Goal: Task Accomplishment & Management: Complete application form

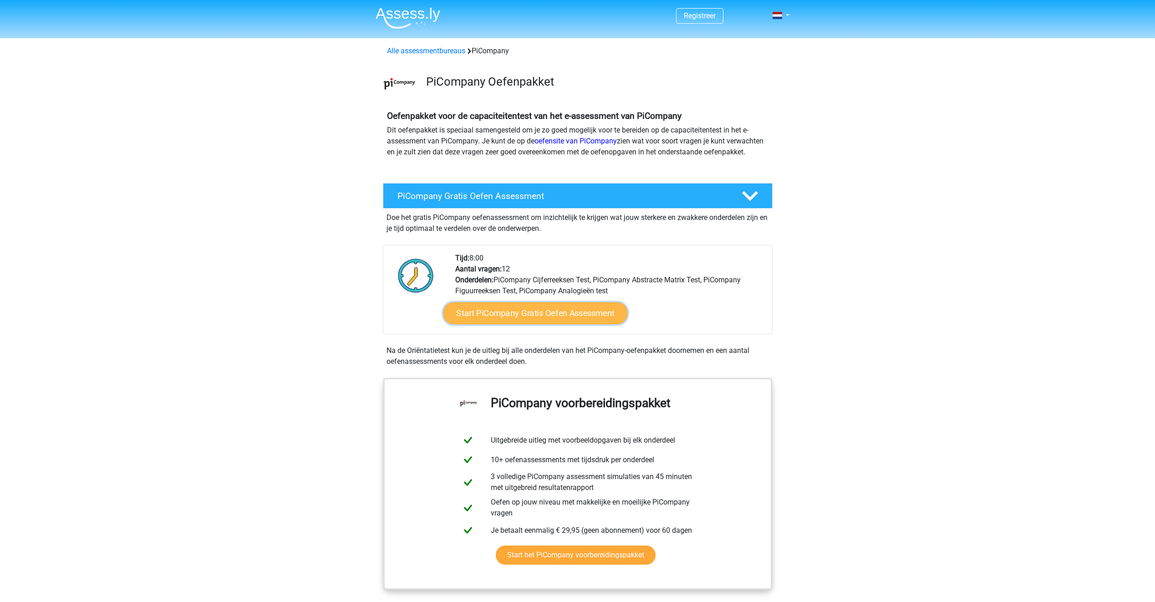
click at [516, 324] on link "Start PiCompany Gratis Oefen Assessment" at bounding box center [535, 313] width 184 height 22
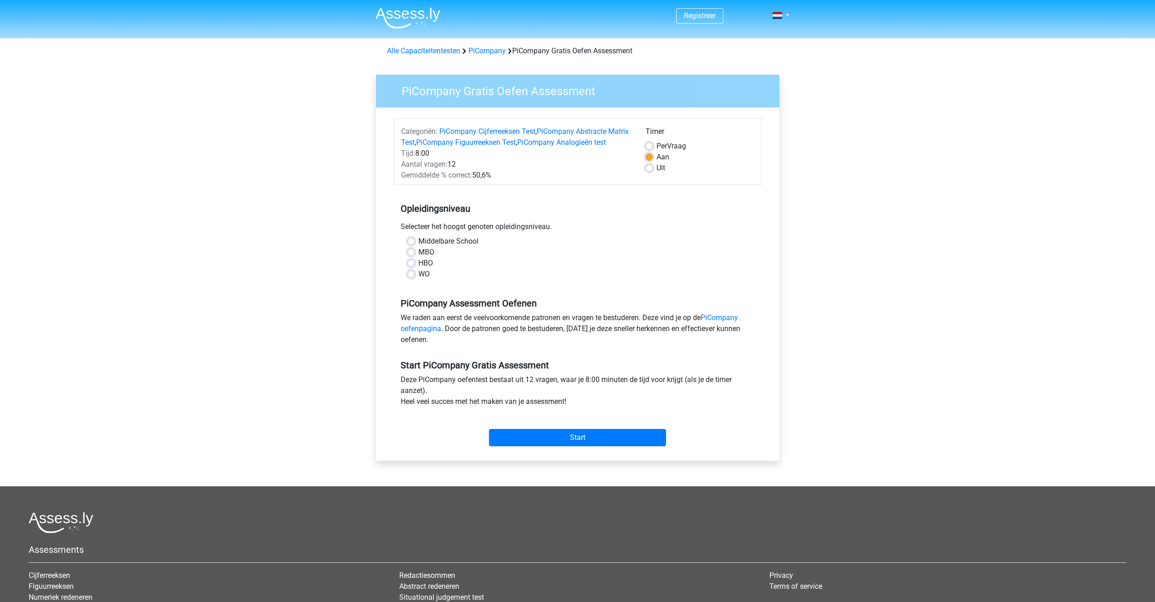
click at [415, 258] on div "MBO" at bounding box center [577, 252] width 341 height 11
click at [418, 258] on label "MBO" at bounding box center [426, 252] width 16 height 11
click at [410, 256] on input "MBO" at bounding box center [410, 251] width 7 height 9
radio input "true"
click at [417, 280] on div "Middelbare School MBO HBO WO" at bounding box center [578, 258] width 354 height 44
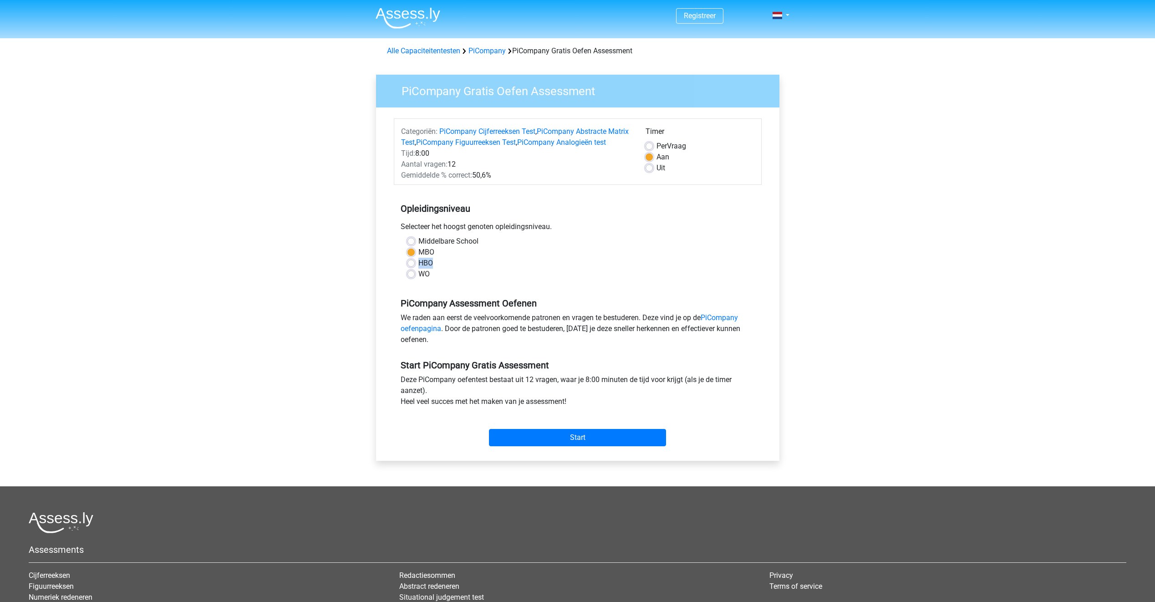
drag, startPoint x: 417, startPoint y: 280, endPoint x: 411, endPoint y: 274, distance: 7.4
click at [418, 269] on label "HBO" at bounding box center [425, 263] width 15 height 11
click at [411, 267] on input "HBO" at bounding box center [410, 262] width 7 height 9
radio input "true"
click at [418, 258] on label "MBO" at bounding box center [426, 252] width 16 height 11
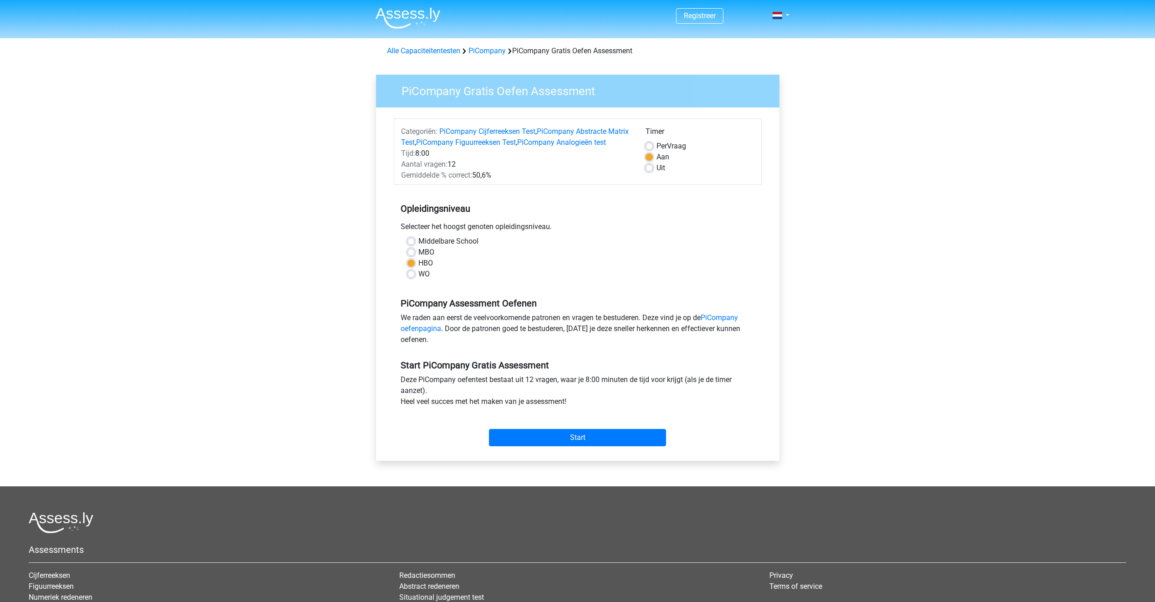
click at [410, 256] on input "MBO" at bounding box center [410, 251] width 7 height 9
radio input "true"
click at [581, 442] on input "Start" at bounding box center [577, 437] width 177 height 17
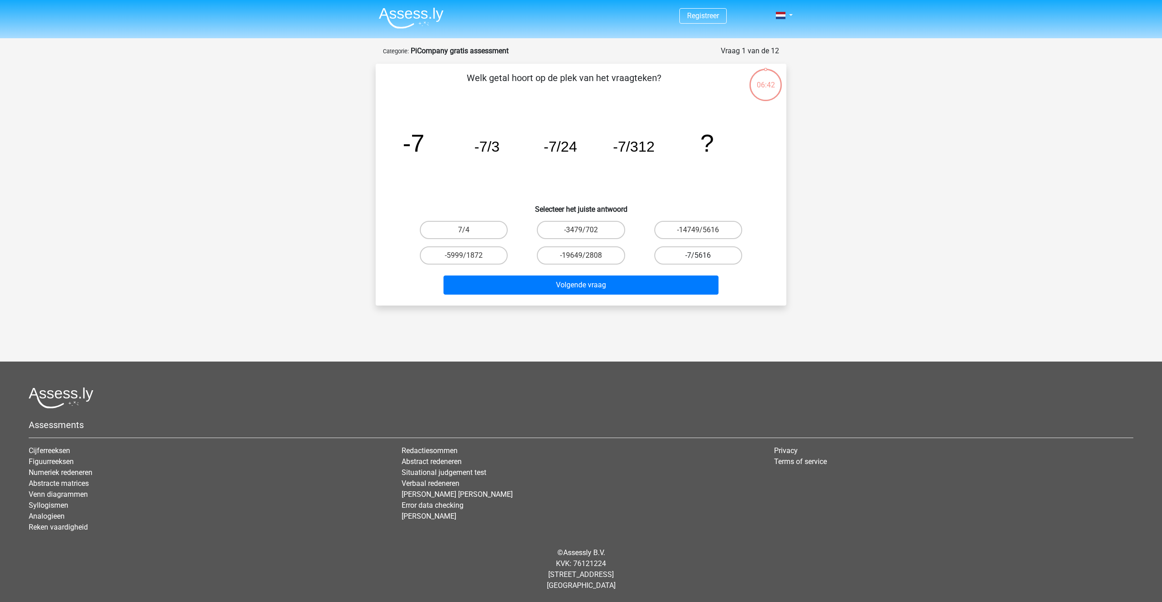
click at [680, 254] on label "-7/5616" at bounding box center [698, 255] width 88 height 18
click at [698, 255] on input "-7/5616" at bounding box center [701, 258] width 6 height 6
radio input "true"
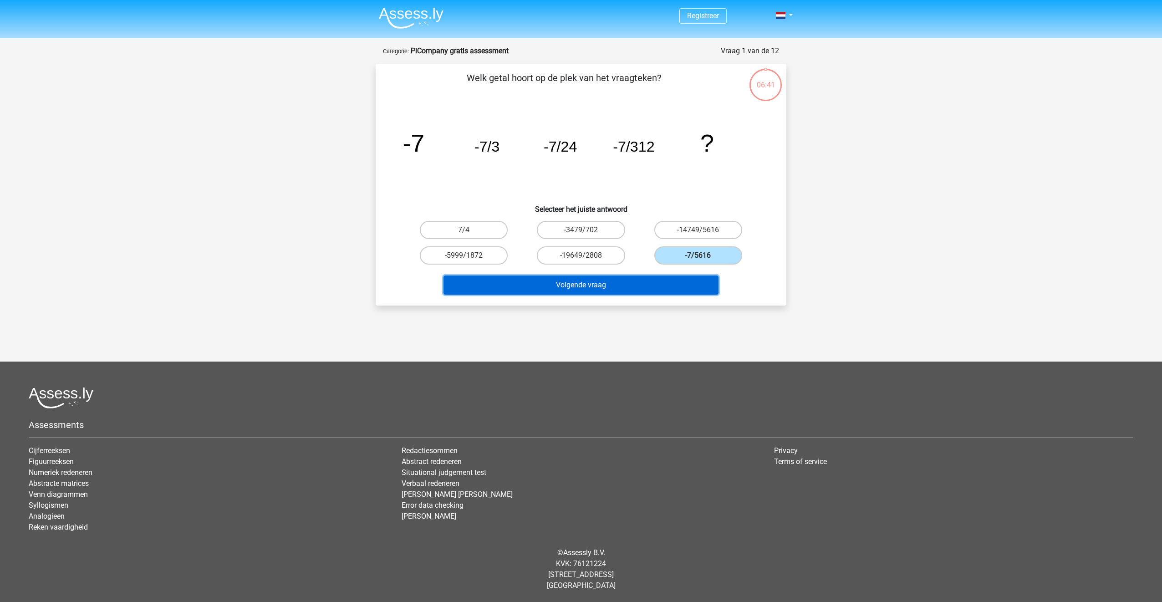
click at [660, 281] on button "Volgende vraag" at bounding box center [580, 284] width 275 height 19
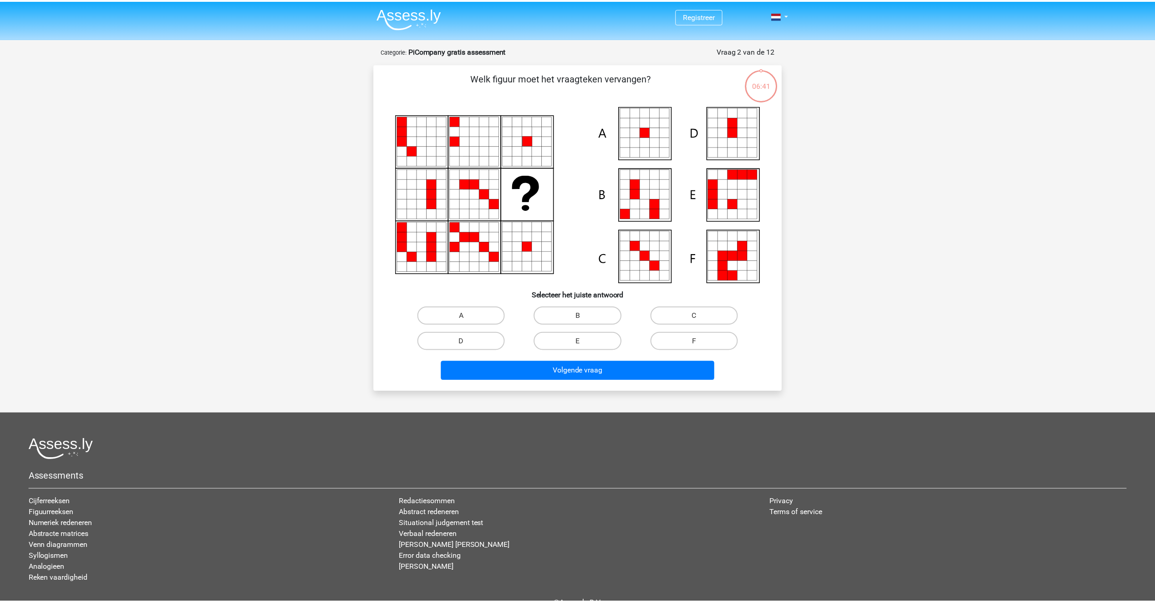
scroll to position [46, 0]
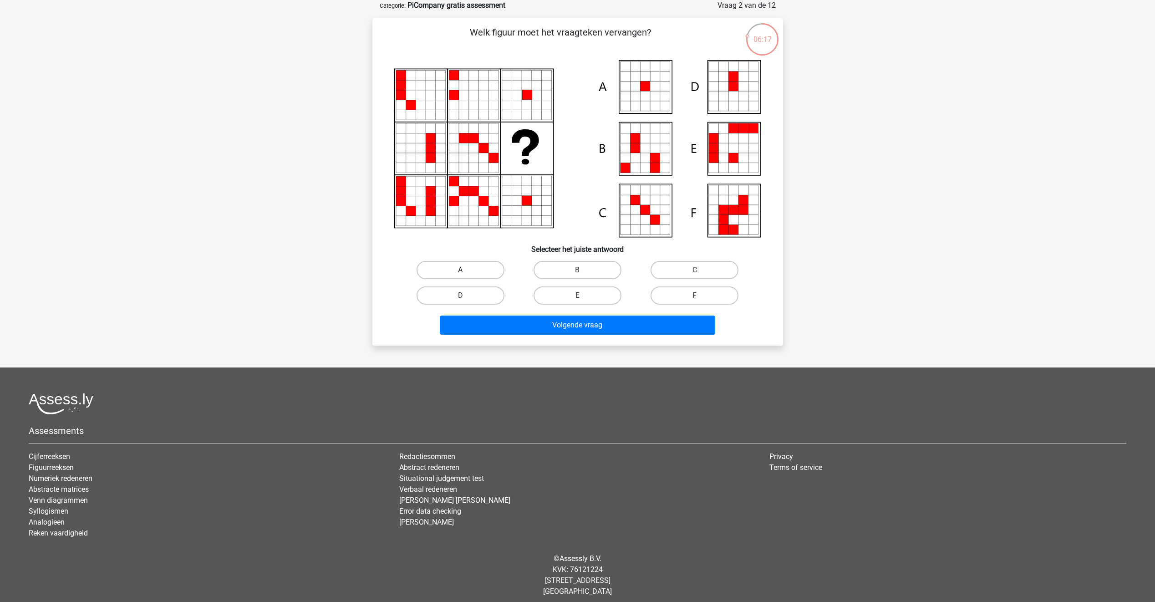
click at [492, 267] on label "A" at bounding box center [461, 270] width 88 height 18
click at [466, 270] on input "A" at bounding box center [463, 273] width 6 height 6
radio input "true"
click at [530, 324] on button "Volgende vraag" at bounding box center [577, 324] width 275 height 19
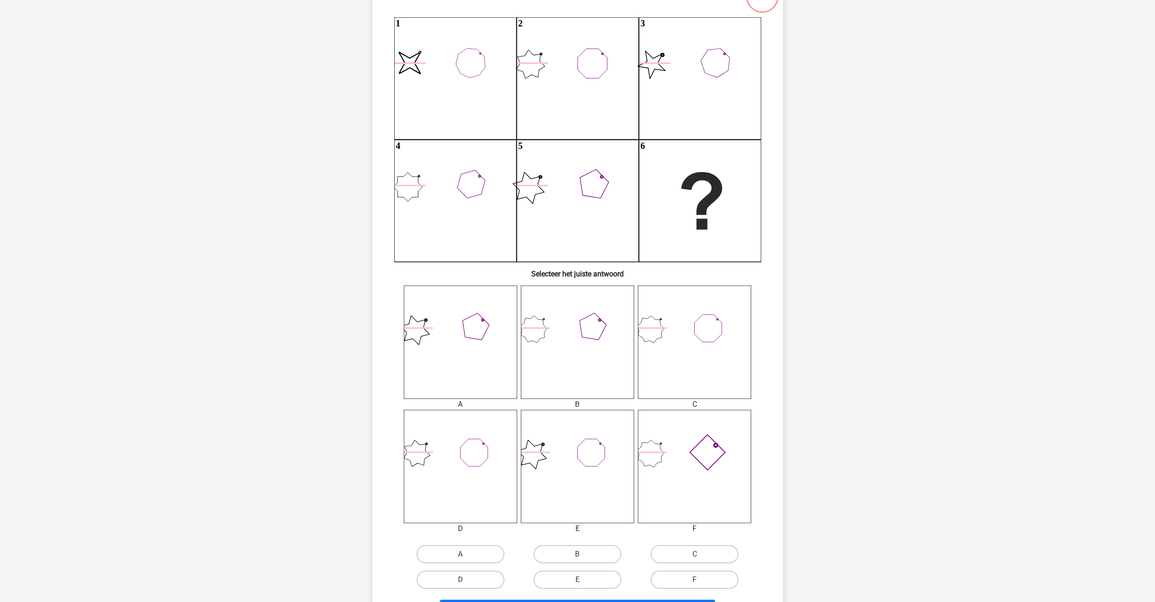
scroll to position [91, 0]
click at [465, 345] on icon at bounding box center [460, 339] width 113 height 113
click at [616, 344] on icon at bounding box center [577, 339] width 113 height 113
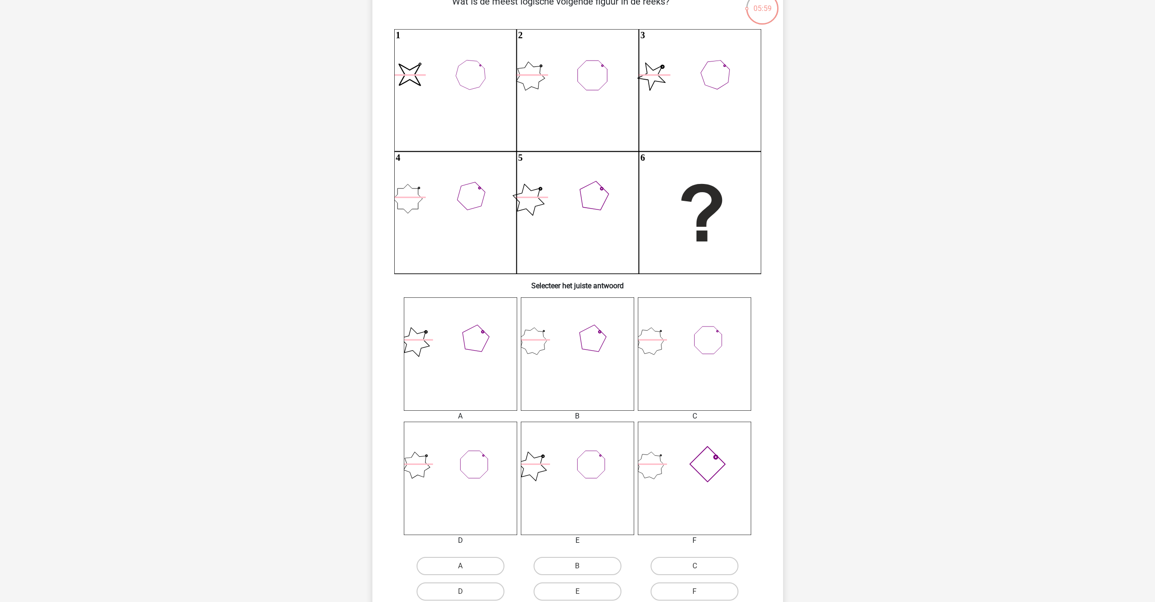
scroll to position [46, 0]
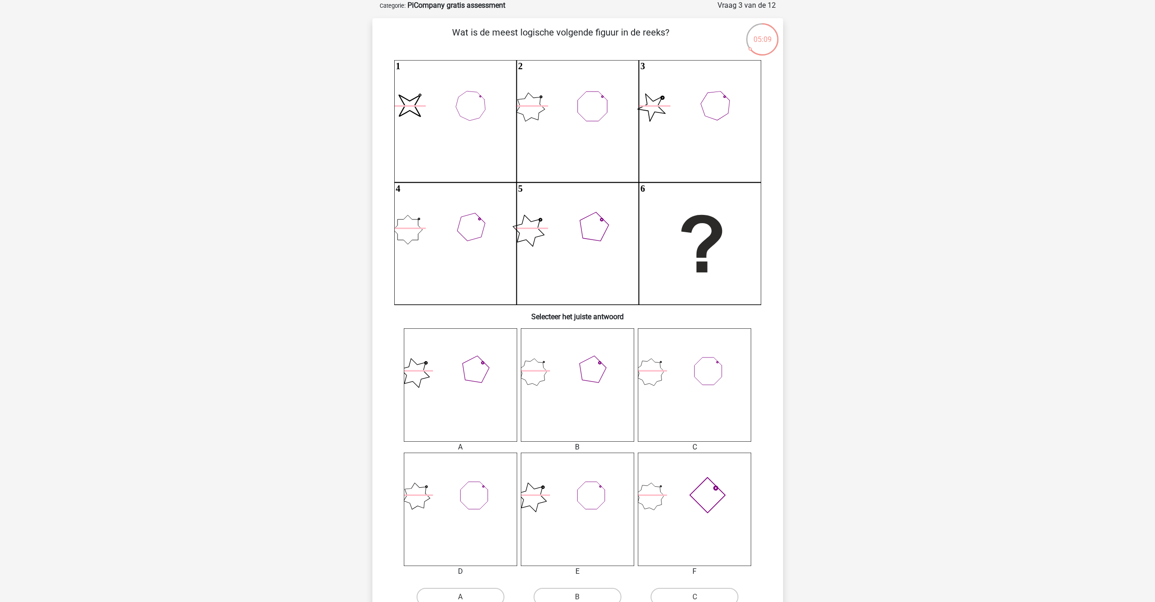
click at [719, 493] on icon at bounding box center [694, 508] width 113 height 113
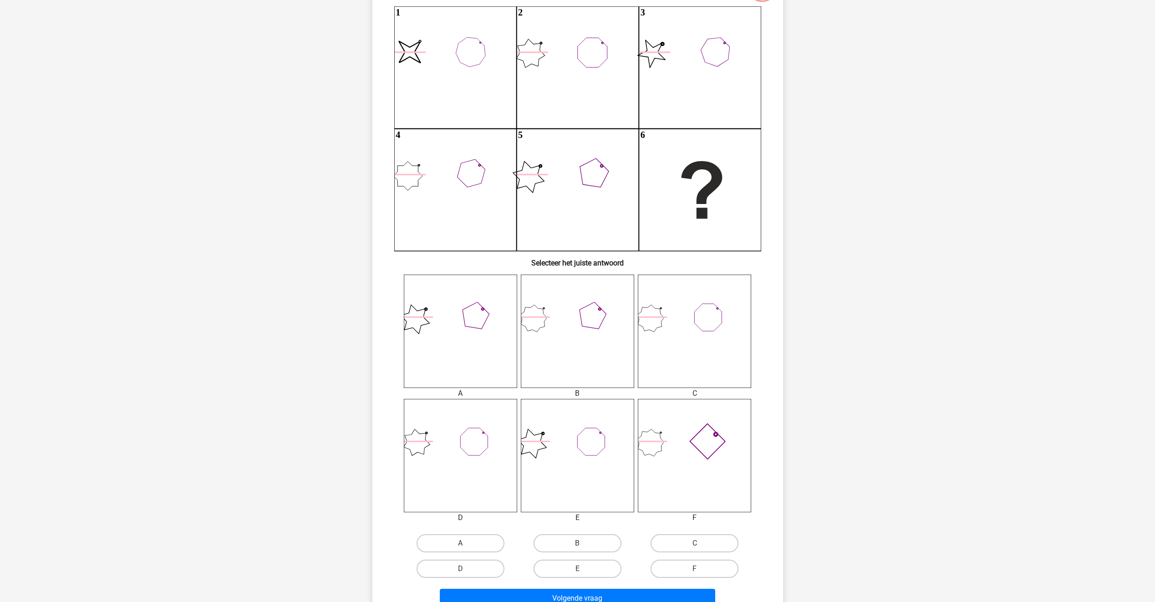
scroll to position [137, 0]
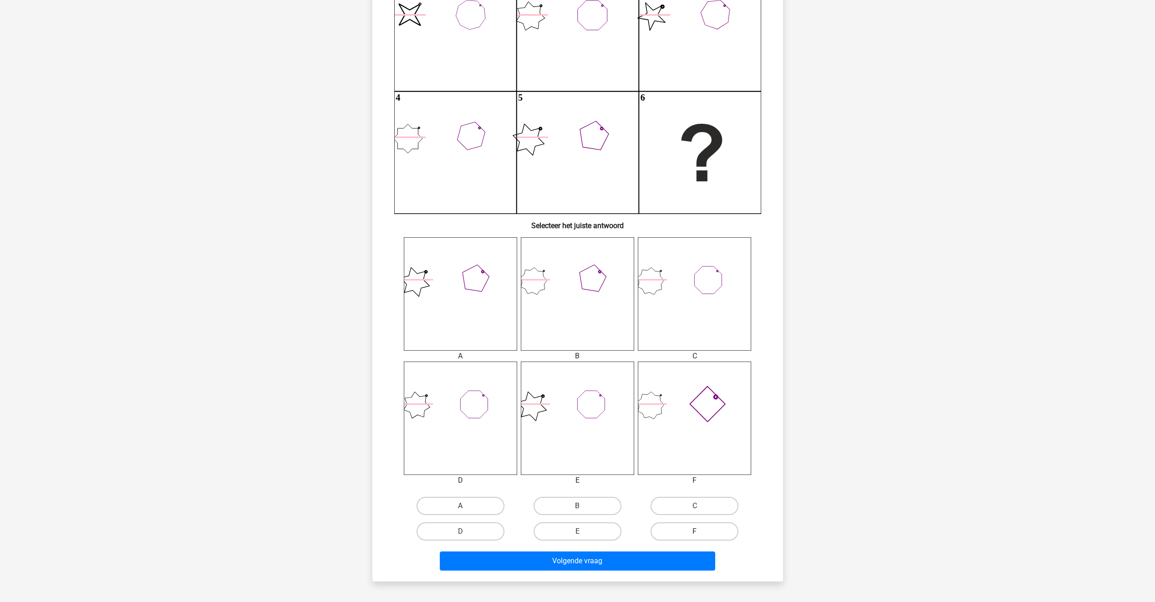
click at [710, 527] on label "F" at bounding box center [695, 531] width 88 height 18
click at [701, 531] on input "F" at bounding box center [698, 534] width 6 height 6
radio input "true"
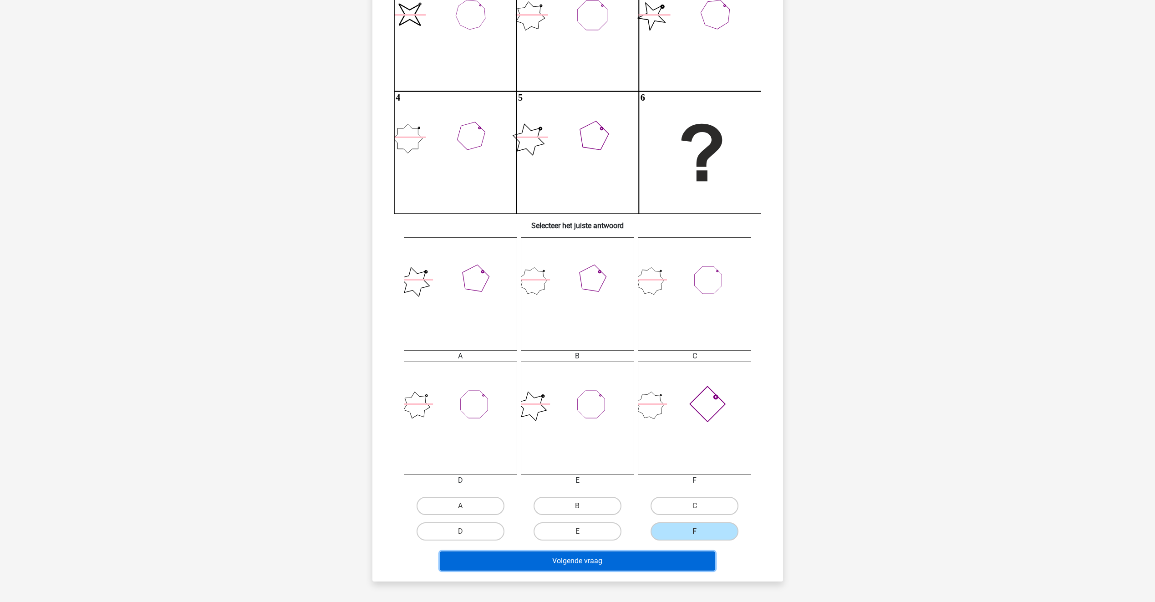
click at [655, 564] on button "Volgende vraag" at bounding box center [577, 560] width 275 height 19
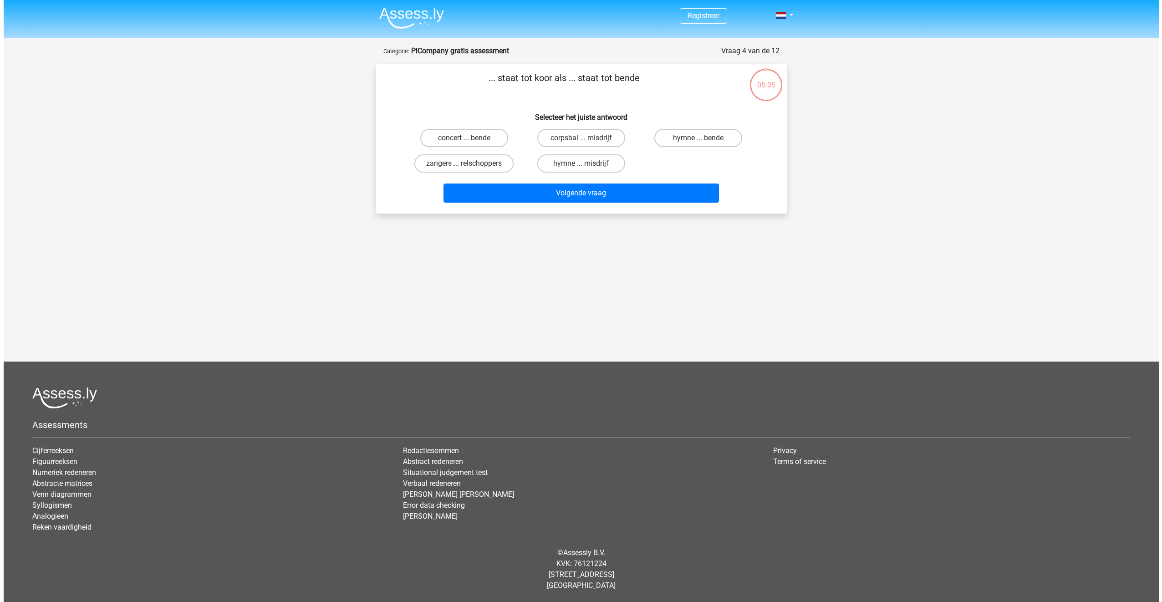
scroll to position [0, 0]
click at [486, 165] on label "zangers ... relschoppers" at bounding box center [463, 163] width 99 height 18
click at [470, 165] on input "zangers ... relschoppers" at bounding box center [467, 166] width 6 height 6
radio input "true"
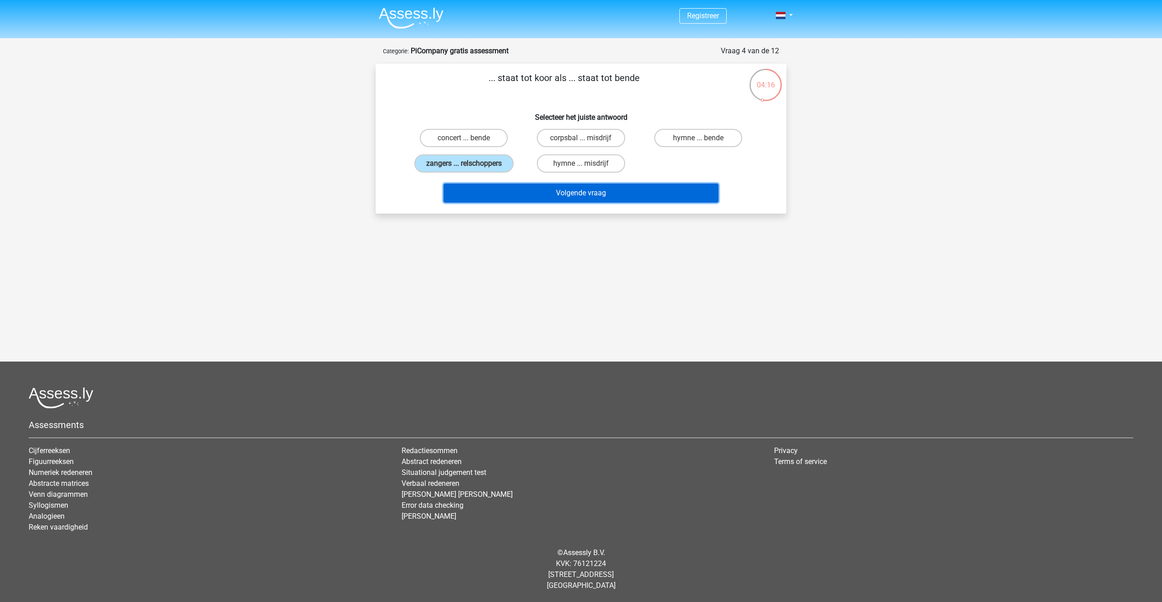
click at [502, 187] on button "Volgende vraag" at bounding box center [580, 192] width 275 height 19
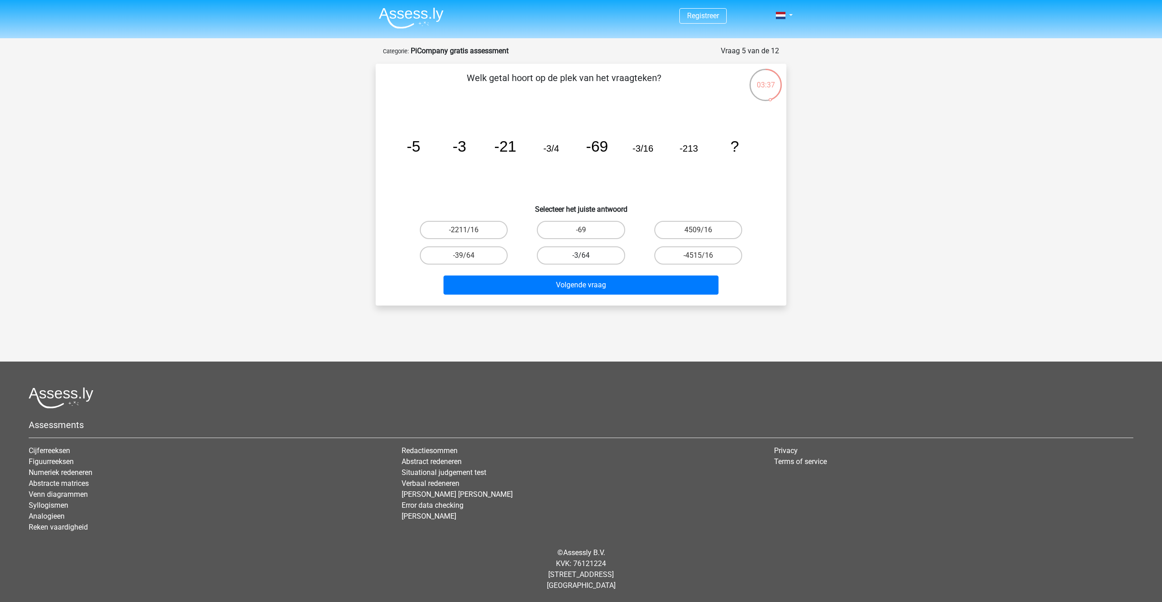
click at [578, 256] on label "-3/64" at bounding box center [581, 255] width 88 height 18
click at [581, 256] on input "-3/64" at bounding box center [584, 258] width 6 height 6
radio input "true"
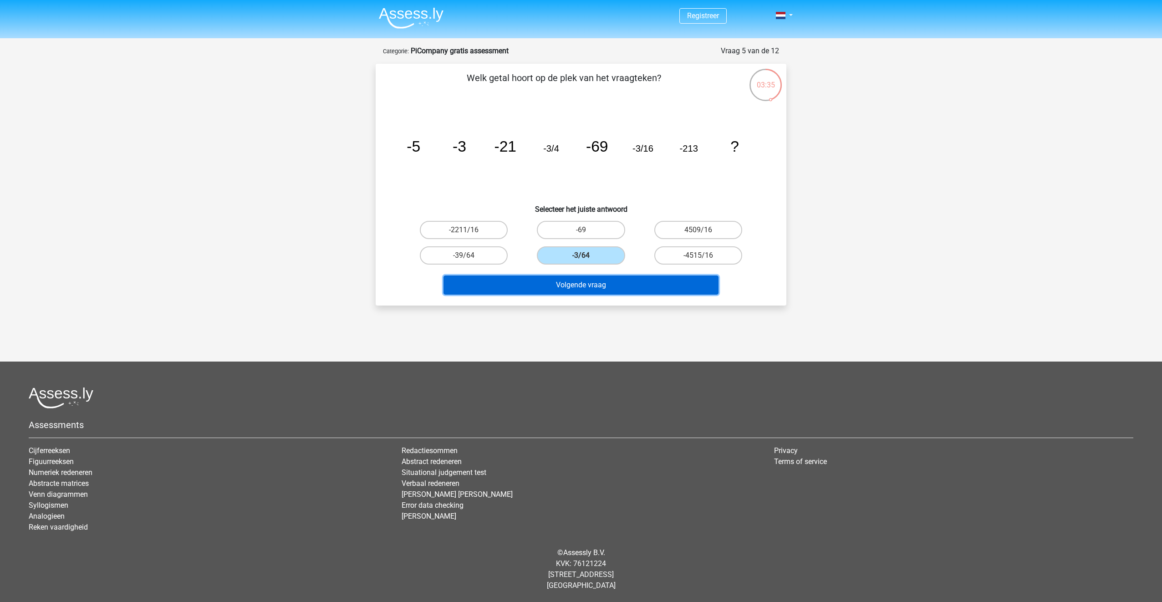
click at [579, 276] on button "Volgende vraag" at bounding box center [580, 284] width 275 height 19
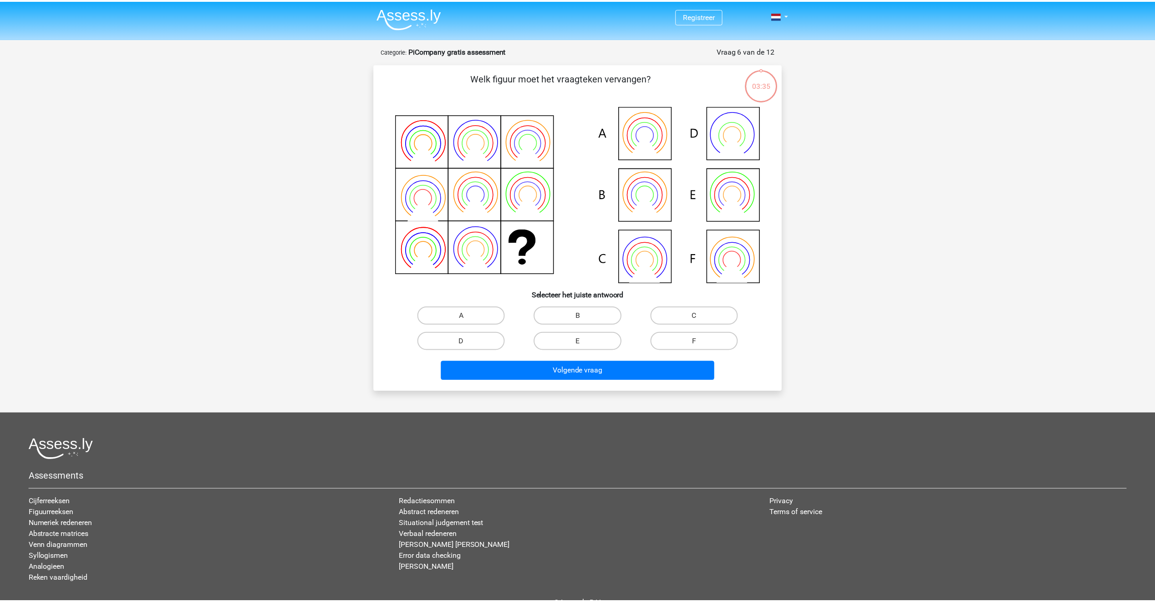
scroll to position [46, 0]
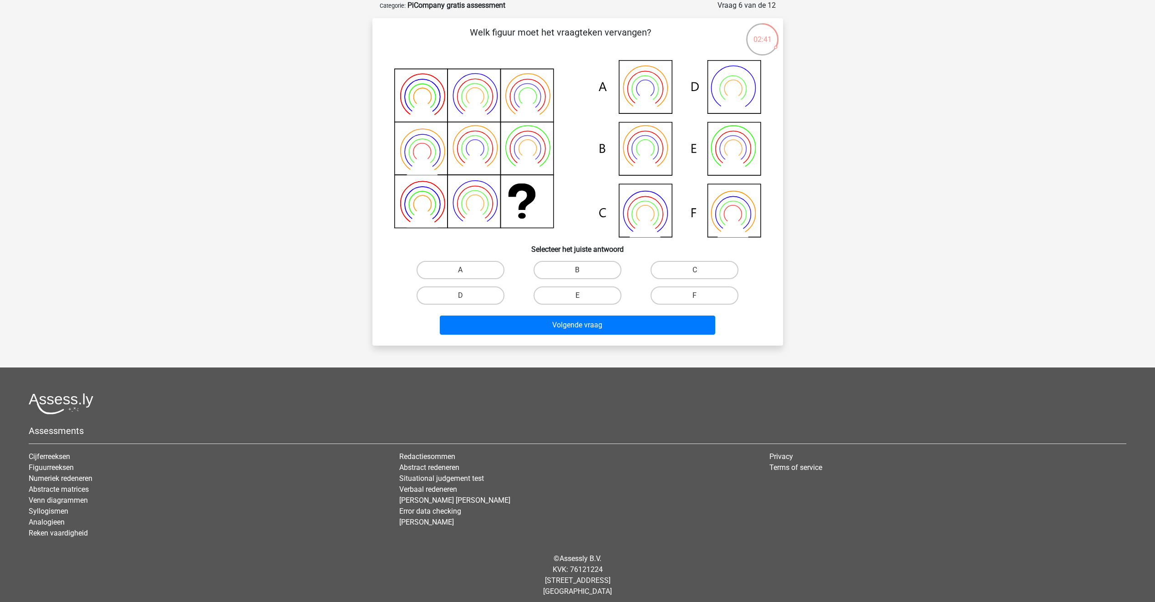
click at [652, 86] on icon at bounding box center [577, 148] width 367 height 177
click at [444, 273] on label "A" at bounding box center [461, 270] width 88 height 18
click at [460, 273] on input "A" at bounding box center [463, 273] width 6 height 6
radio input "true"
click at [559, 325] on button "Volgende vraag" at bounding box center [577, 324] width 275 height 19
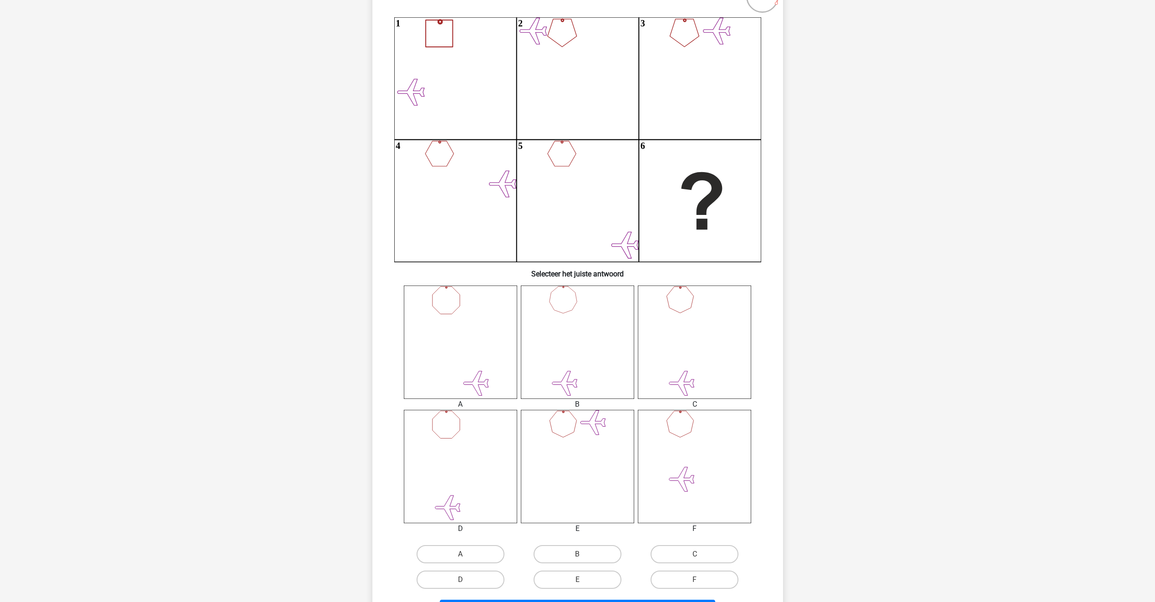
scroll to position [91, 0]
click at [445, 471] on icon at bounding box center [460, 463] width 113 height 113
click at [483, 574] on label "D" at bounding box center [461, 577] width 88 height 18
click at [466, 577] on input "D" at bounding box center [463, 580] width 6 height 6
radio input "true"
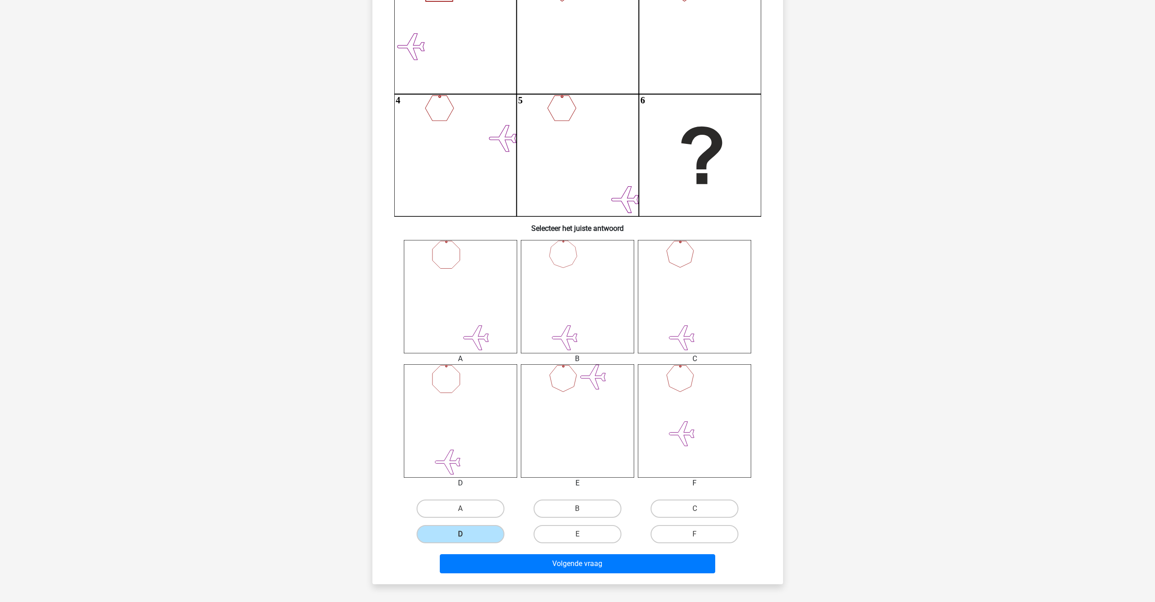
scroll to position [137, 0]
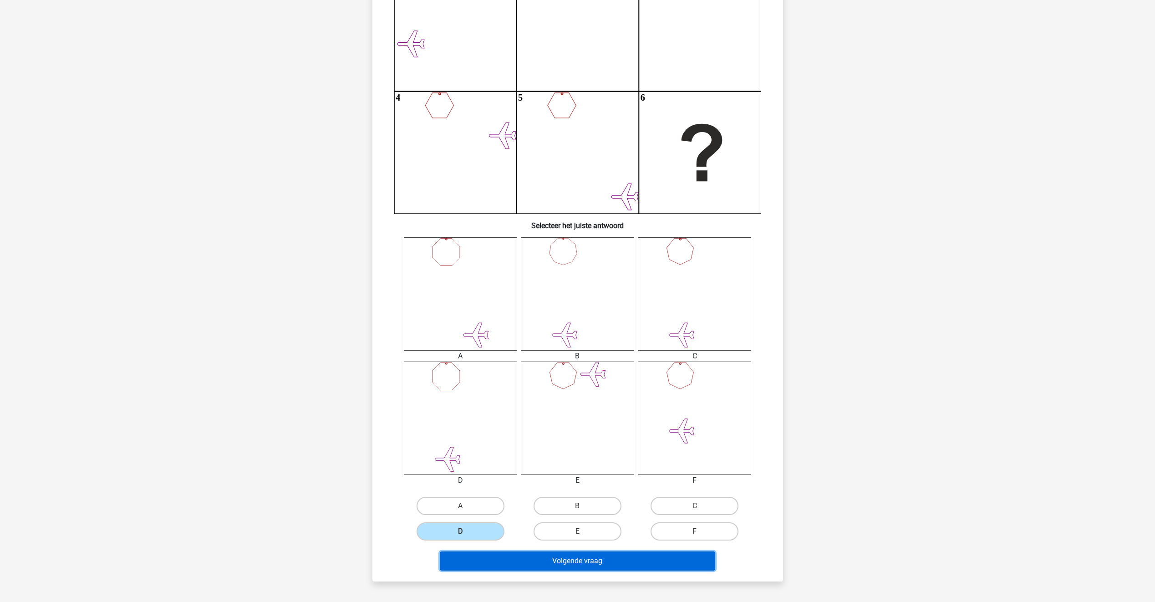
click at [589, 564] on button "Volgende vraag" at bounding box center [577, 560] width 275 height 19
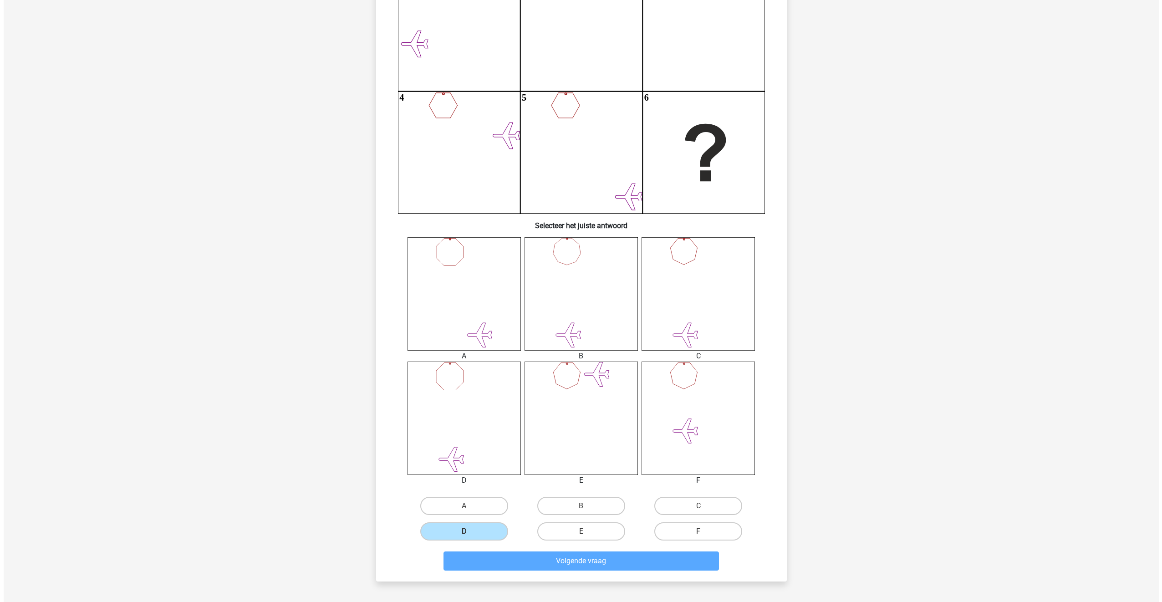
scroll to position [0, 0]
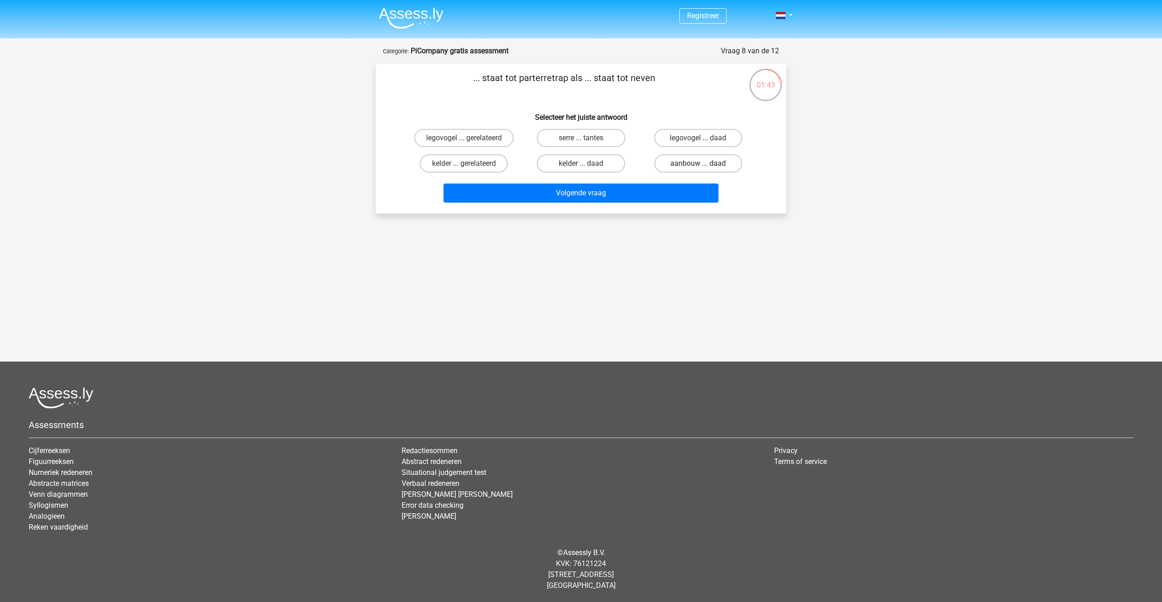
click at [679, 159] on label "aanbouw ... daad" at bounding box center [698, 163] width 88 height 18
click at [698, 163] on input "aanbouw ... daad" at bounding box center [701, 166] width 6 height 6
radio input "true"
click at [493, 166] on label "kelder ... gerelateerd" at bounding box center [464, 163] width 88 height 18
click at [470, 166] on input "kelder ... gerelateerd" at bounding box center [467, 166] width 6 height 6
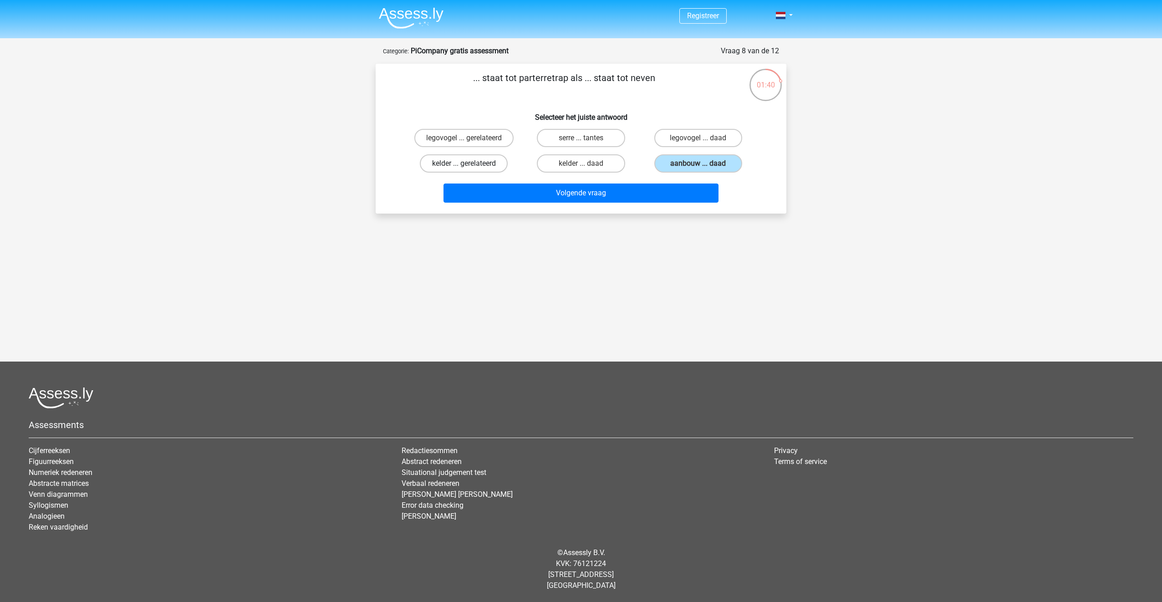
radio input "true"
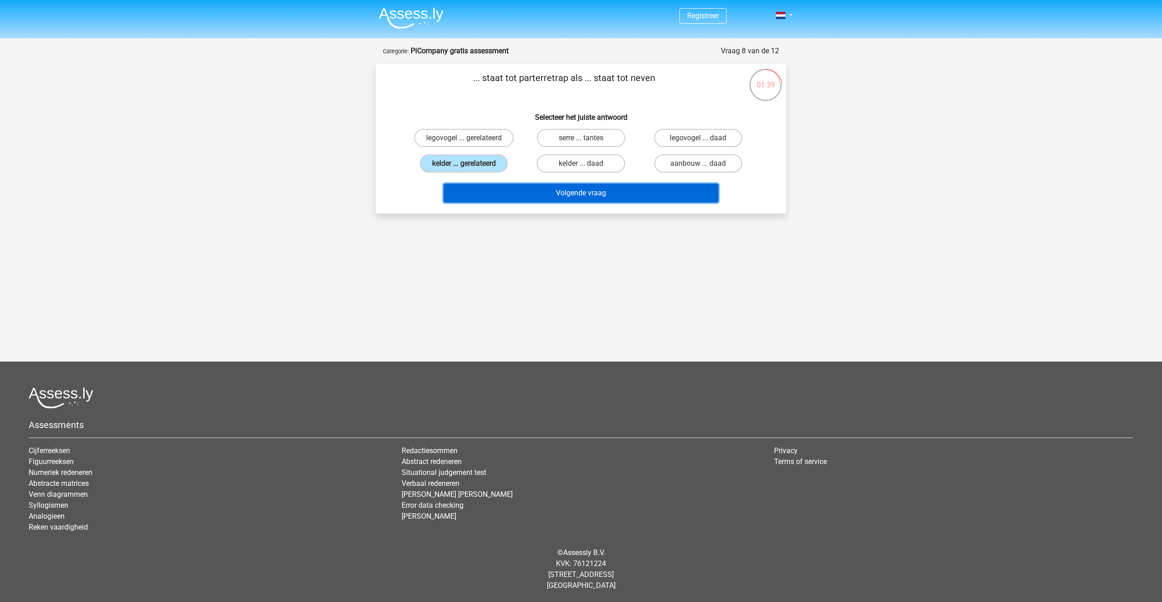
click at [518, 192] on button "Volgende vraag" at bounding box center [580, 192] width 275 height 19
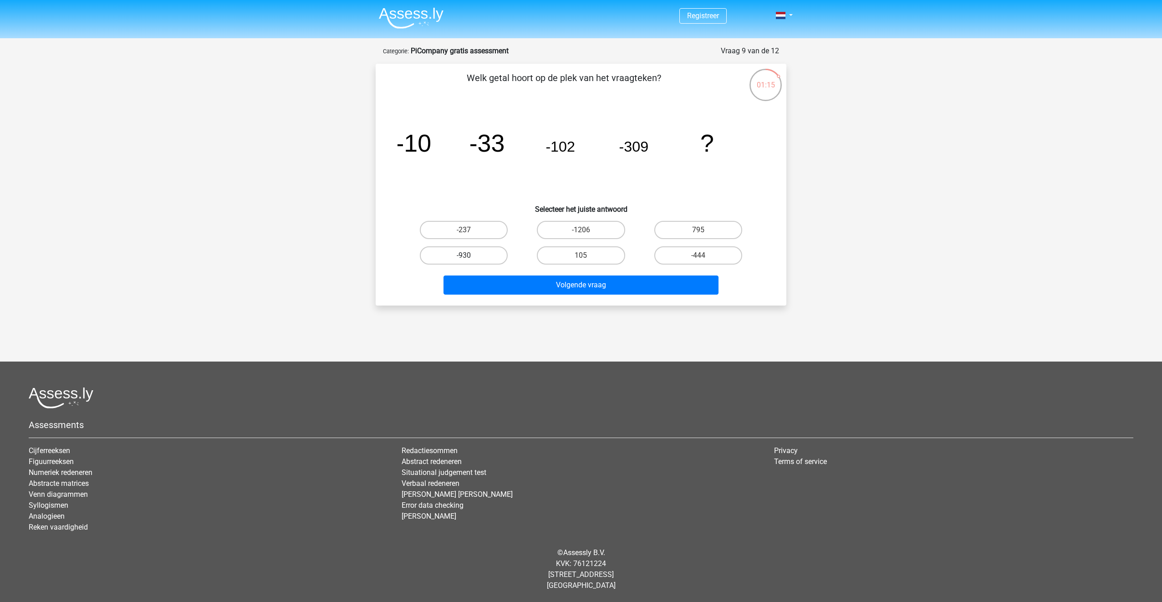
click at [491, 253] on label "-930" at bounding box center [464, 255] width 88 height 18
click at [470, 255] on input "-930" at bounding box center [467, 258] width 6 height 6
radio input "true"
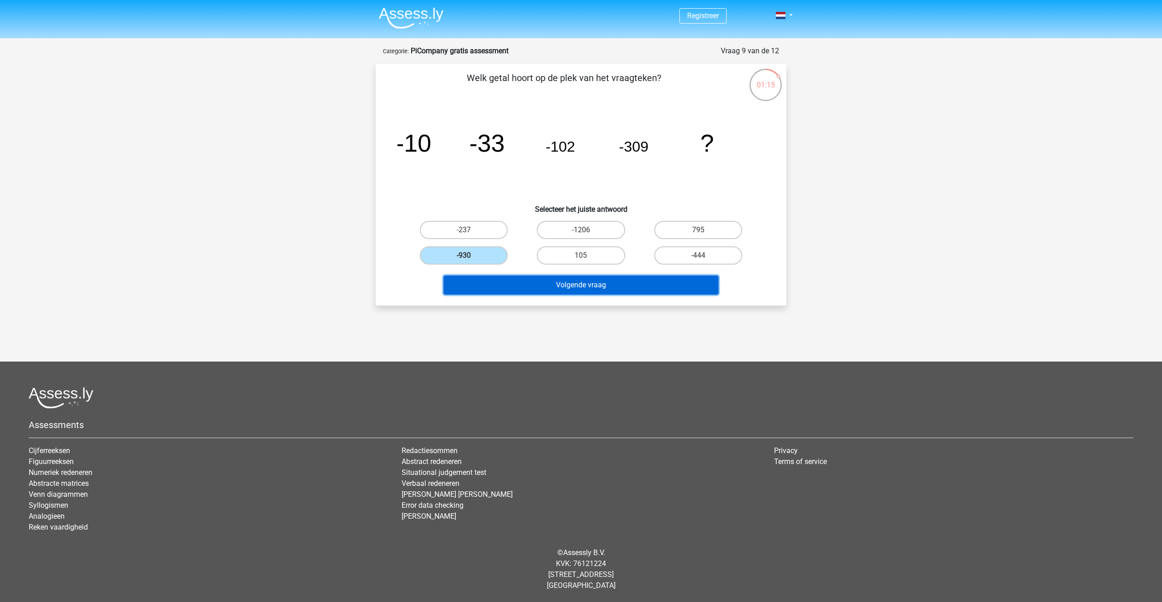
click at [530, 293] on button "Volgende vraag" at bounding box center [580, 284] width 275 height 19
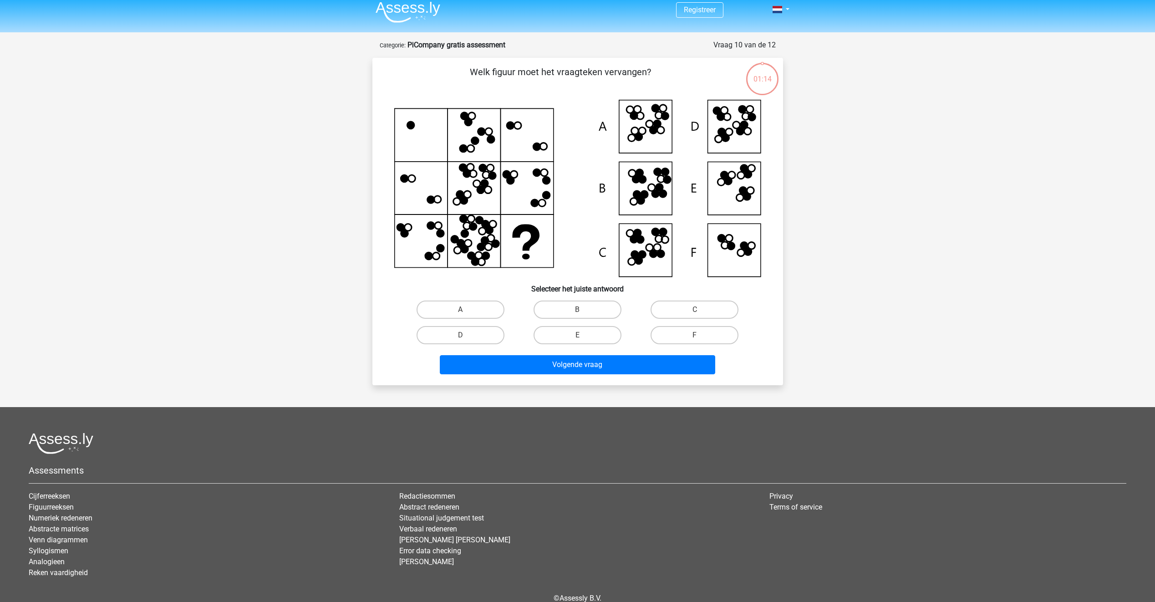
scroll to position [46, 0]
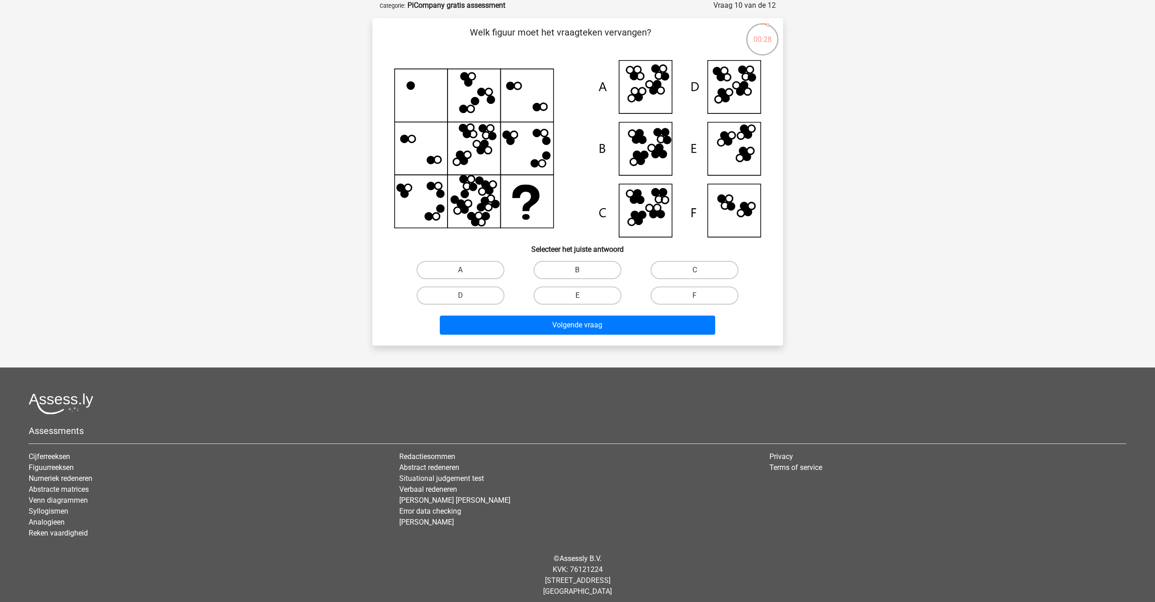
click at [738, 87] on icon at bounding box center [577, 148] width 367 height 177
click at [474, 300] on label "D" at bounding box center [461, 295] width 88 height 18
click at [466, 300] on input "D" at bounding box center [463, 298] width 6 height 6
radio input "true"
click at [517, 328] on button "Volgende vraag" at bounding box center [577, 324] width 275 height 19
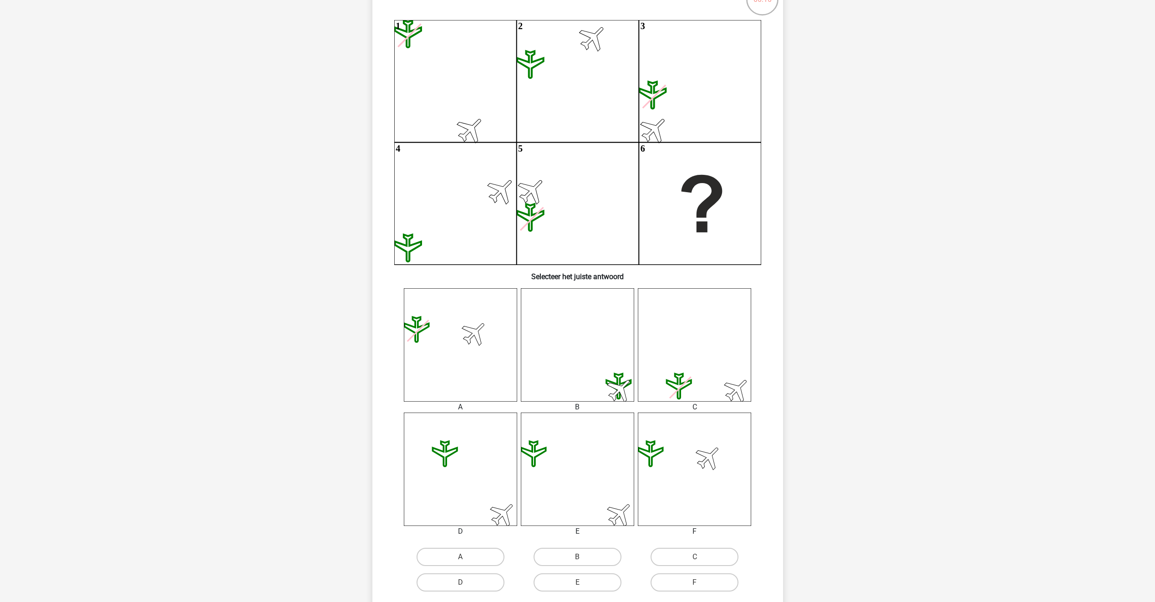
scroll to position [91, 0]
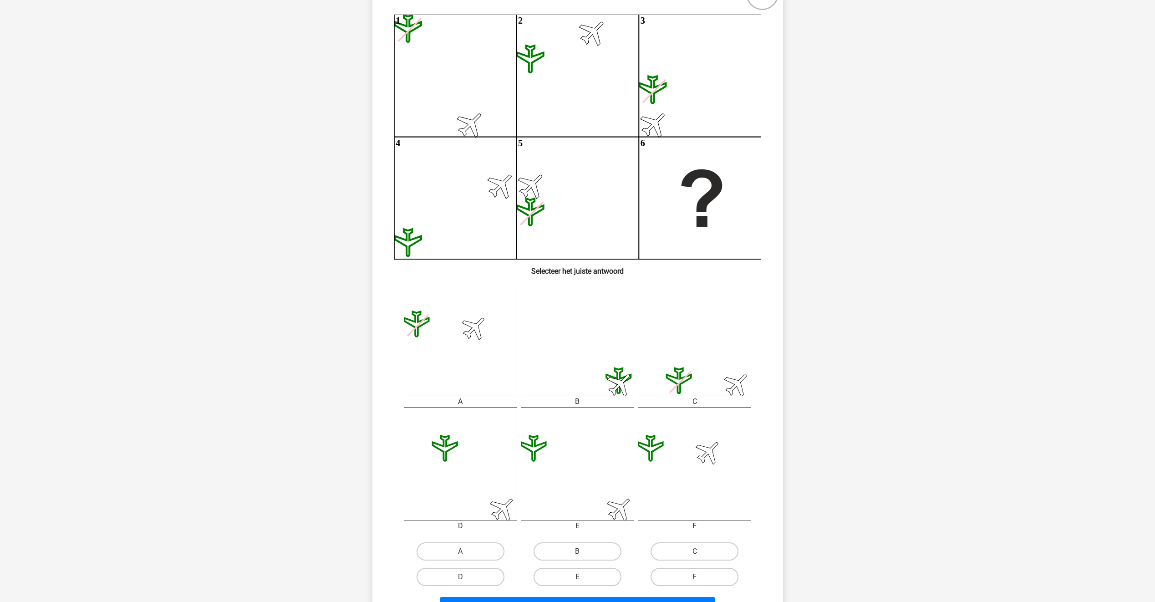
click at [588, 576] on label "E" at bounding box center [578, 577] width 88 height 18
click at [583, 577] on input "E" at bounding box center [580, 580] width 6 height 6
radio input "true"
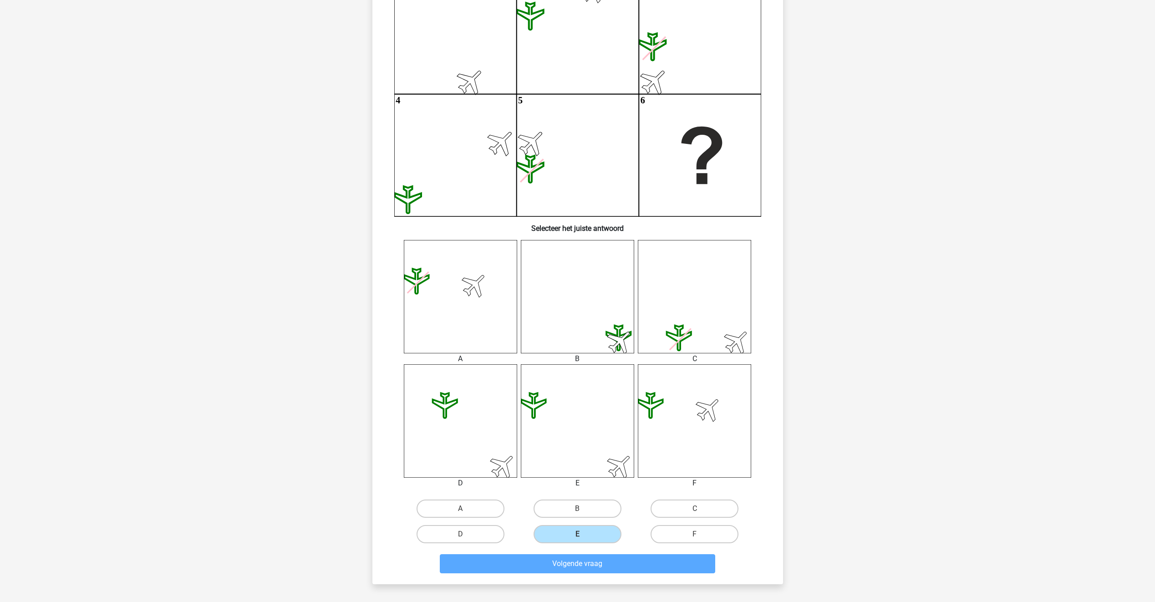
scroll to position [137, 0]
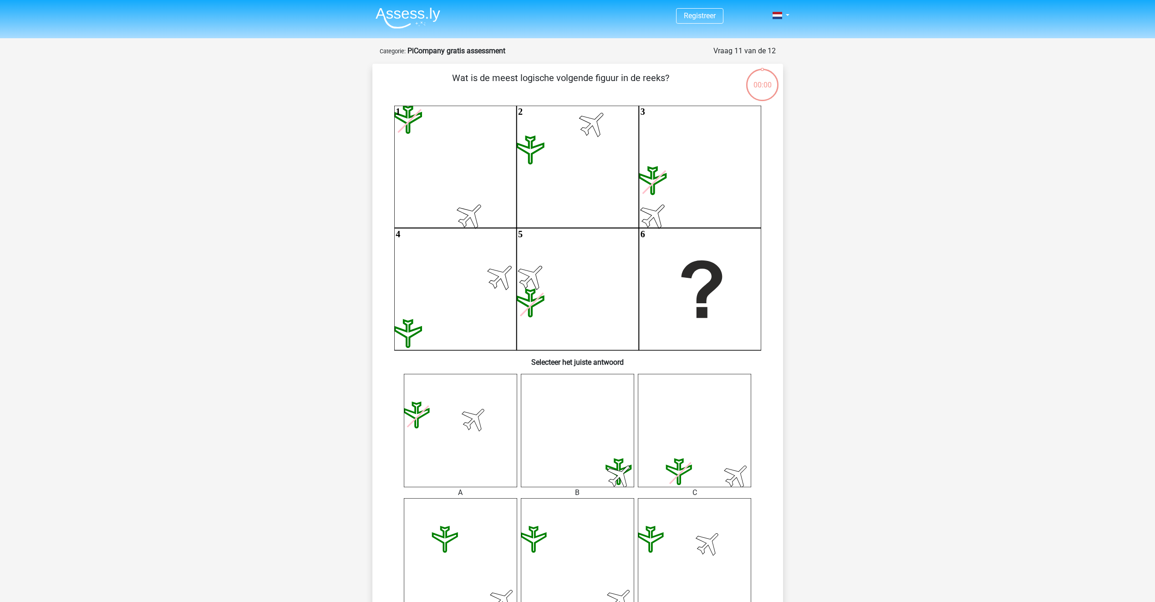
scroll to position [137, 0]
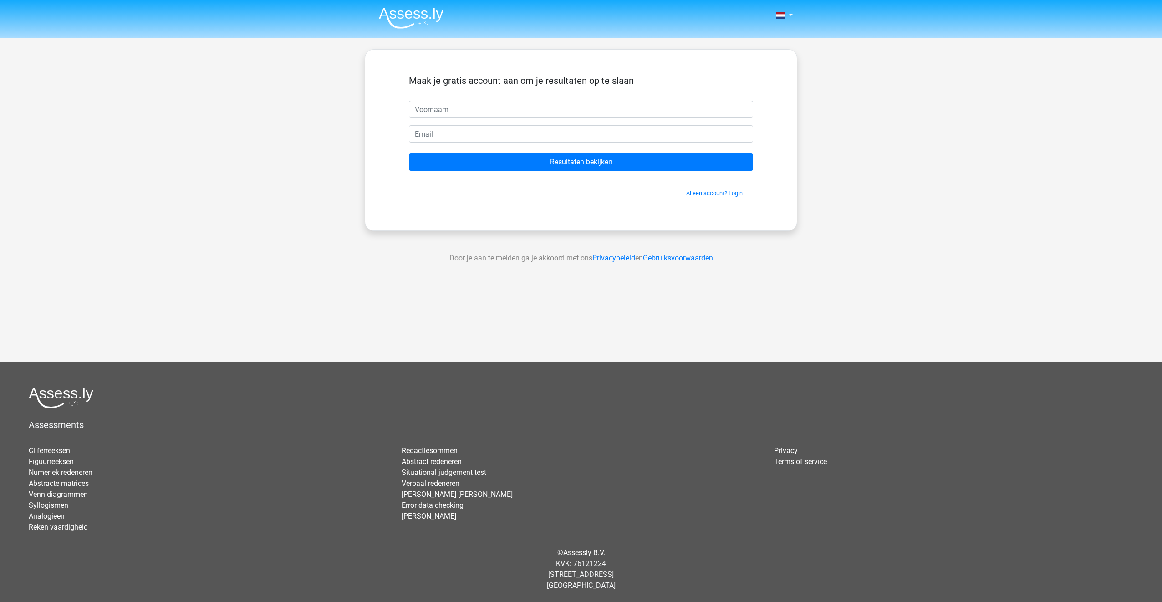
click at [455, 102] on input "text" at bounding box center [581, 109] width 344 height 17
type input "[EMAIL_ADDRESS][PERSON_NAME][DOMAIN_NAME]"
type input "B"
drag, startPoint x: 504, startPoint y: 116, endPoint x: 289, endPoint y: 71, distance: 219.9
click at [289, 71] on div "Nederlands English" at bounding box center [581, 257] width 1162 height 515
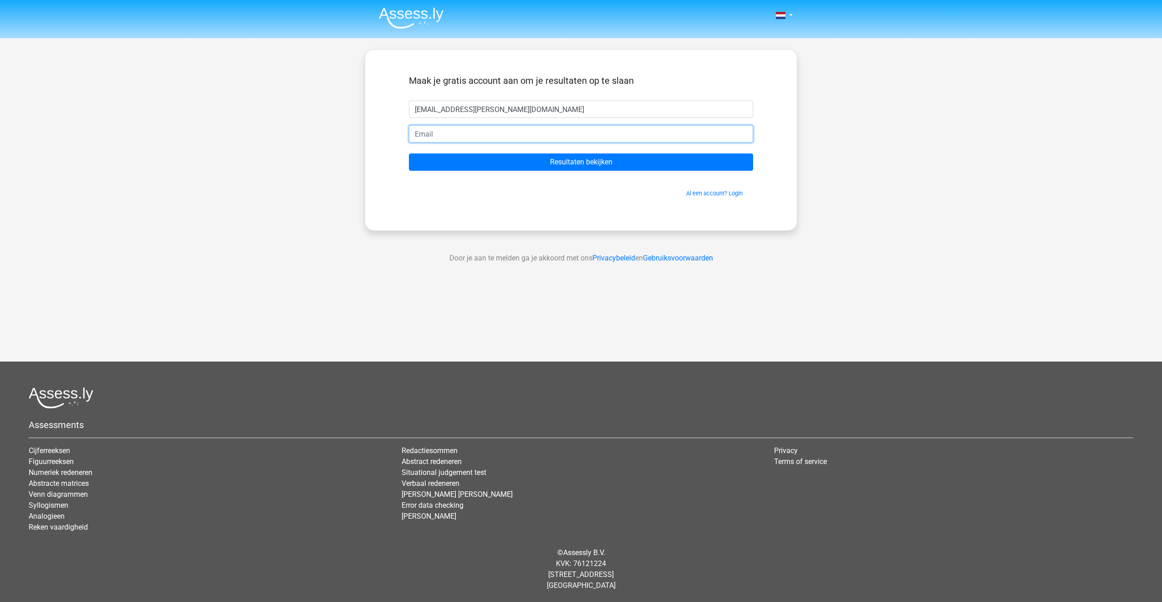
click at [451, 138] on input "email" at bounding box center [581, 133] width 344 height 17
paste input "[EMAIL_ADDRESS][DOMAIN_NAME]"
type input "[EMAIL_ADDRESS][DOMAIN_NAME]"
drag, startPoint x: 515, startPoint y: 112, endPoint x: 237, endPoint y: 63, distance: 282.9
click at [239, 63] on div "Nederlands English" at bounding box center [581, 257] width 1162 height 515
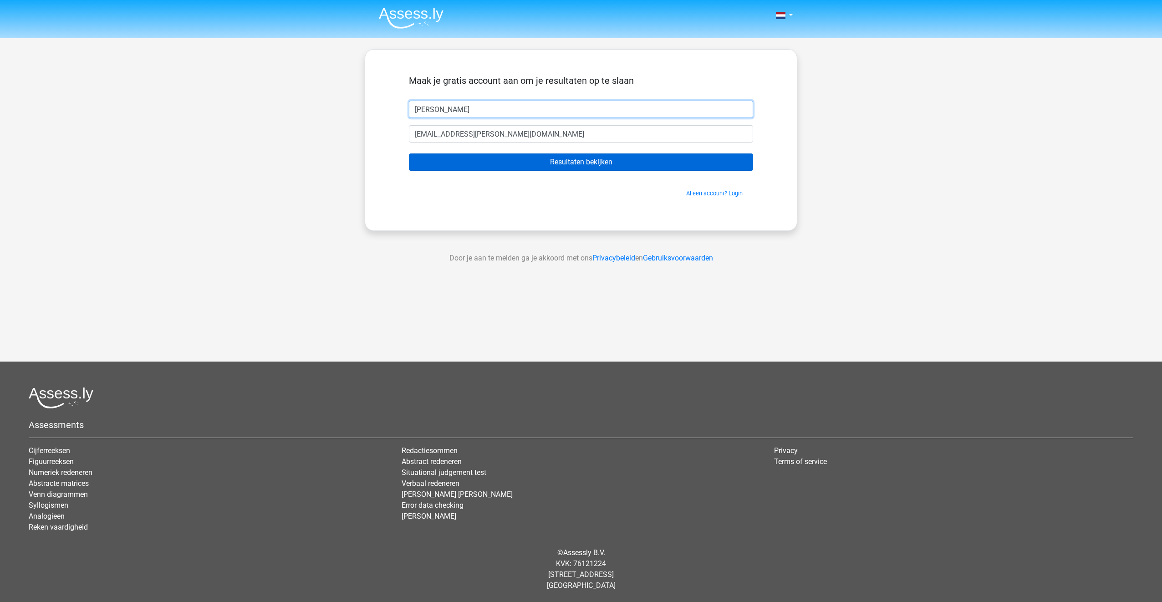
type input "[PERSON_NAME]"
click at [579, 162] on input "Resultaten bekijken" at bounding box center [581, 161] width 344 height 17
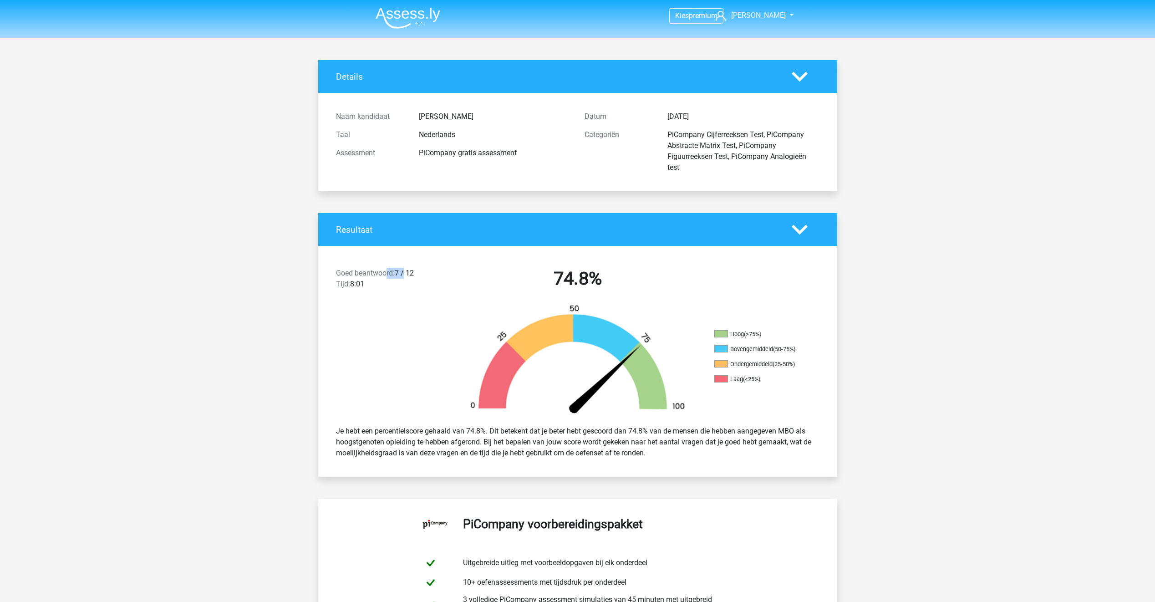
drag, startPoint x: 406, startPoint y: 274, endPoint x: 386, endPoint y: 267, distance: 20.9
click at [386, 267] on div "Goed beantwoord: 7 / 12 Tijd: 8:01 74.8%" at bounding box center [577, 280] width 519 height 47
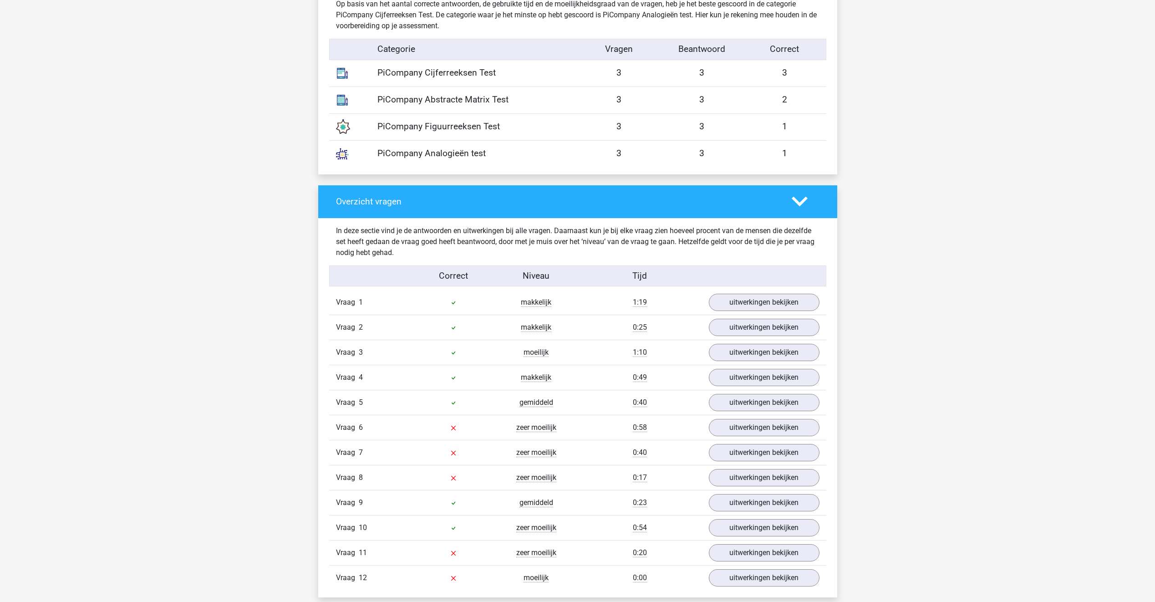
scroll to position [774, 0]
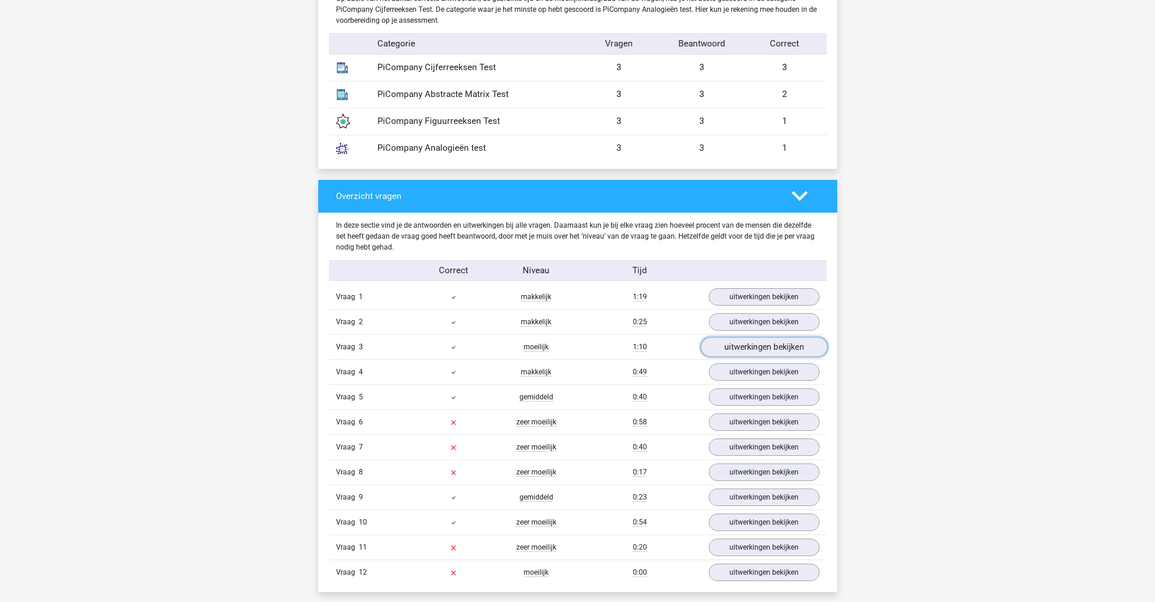
click at [749, 349] on link "uitwerkingen bekijken" at bounding box center [763, 347] width 127 height 20
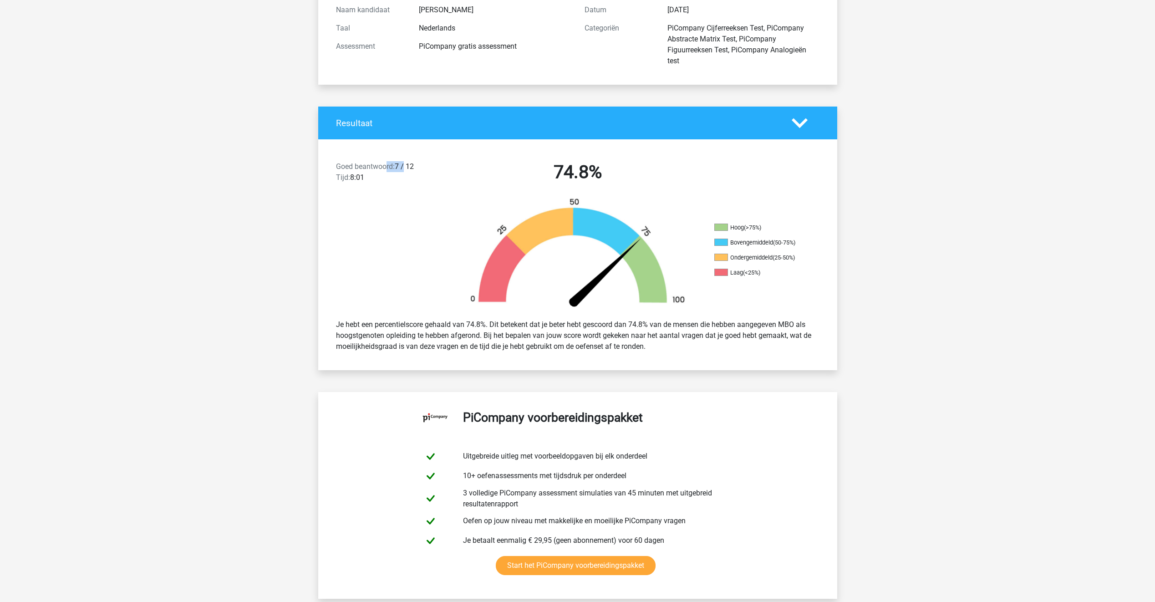
scroll to position [46, 0]
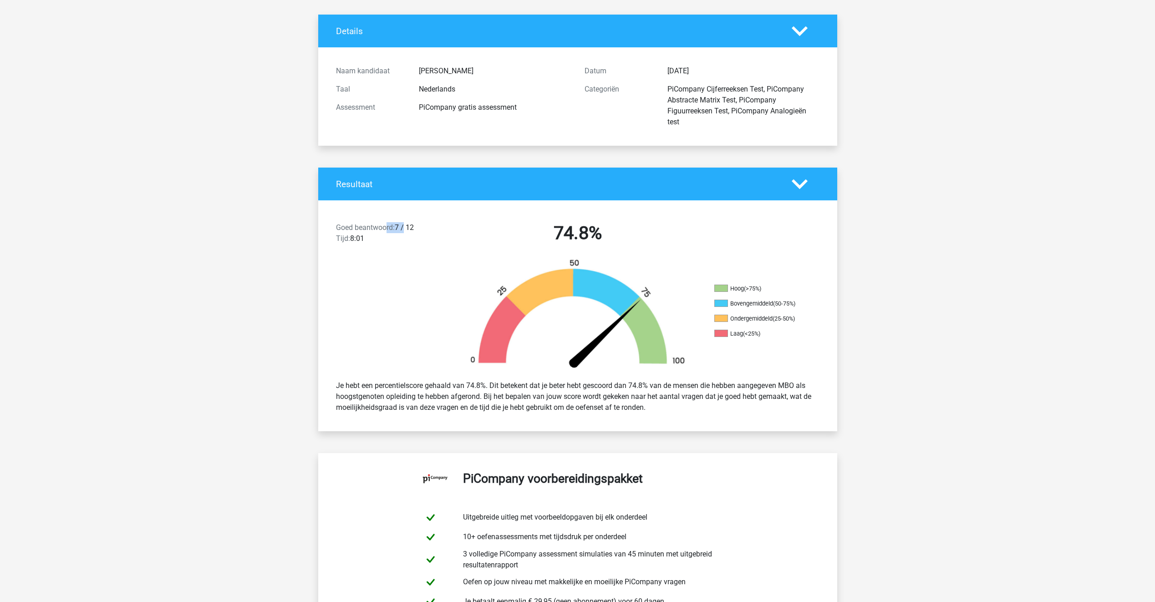
drag, startPoint x: 711, startPoint y: 303, endPoint x: 775, endPoint y: 336, distance: 72.3
click at [775, 337] on div "Hoog (>75%) Bovengemiddeld (50-75%) Ondergemiddeld (25-50%) Laag (<25%)" at bounding box center [772, 316] width 130 height 62
click at [801, 257] on div "Goed beantwoord: 7 / 12 Tijd: 8:01 74.8%" at bounding box center [577, 234] width 519 height 47
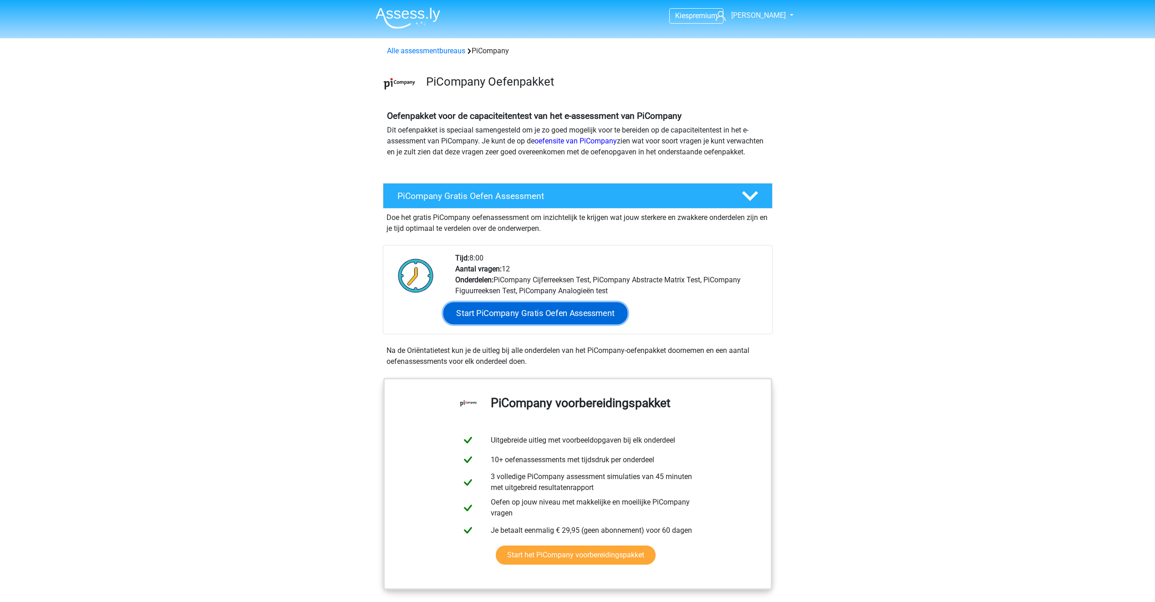
click at [537, 324] on link "Start PiCompany Gratis Oefen Assessment" at bounding box center [535, 313] width 184 height 22
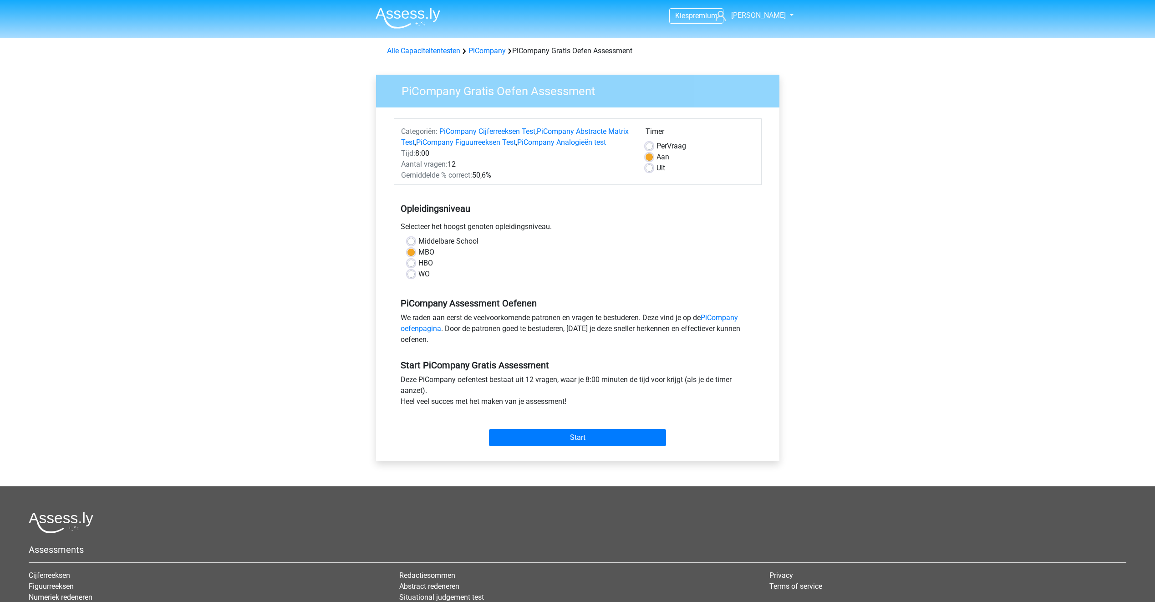
click at [418, 269] on label "HBO" at bounding box center [425, 263] width 15 height 11
click at [411, 267] on input "HBO" at bounding box center [410, 262] width 7 height 9
radio input "true"
click at [618, 446] on input "Start" at bounding box center [577, 437] width 177 height 17
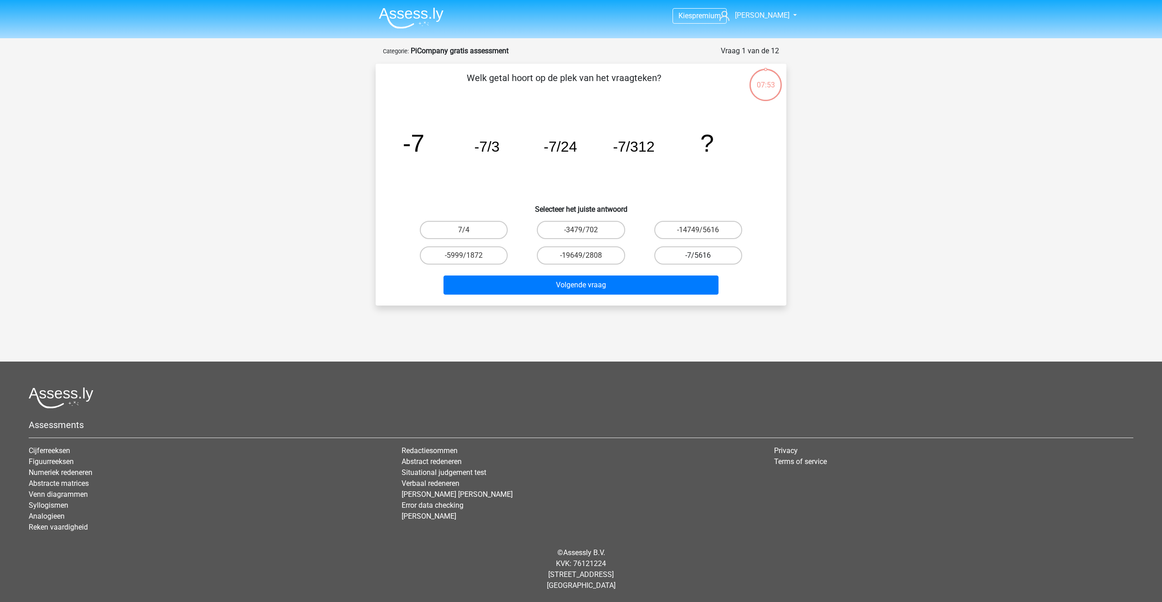
click at [712, 259] on label "-7/5616" at bounding box center [698, 255] width 88 height 18
click at [704, 259] on input "-7/5616" at bounding box center [701, 258] width 6 height 6
radio input "true"
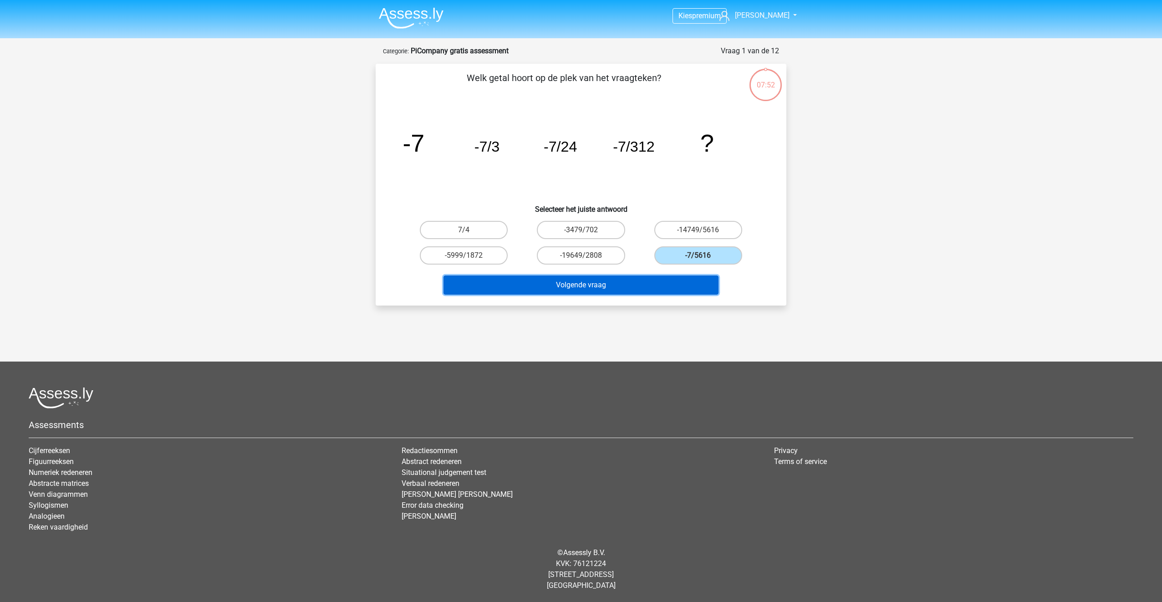
click at [581, 280] on button "Volgende vraag" at bounding box center [580, 284] width 275 height 19
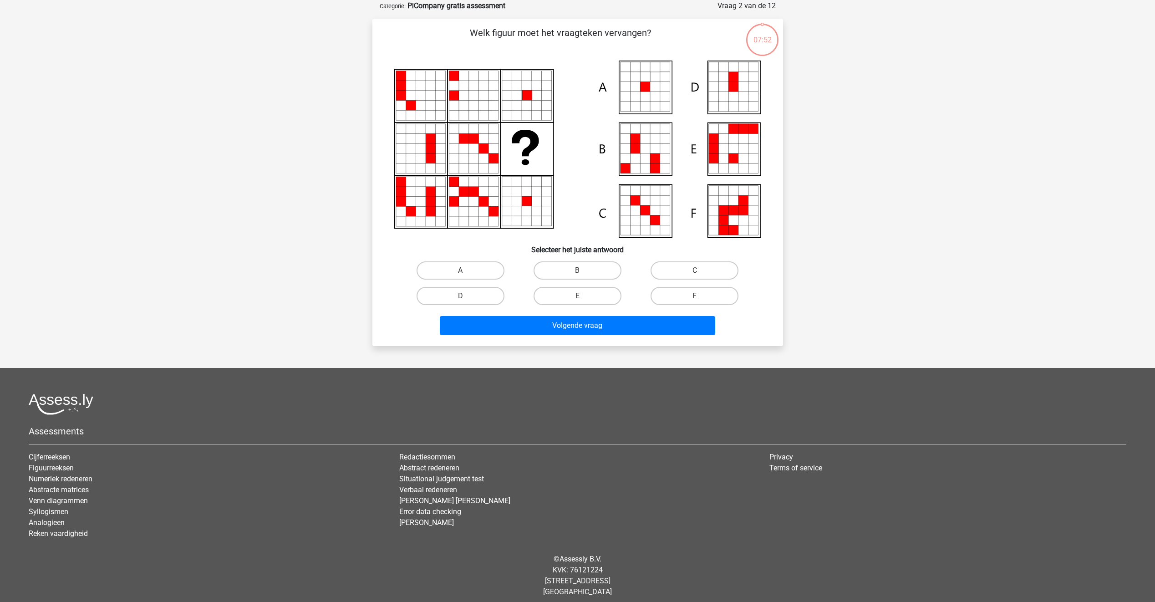
scroll to position [46, 0]
click at [468, 271] on label "A" at bounding box center [461, 270] width 88 height 18
click at [466, 271] on input "A" at bounding box center [463, 273] width 6 height 6
radio input "true"
click at [535, 325] on button "Volgende vraag" at bounding box center [577, 324] width 275 height 19
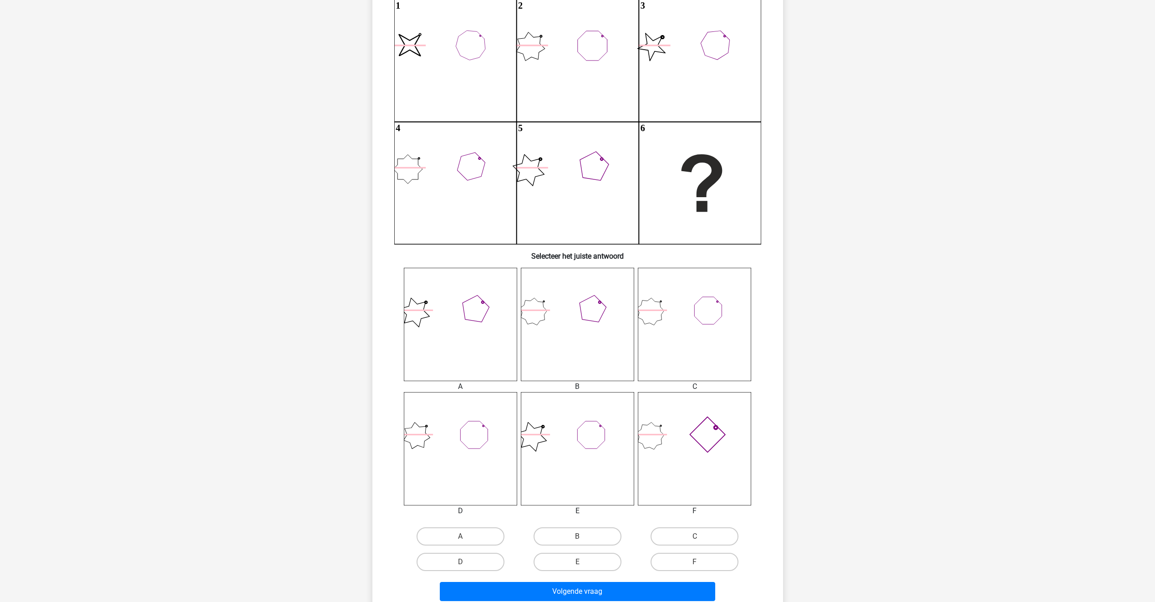
scroll to position [137, 0]
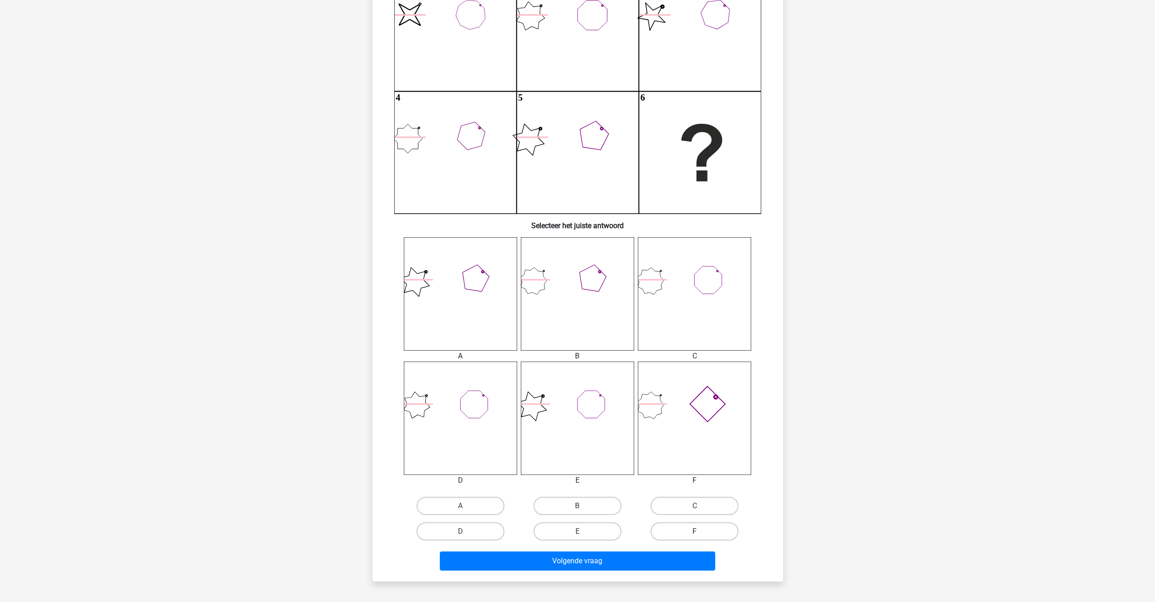
click at [697, 529] on label "F" at bounding box center [695, 531] width 88 height 18
click at [697, 531] on input "F" at bounding box center [698, 534] width 6 height 6
radio input "true"
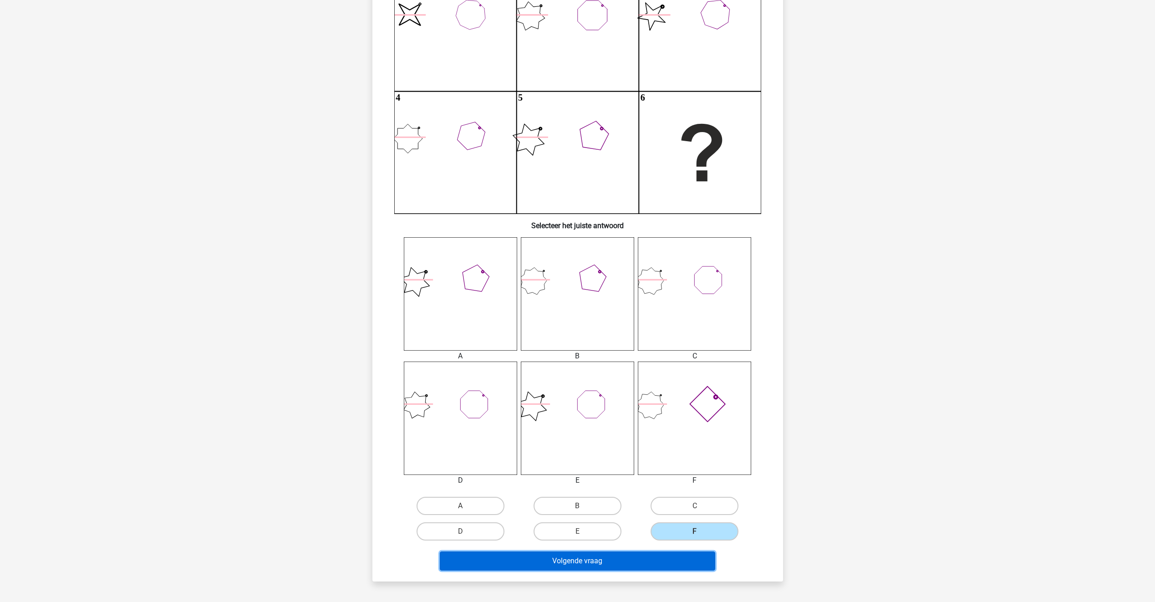
click at [640, 564] on button "Volgende vraag" at bounding box center [577, 560] width 275 height 19
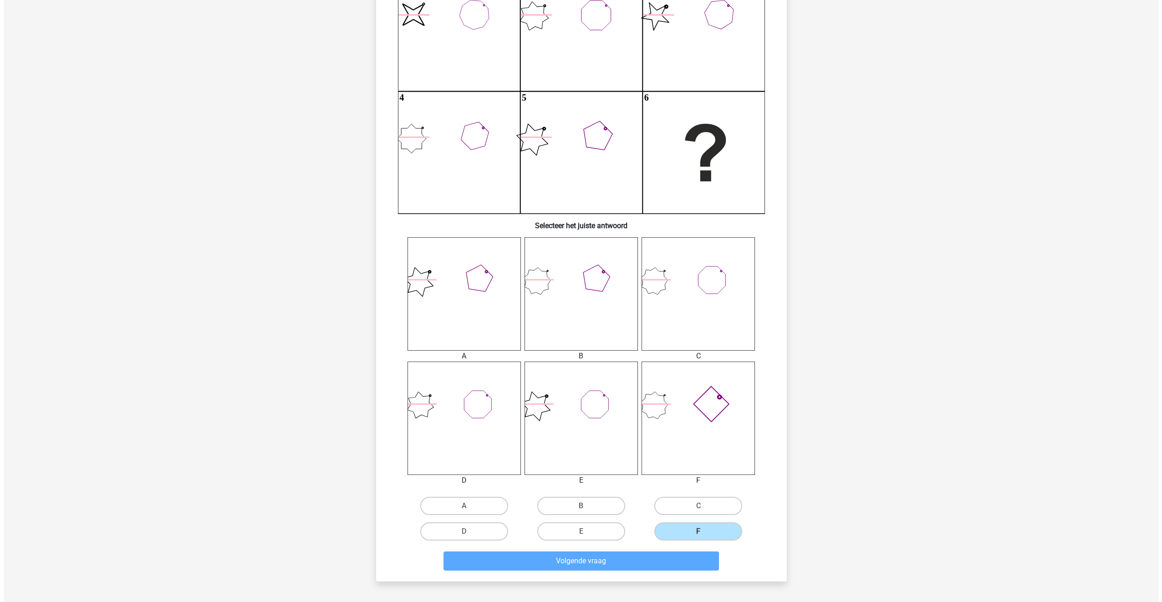
scroll to position [0, 0]
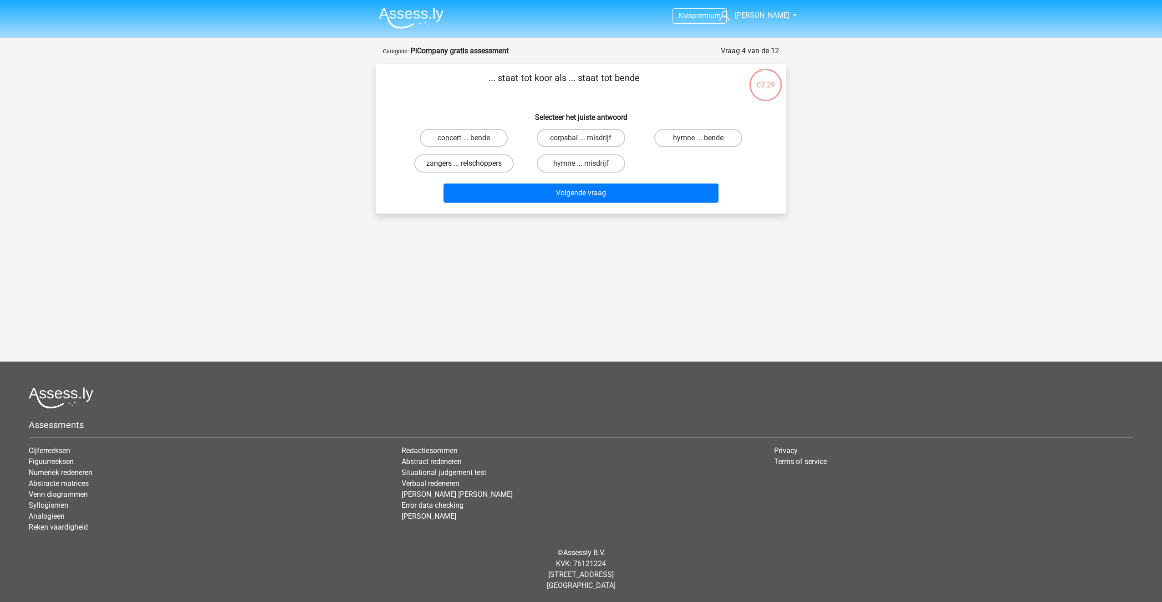
click at [438, 165] on label "zangers ... relschoppers" at bounding box center [463, 163] width 99 height 18
click at [464, 165] on input "zangers ... relschoppers" at bounding box center [467, 166] width 6 height 6
radio input "true"
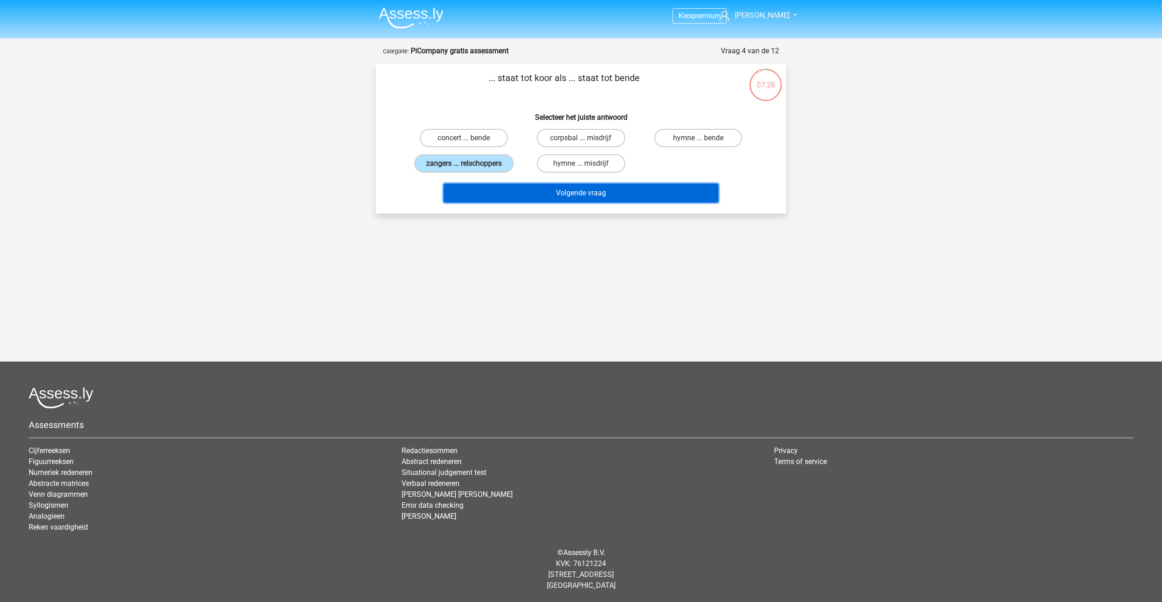
click at [518, 196] on button "Volgende vraag" at bounding box center [580, 192] width 275 height 19
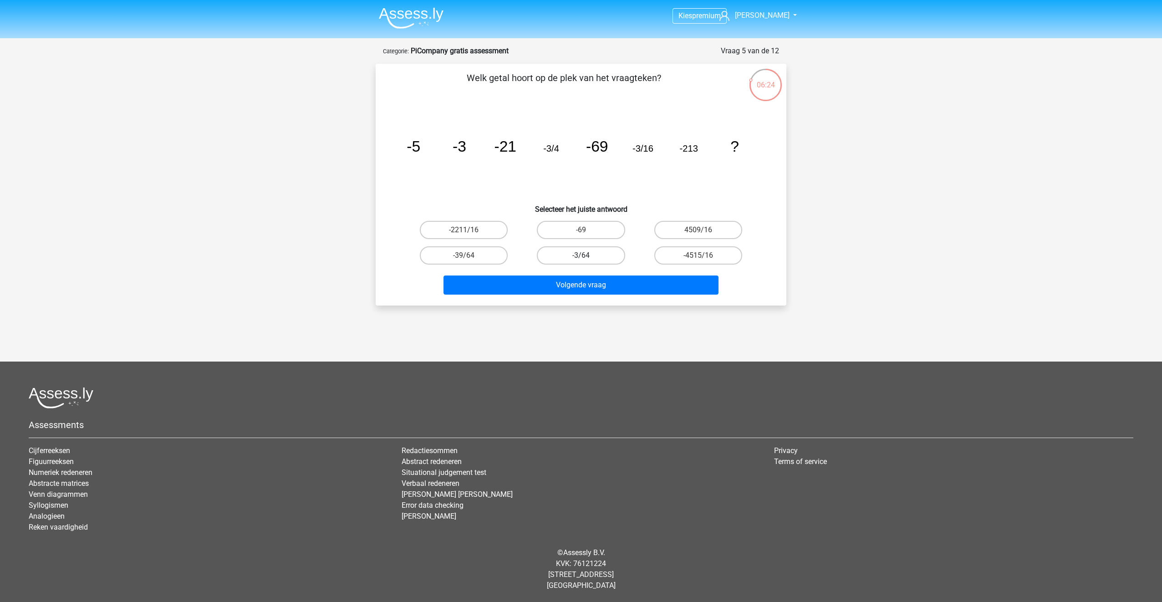
click at [599, 254] on label "-3/64" at bounding box center [581, 255] width 88 height 18
click at [587, 255] on input "-3/64" at bounding box center [584, 258] width 6 height 6
radio input "true"
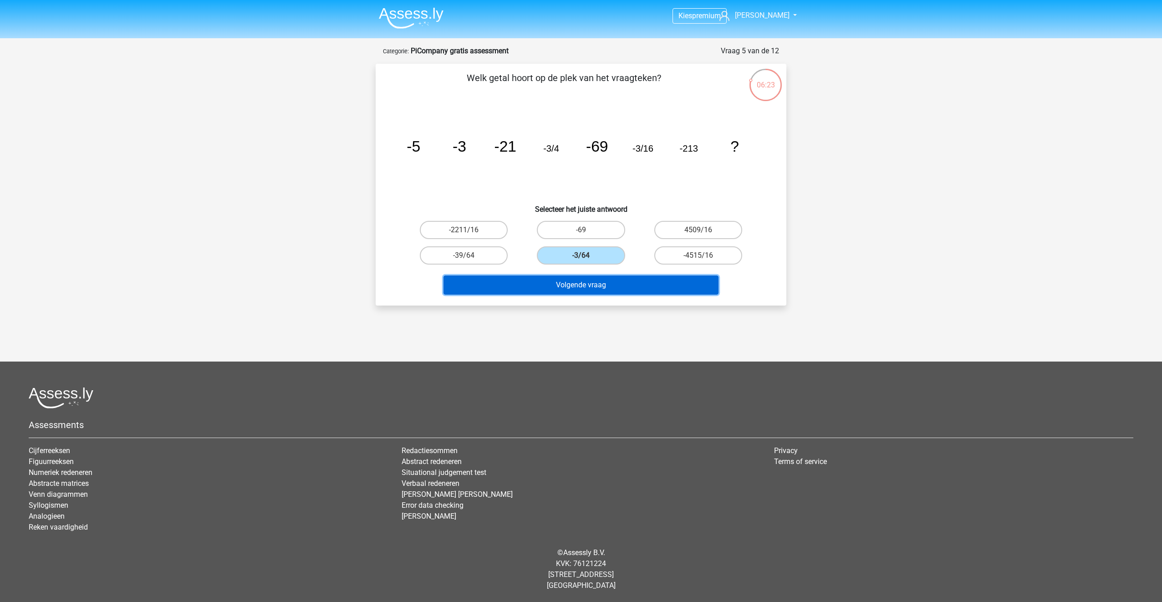
click at [586, 287] on button "Volgende vraag" at bounding box center [580, 284] width 275 height 19
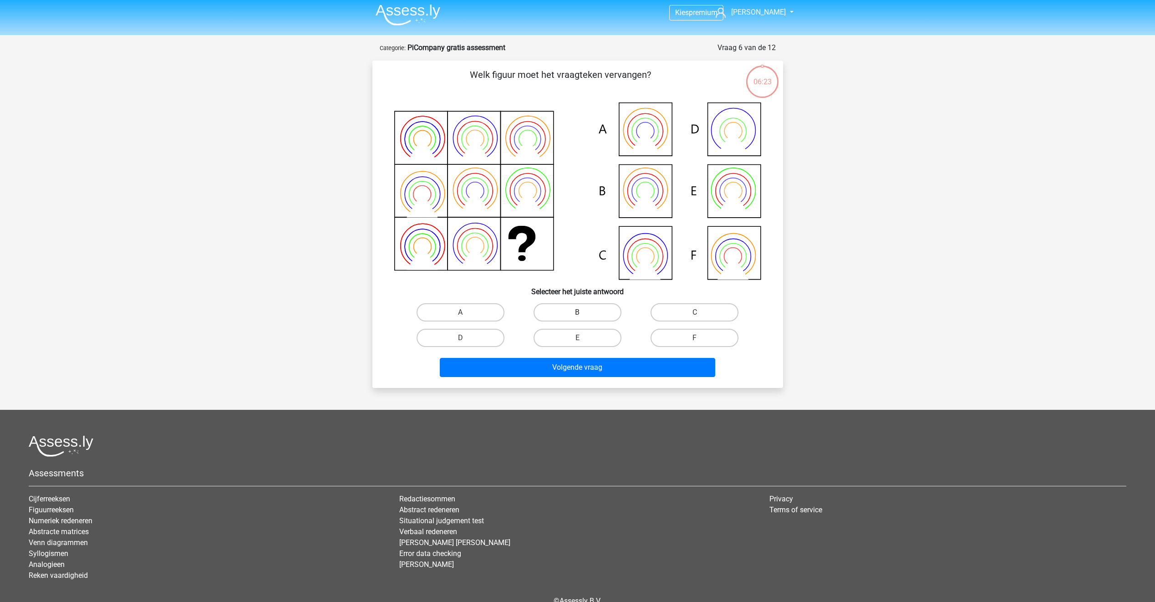
scroll to position [46, 0]
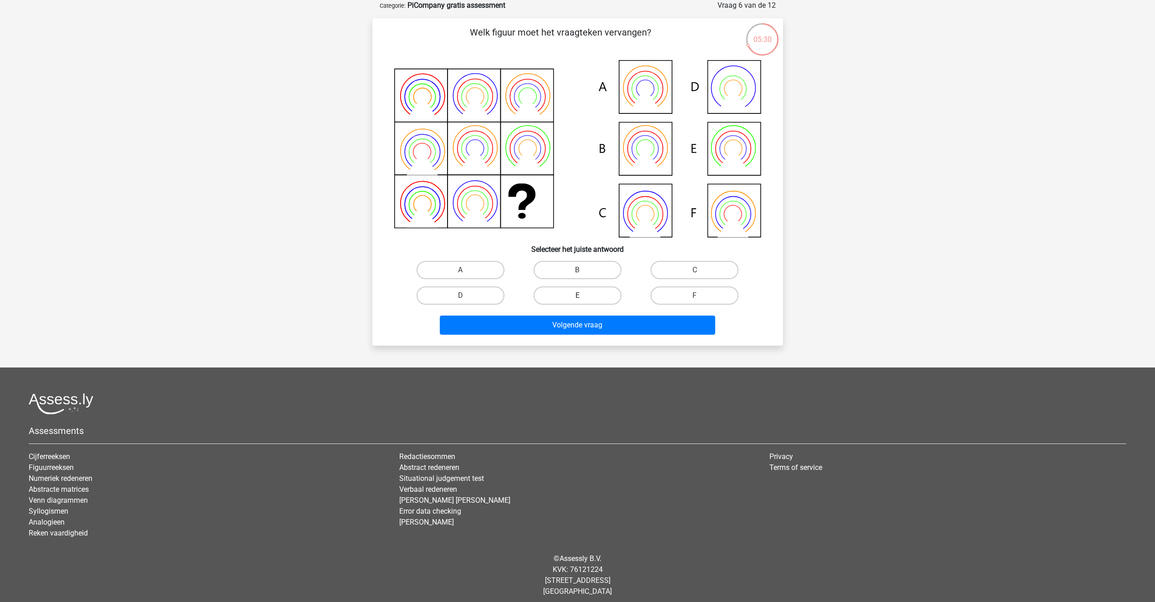
click at [607, 297] on label "E" at bounding box center [578, 295] width 88 height 18
click at [583, 297] on input "E" at bounding box center [580, 298] width 6 height 6
radio input "true"
click at [596, 333] on button "Volgende vraag" at bounding box center [577, 324] width 275 height 19
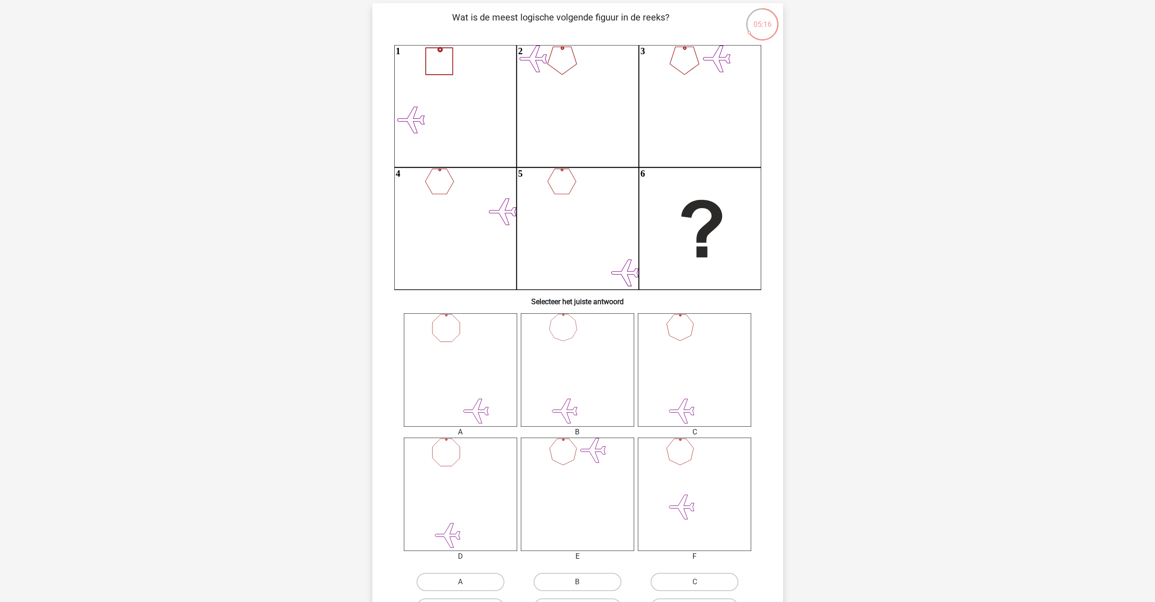
scroll to position [91, 0]
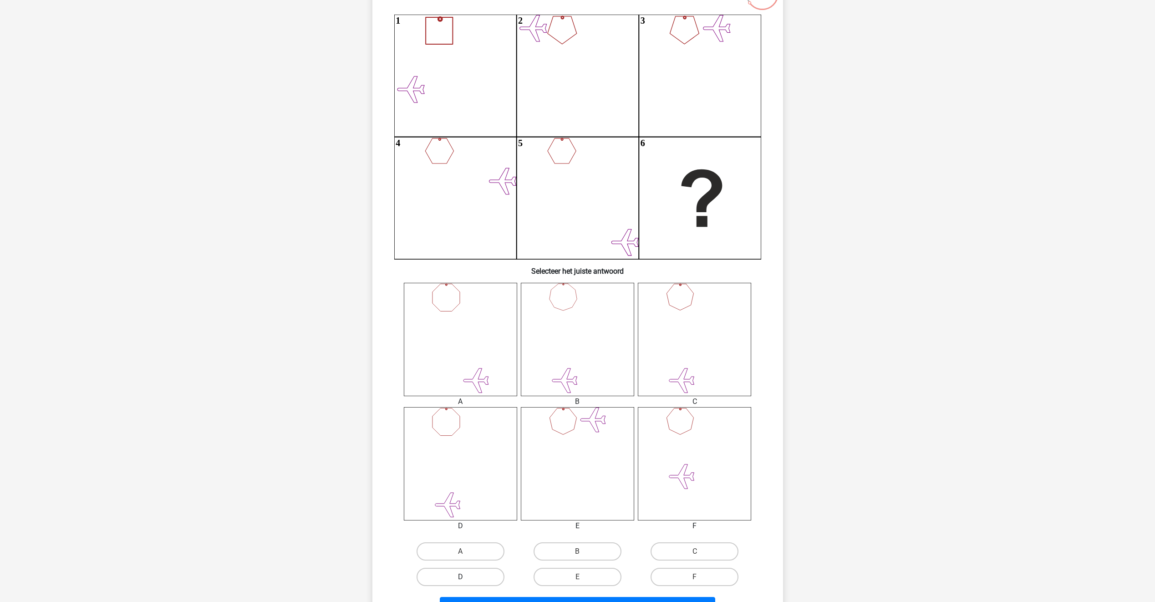
click at [447, 574] on label "D" at bounding box center [461, 577] width 88 height 18
click at [460, 577] on input "D" at bounding box center [463, 580] width 6 height 6
radio input "true"
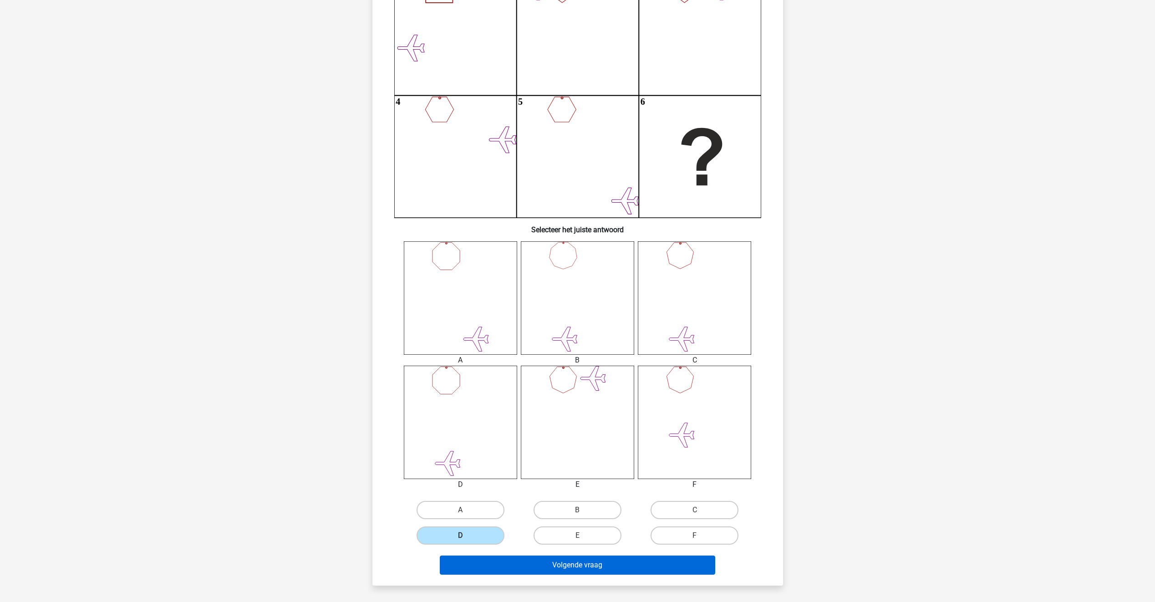
scroll to position [137, 0]
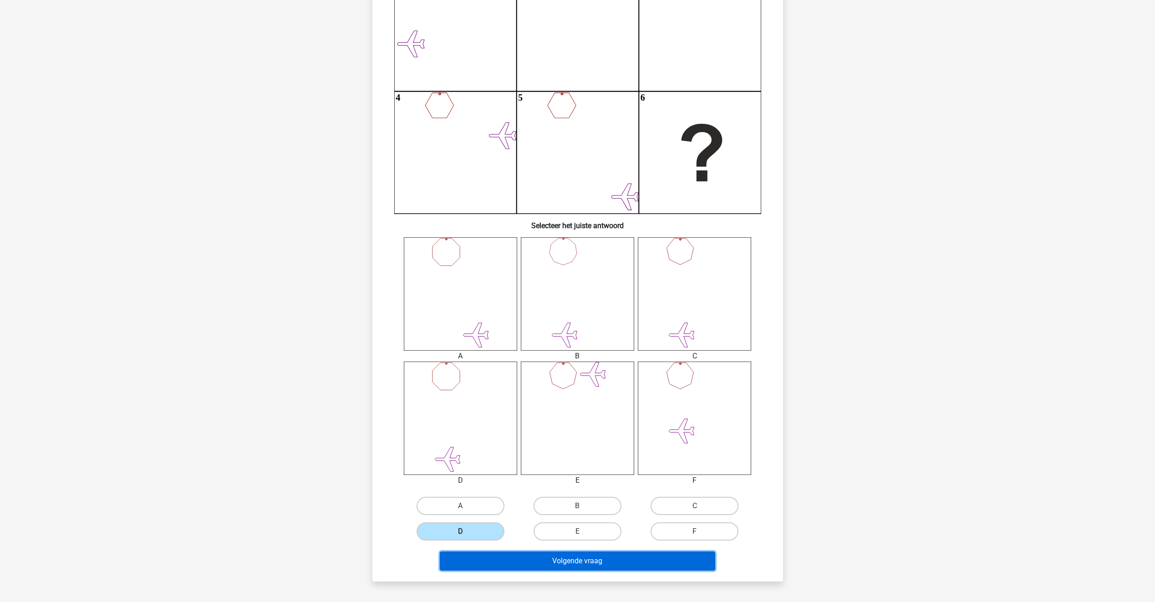
click at [576, 560] on button "Volgende vraag" at bounding box center [577, 560] width 275 height 19
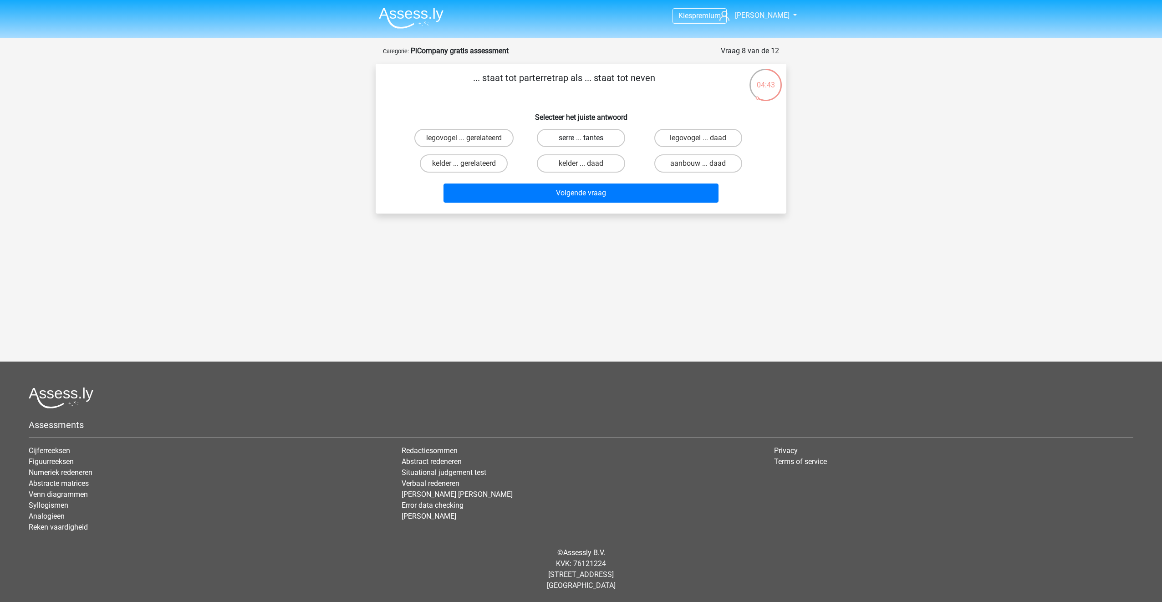
click at [584, 133] on label "serre ... tantes" at bounding box center [581, 138] width 88 height 18
click at [584, 138] on input "serre ... tantes" at bounding box center [584, 141] width 6 height 6
radio input "true"
click at [568, 197] on button "Volgende vraag" at bounding box center [580, 192] width 275 height 19
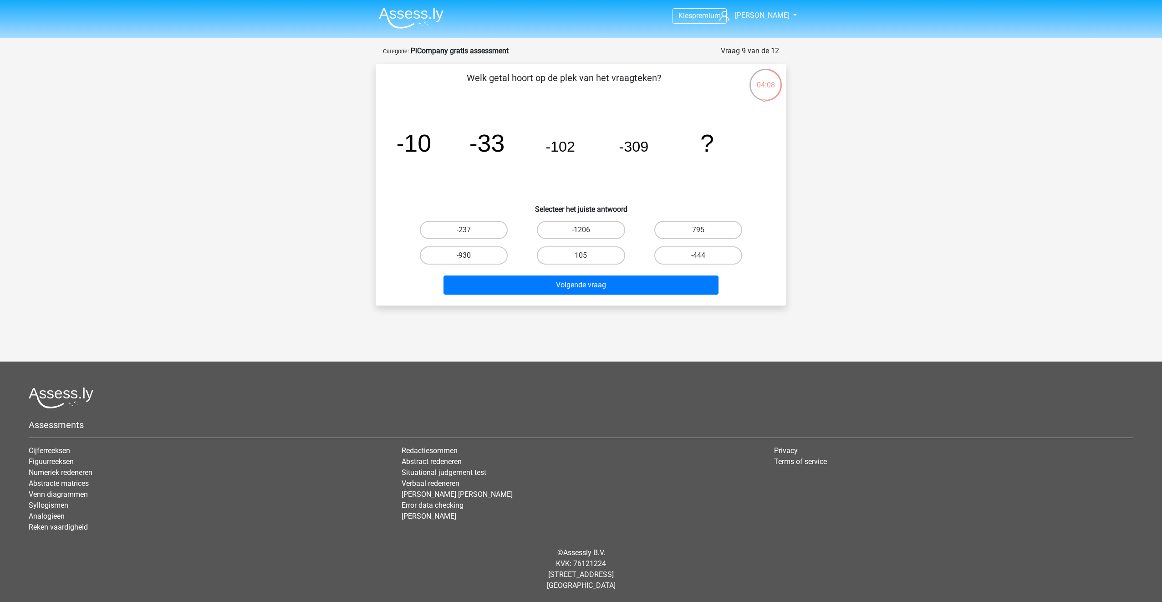
click at [483, 260] on label "-930" at bounding box center [464, 255] width 88 height 18
click at [470, 260] on input "-930" at bounding box center [467, 258] width 6 height 6
radio input "true"
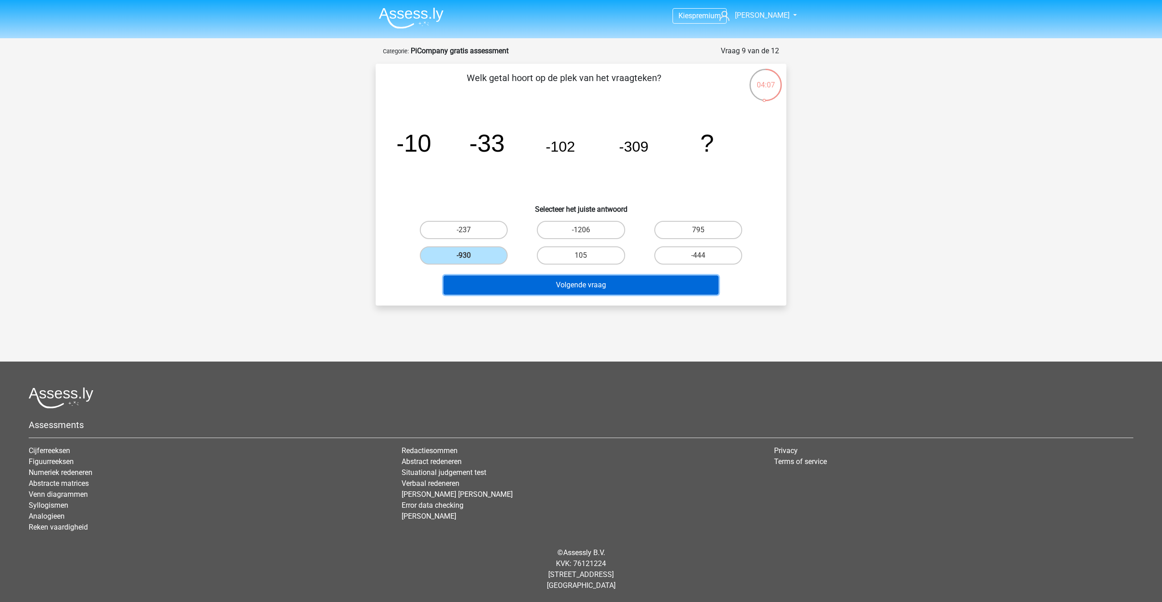
click at [510, 284] on button "Volgende vraag" at bounding box center [580, 284] width 275 height 19
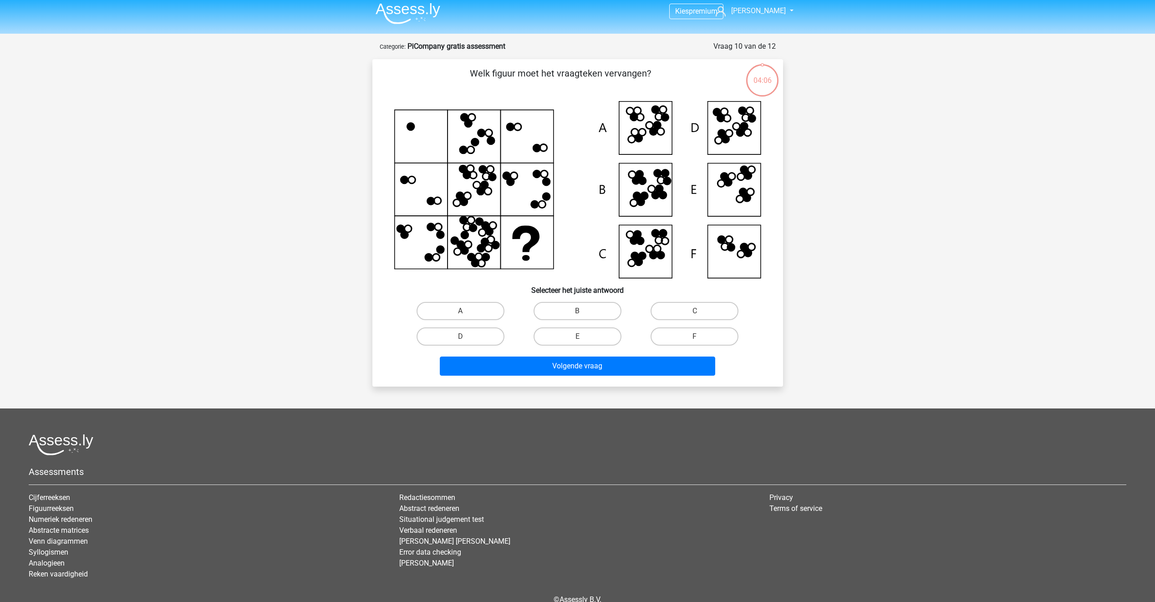
scroll to position [46, 0]
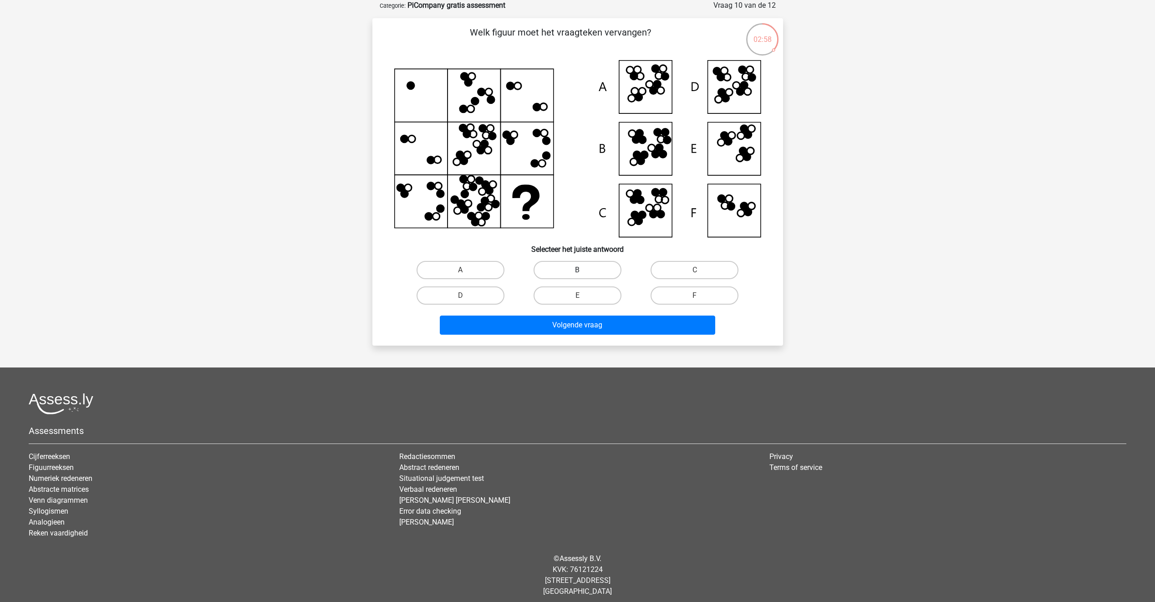
click at [588, 269] on label "B" at bounding box center [578, 270] width 88 height 18
click at [583, 270] on input "B" at bounding box center [580, 273] width 6 height 6
radio input "true"
click at [586, 326] on button "Volgende vraag" at bounding box center [577, 324] width 275 height 19
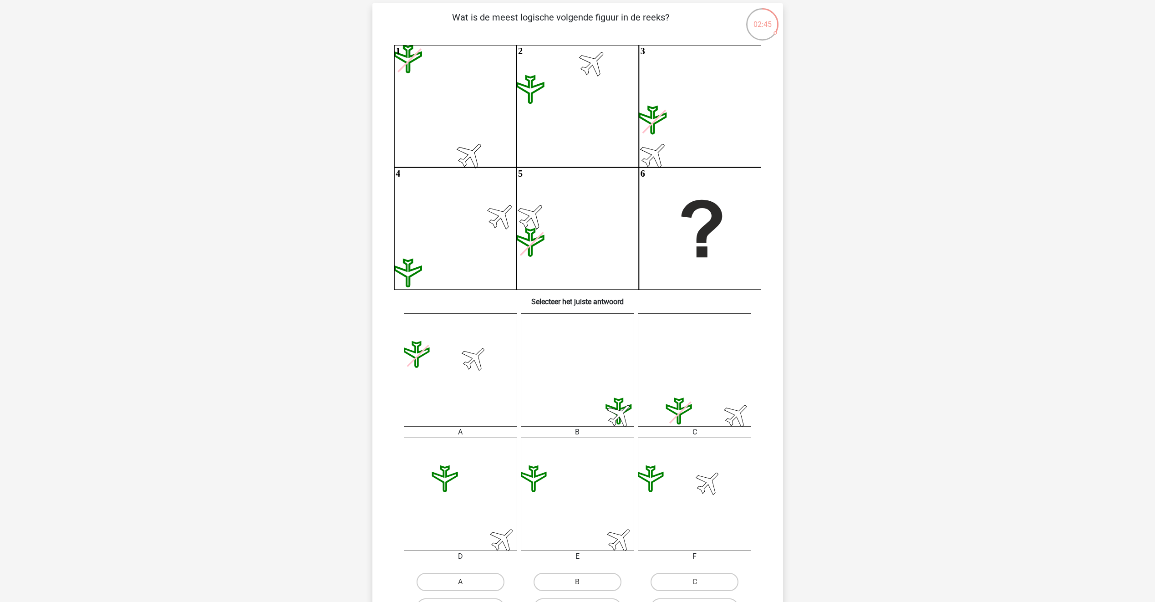
scroll to position [91, 0]
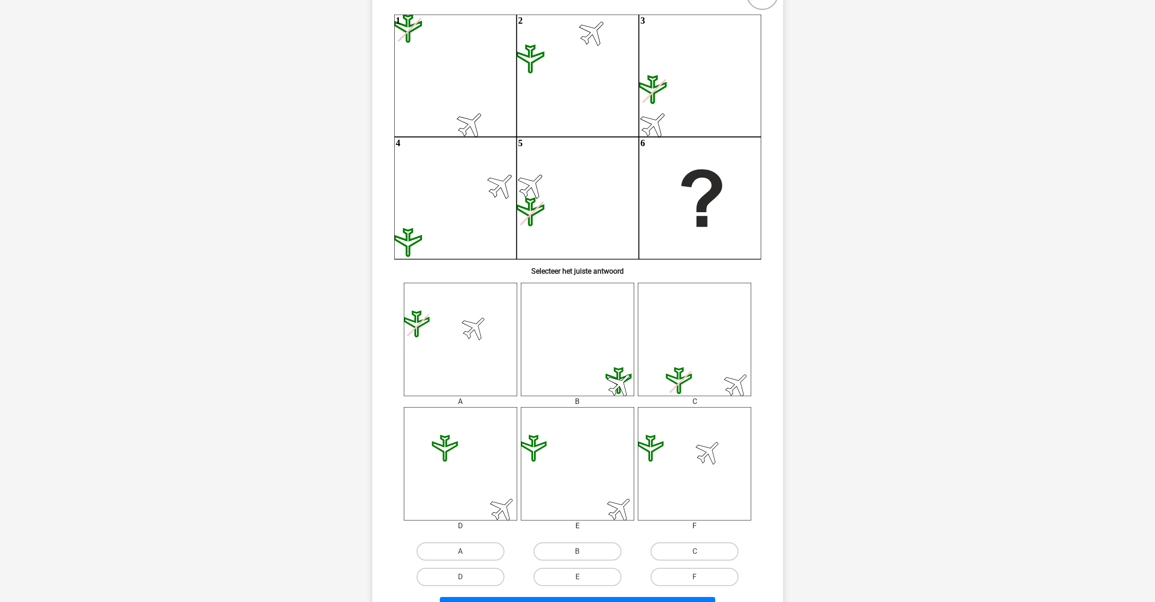
click at [699, 581] on input "F" at bounding box center [698, 580] width 6 height 6
radio input "true"
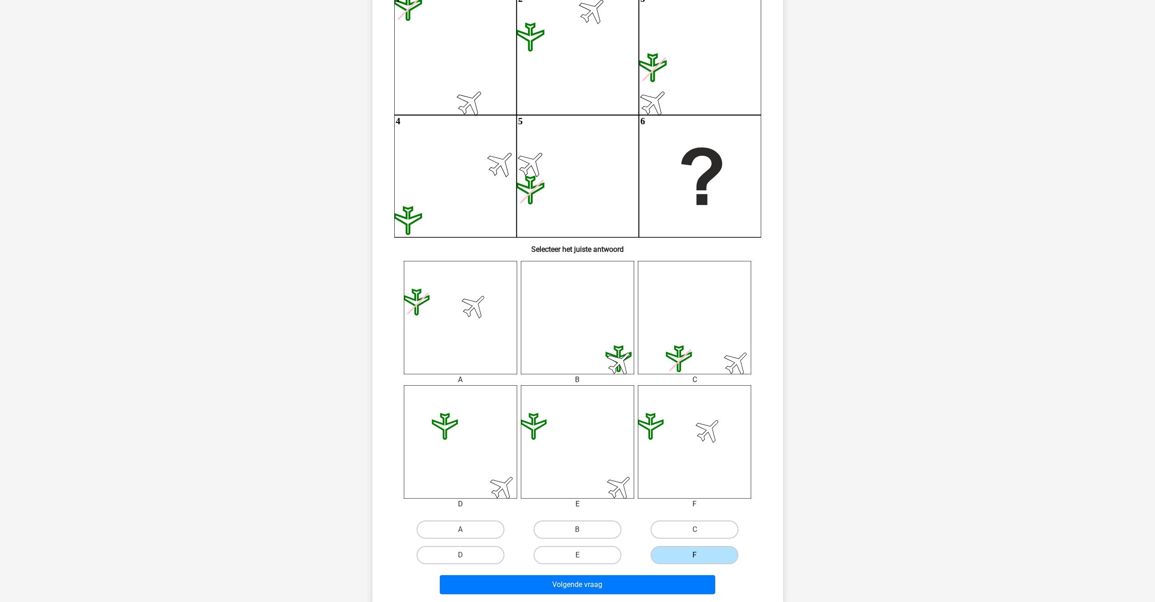
scroll to position [137, 0]
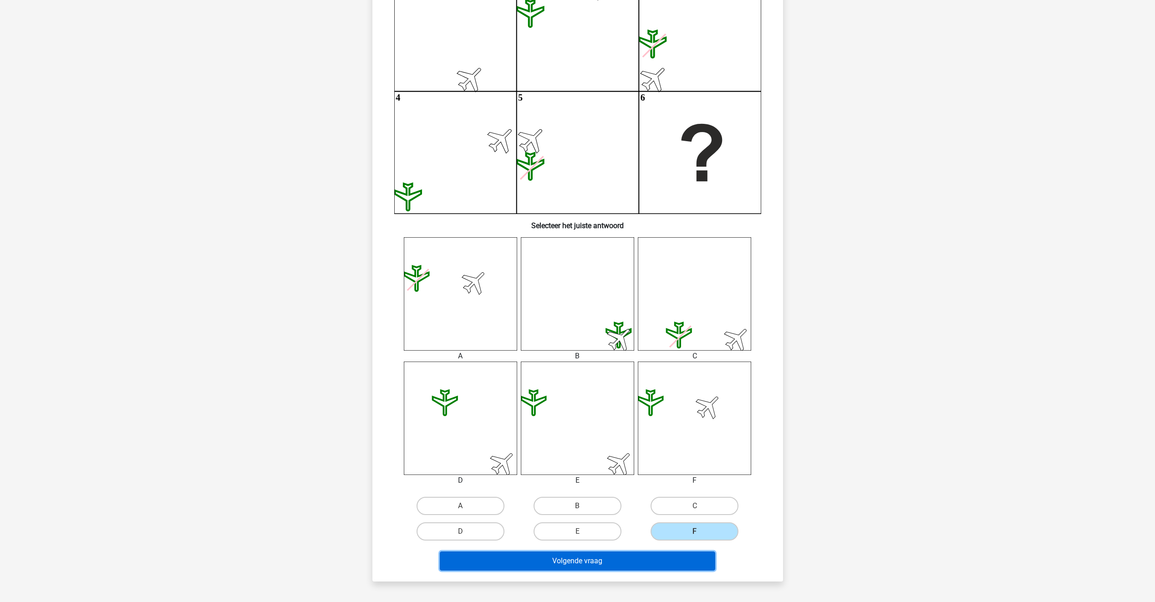
drag, startPoint x: 609, startPoint y: 553, endPoint x: 609, endPoint y: 560, distance: 7.8
click at [609, 560] on button "Volgende vraag" at bounding box center [577, 560] width 275 height 19
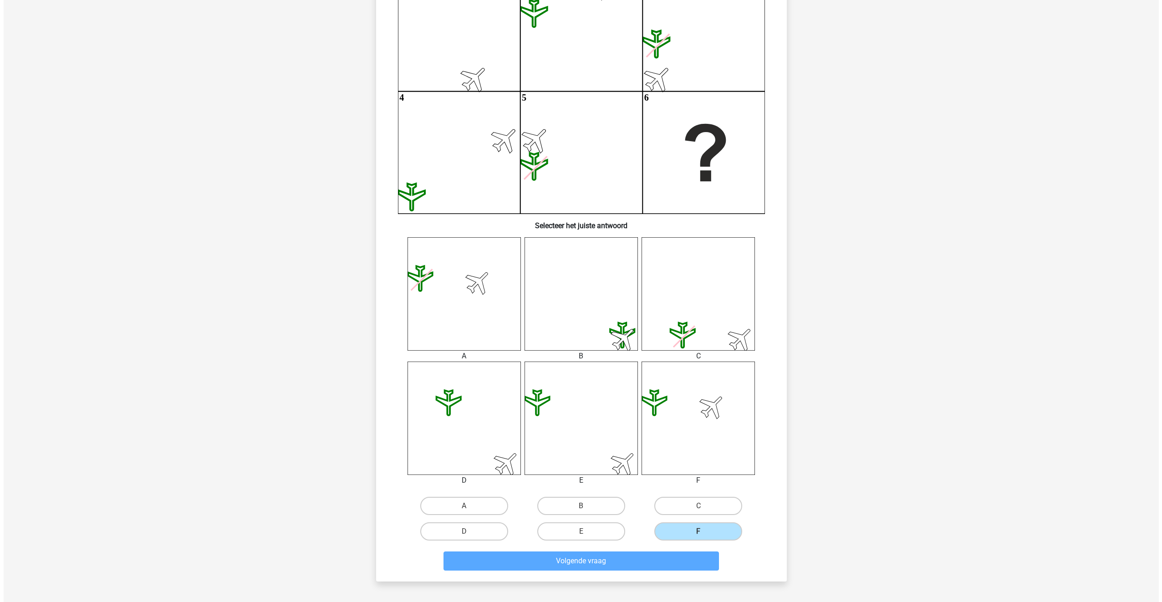
scroll to position [0, 0]
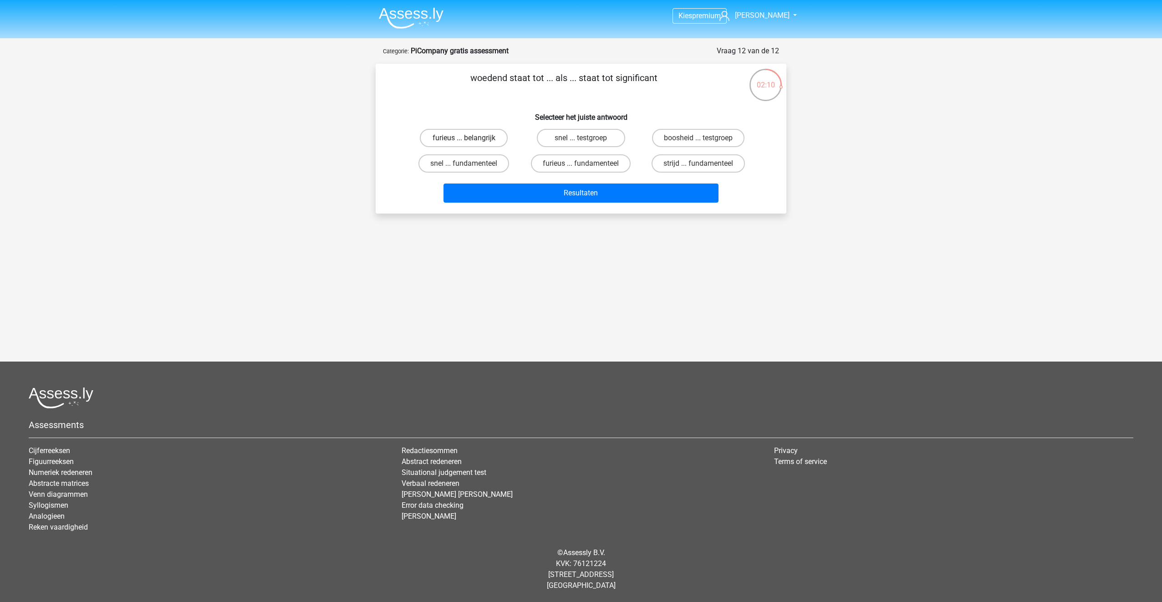
click at [470, 136] on label "furieus ... belangrijk" at bounding box center [464, 138] width 88 height 18
click at [470, 138] on input "furieus ... belangrijk" at bounding box center [467, 141] width 6 height 6
radio input "true"
click at [588, 200] on button "Resultaten" at bounding box center [580, 192] width 275 height 19
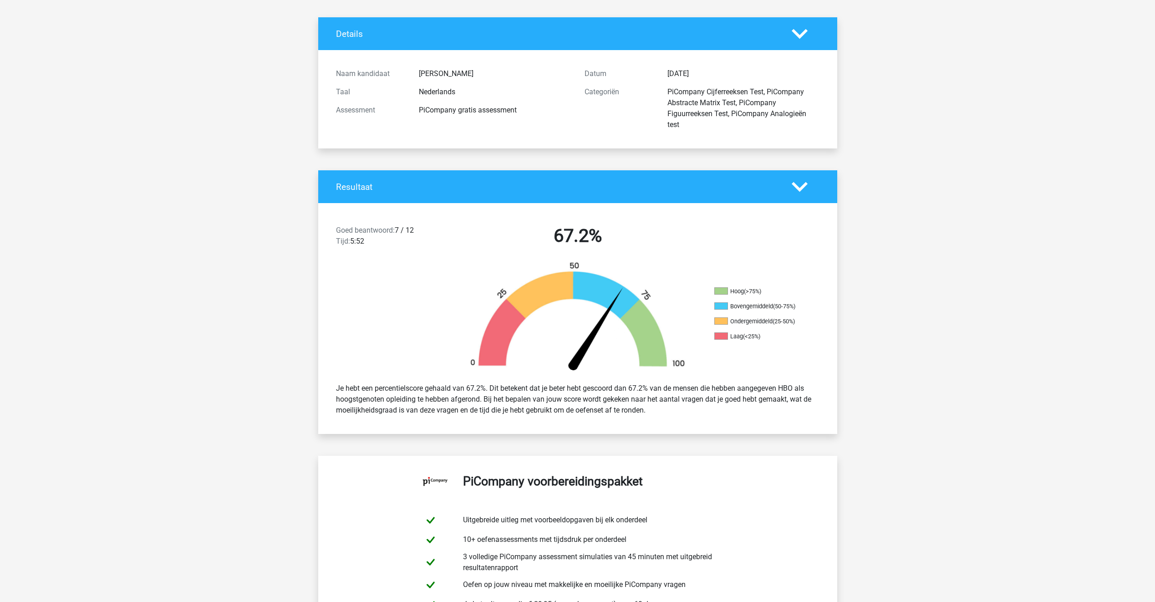
scroll to position [46, 0]
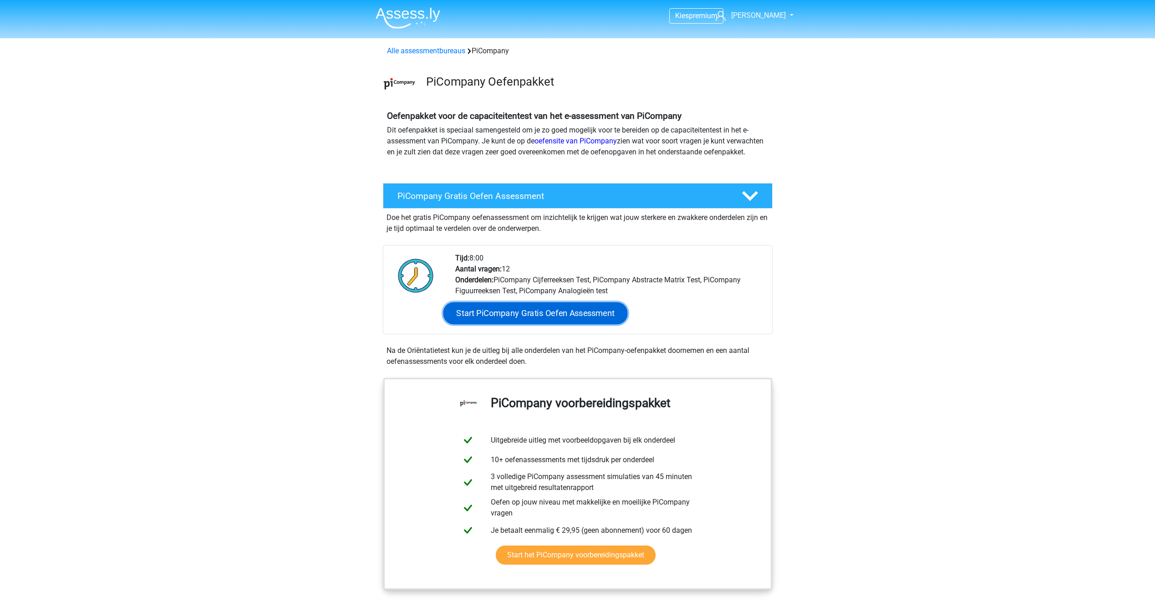
click at [506, 323] on link "Start PiCompany Gratis Oefen Assessment" at bounding box center [535, 313] width 184 height 22
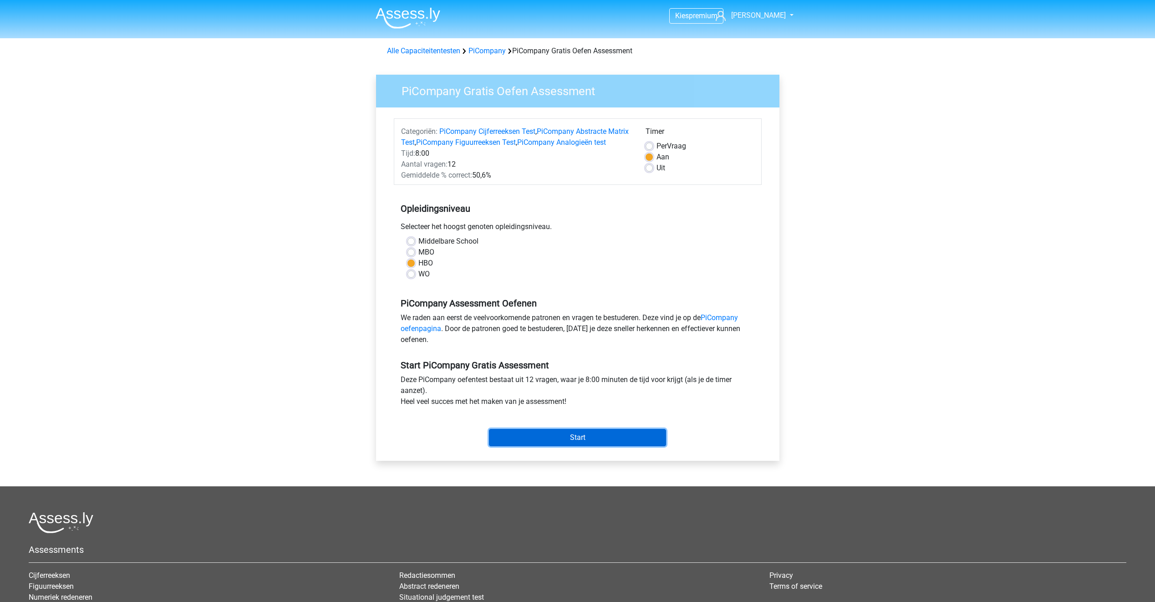
click at [565, 446] on input "Start" at bounding box center [577, 437] width 177 height 17
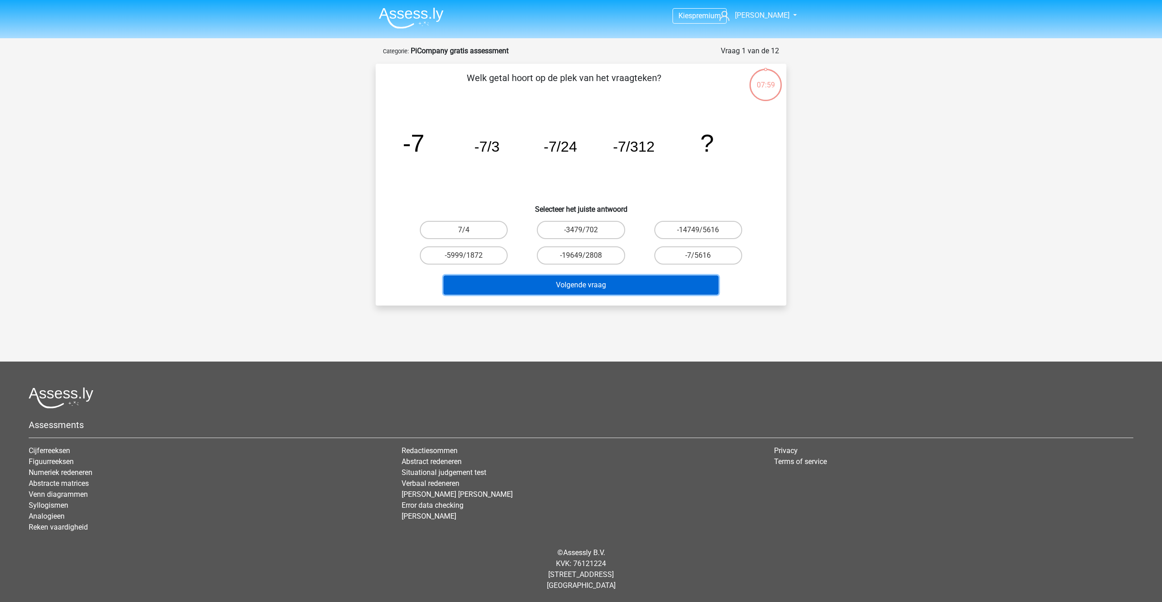
click at [609, 287] on button "Volgende vraag" at bounding box center [580, 284] width 275 height 19
click at [605, 259] on label "-19649/2808" at bounding box center [581, 255] width 88 height 18
click at [587, 259] on input "-19649/2808" at bounding box center [584, 258] width 6 height 6
radio input "true"
click at [607, 286] on button "Volgende vraag" at bounding box center [580, 284] width 275 height 19
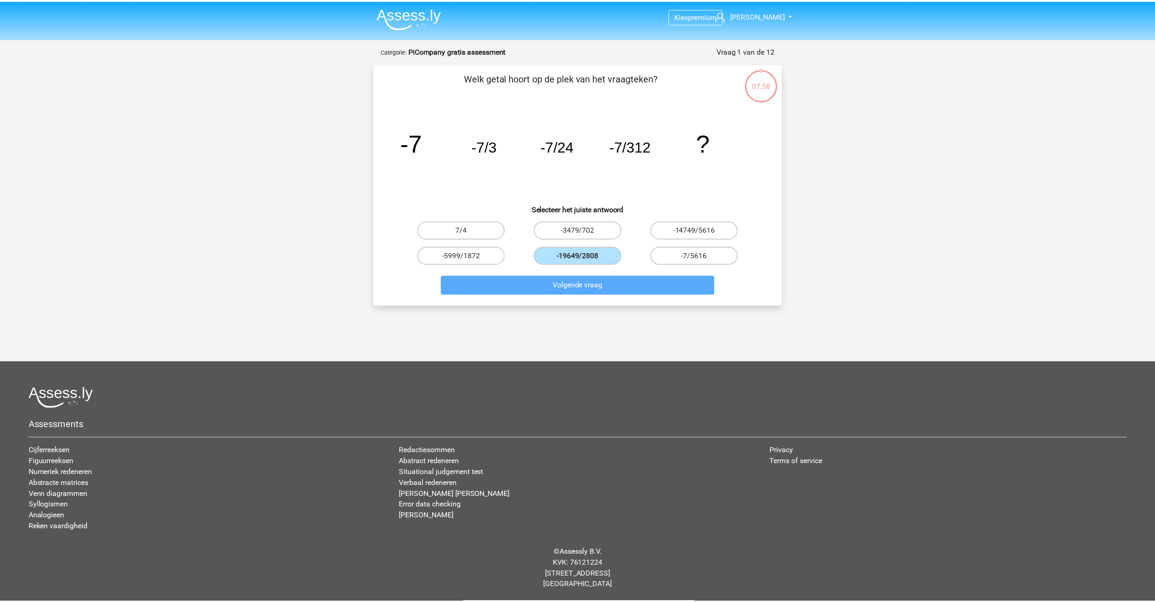
scroll to position [46, 0]
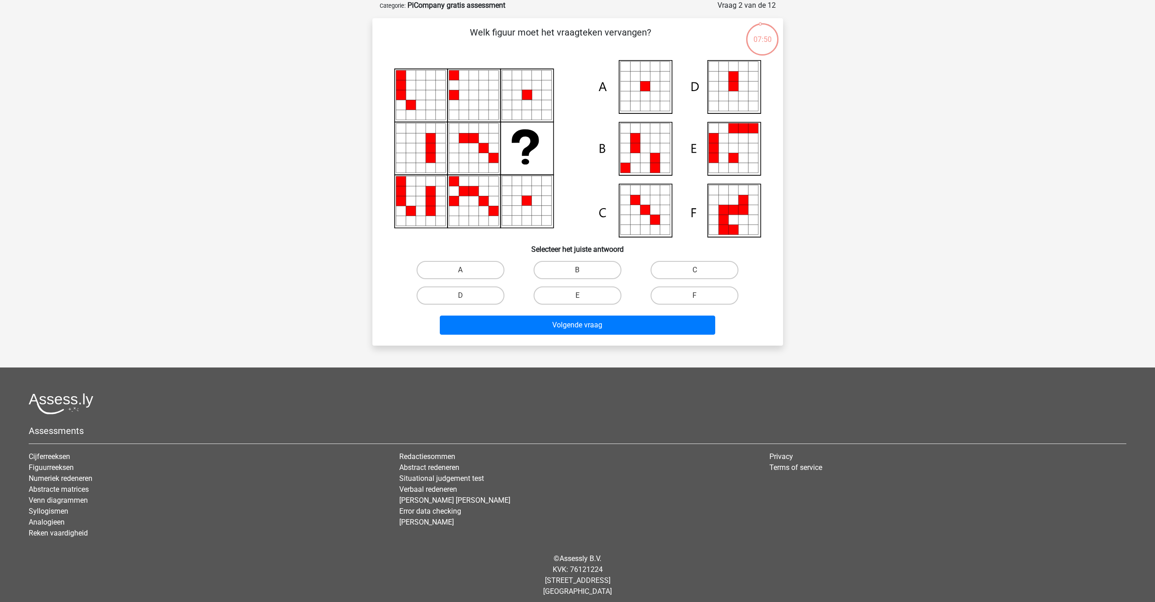
click at [583, 306] on div "E" at bounding box center [577, 295] width 117 height 25
drag, startPoint x: 583, startPoint y: 306, endPoint x: 583, endPoint y: 300, distance: 5.5
click at [583, 300] on input "E" at bounding box center [580, 298] width 6 height 6
radio input "true"
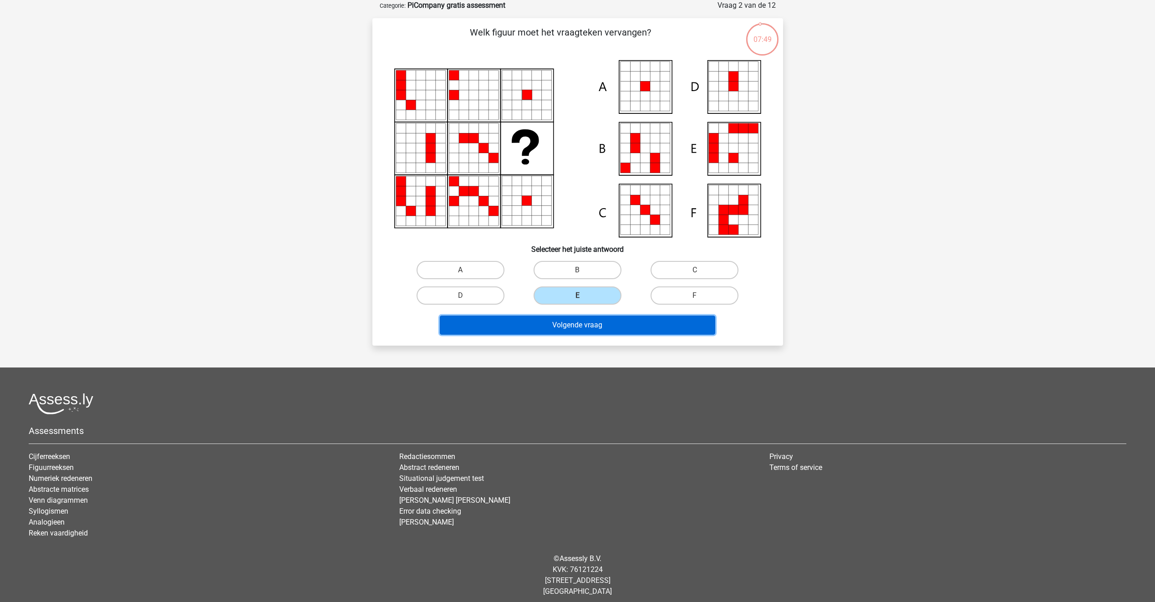
click at [581, 332] on button "Volgende vraag" at bounding box center [577, 324] width 275 height 19
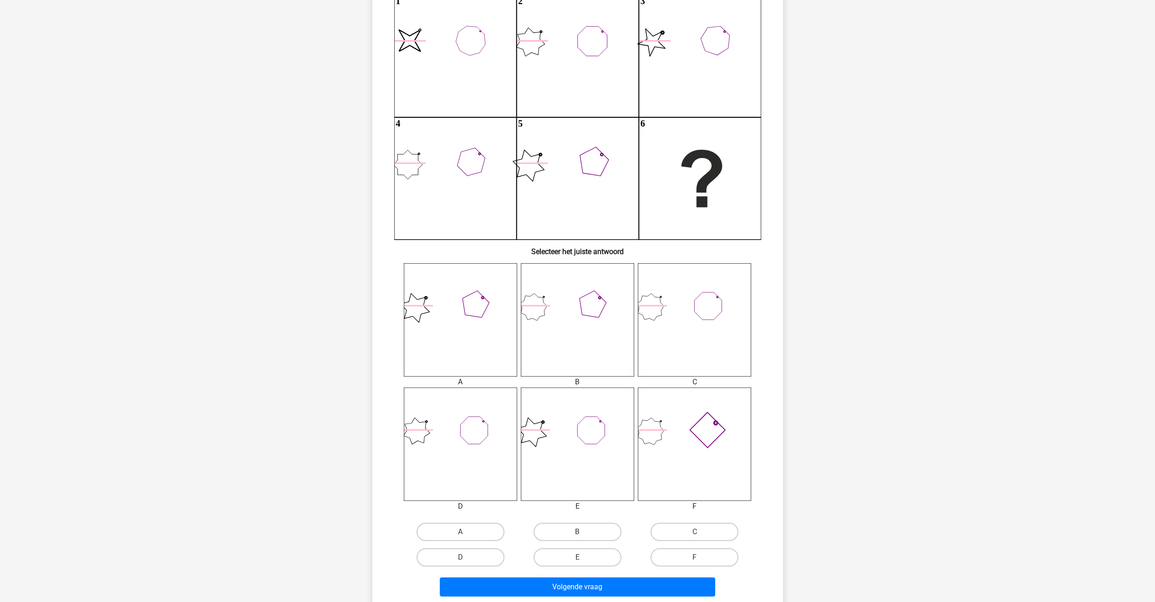
scroll to position [137, 0]
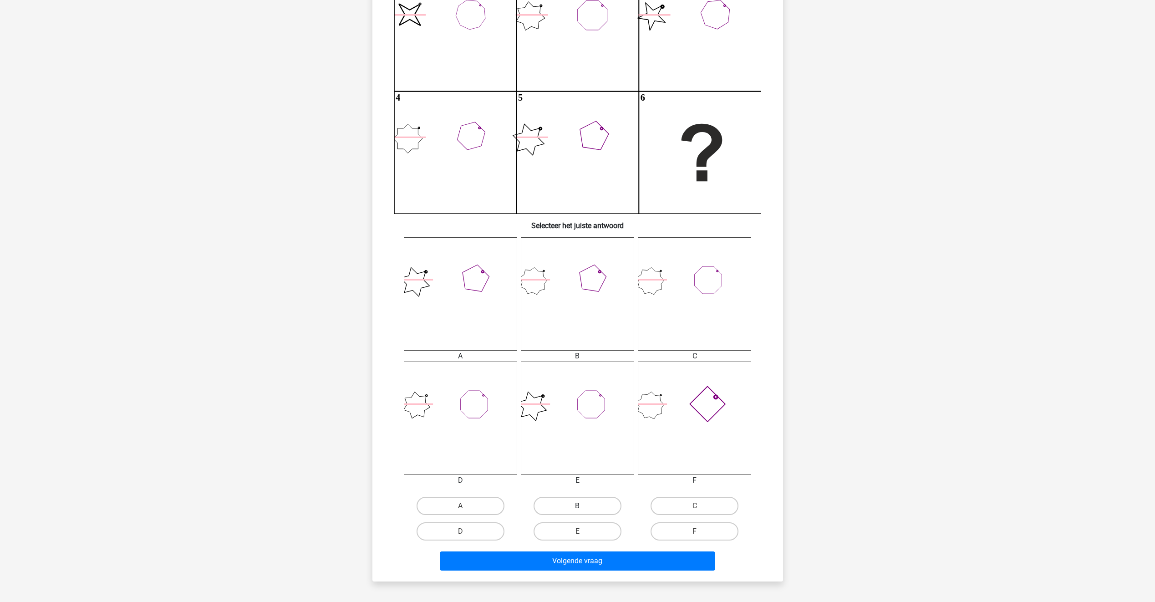
click at [589, 508] on label "B" at bounding box center [578, 506] width 88 height 18
click at [583, 508] on input "B" at bounding box center [580, 509] width 6 height 6
radio input "true"
click at [598, 549] on div "Volgende vraag" at bounding box center [577, 559] width 381 height 30
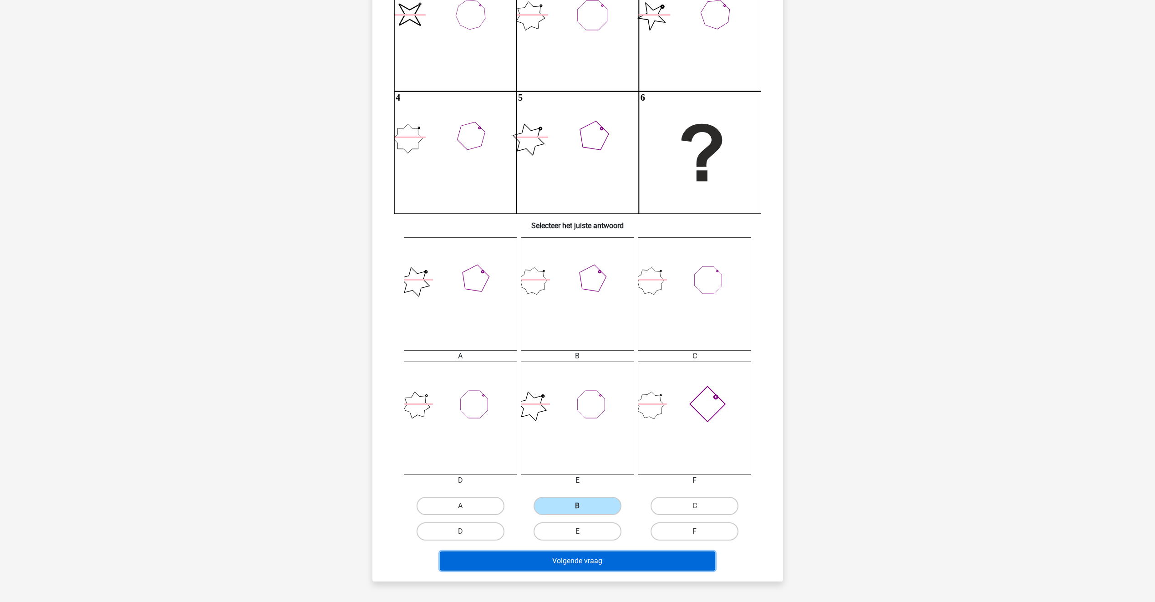
click at [600, 557] on button "Volgende vraag" at bounding box center [577, 560] width 275 height 19
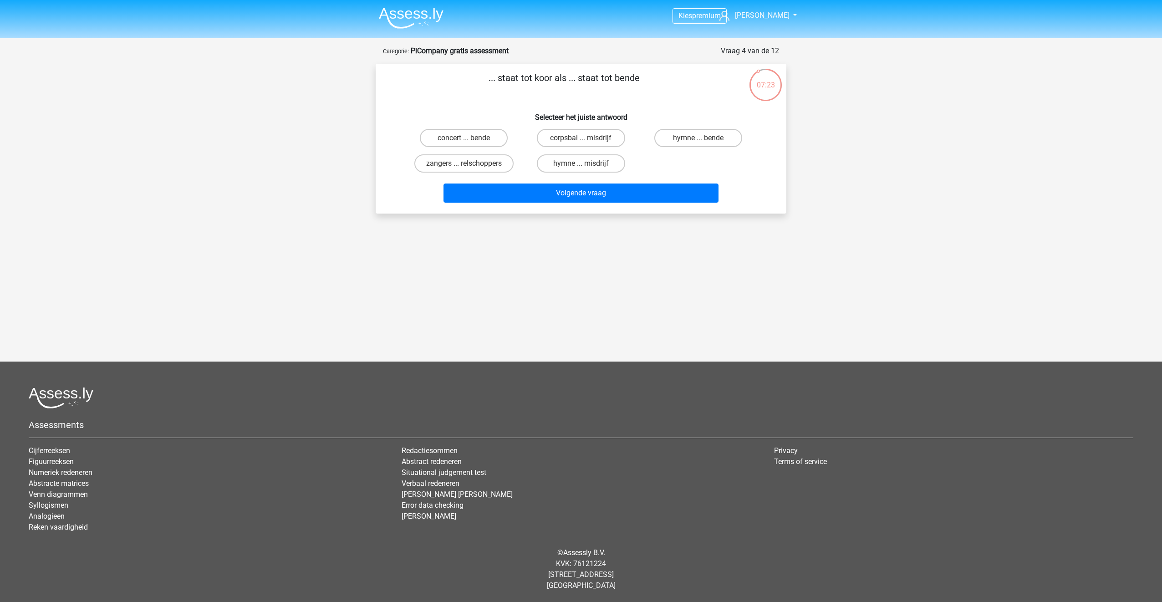
click at [593, 154] on div "hymne ... misdrijf" at bounding box center [580, 163] width 117 height 25
click at [599, 167] on label "hymne ... misdrijf" at bounding box center [581, 163] width 88 height 18
click at [587, 167] on input "hymne ... misdrijf" at bounding box center [584, 166] width 6 height 6
radio input "true"
click at [598, 188] on button "Volgende vraag" at bounding box center [580, 192] width 275 height 19
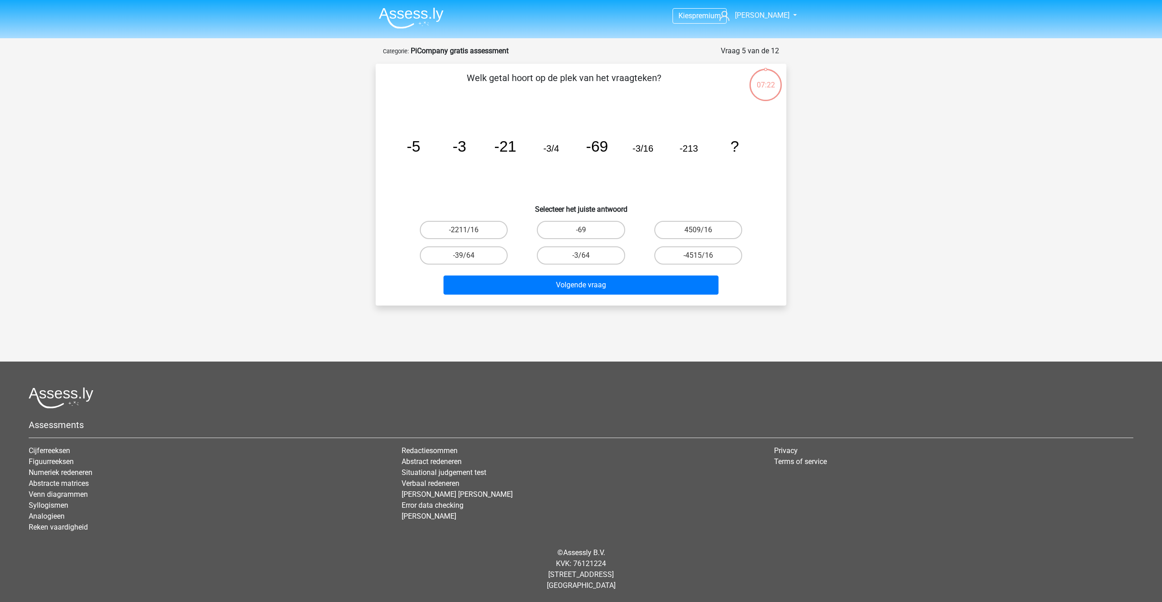
click at [585, 232] on input "-69" at bounding box center [584, 233] width 6 height 6
radio input "true"
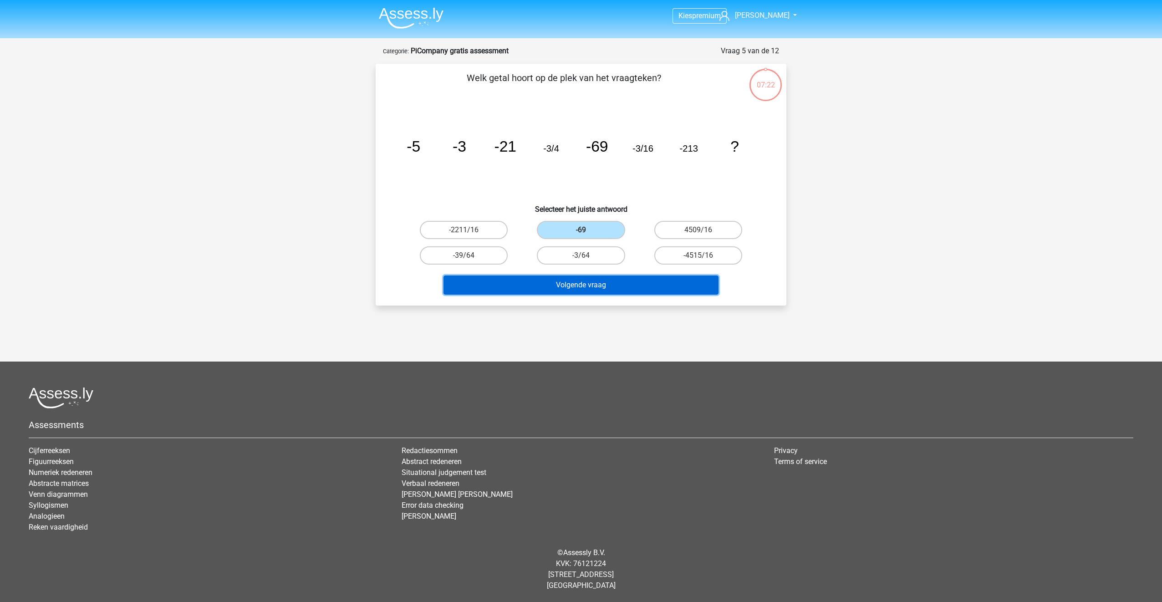
drag, startPoint x: 589, startPoint y: 275, endPoint x: 589, endPoint y: 281, distance: 5.9
click at [589, 278] on button "Volgende vraag" at bounding box center [580, 284] width 275 height 19
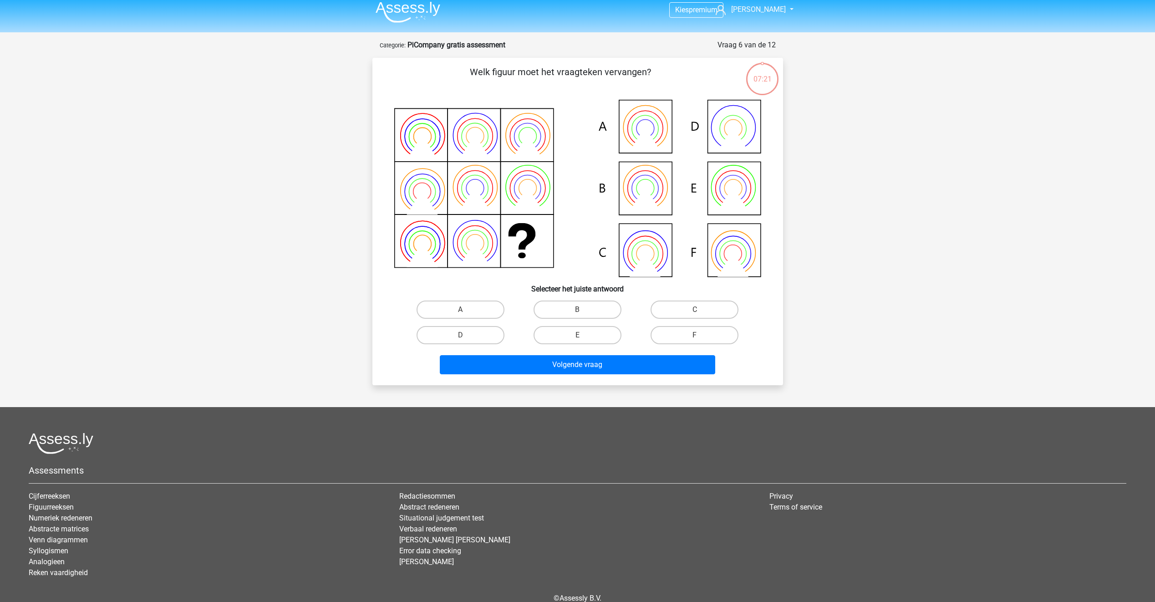
scroll to position [46, 0]
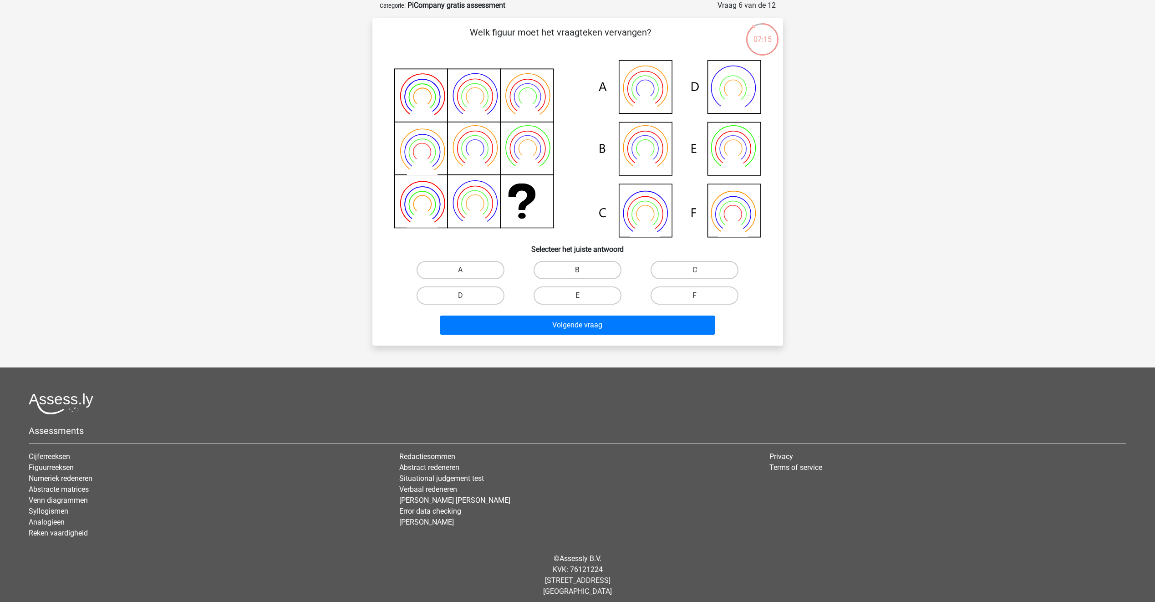
click at [615, 265] on label "B" at bounding box center [578, 270] width 88 height 18
click at [583, 270] on input "B" at bounding box center [580, 273] width 6 height 6
radio input "true"
click at [591, 336] on div "Volgende vraag" at bounding box center [577, 326] width 351 height 23
click at [595, 332] on button "Volgende vraag" at bounding box center [577, 324] width 275 height 19
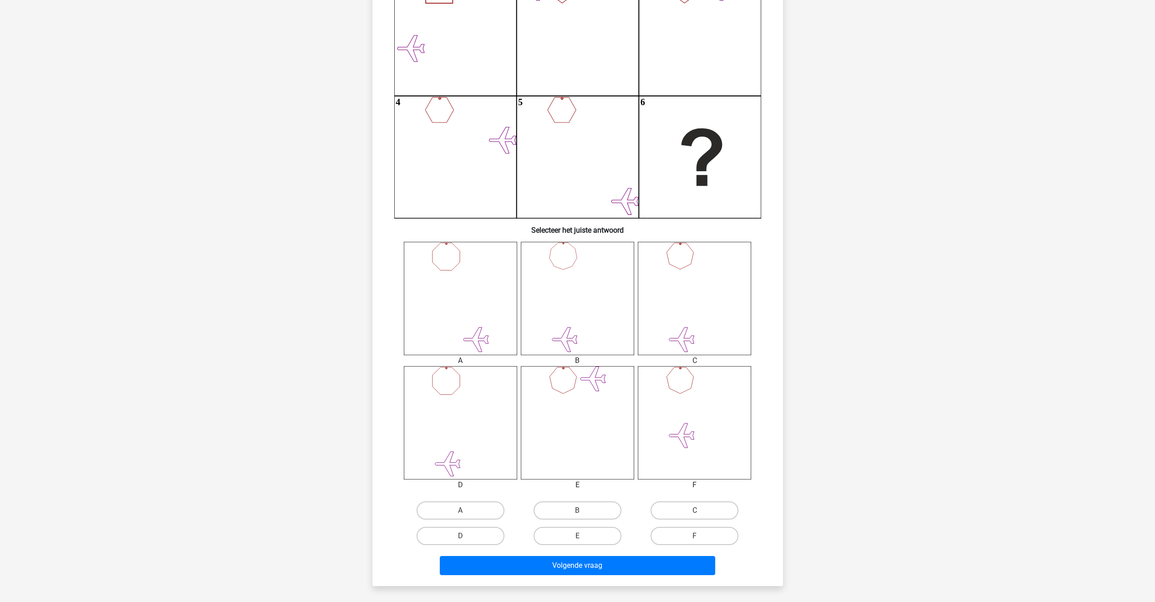
scroll to position [137, 0]
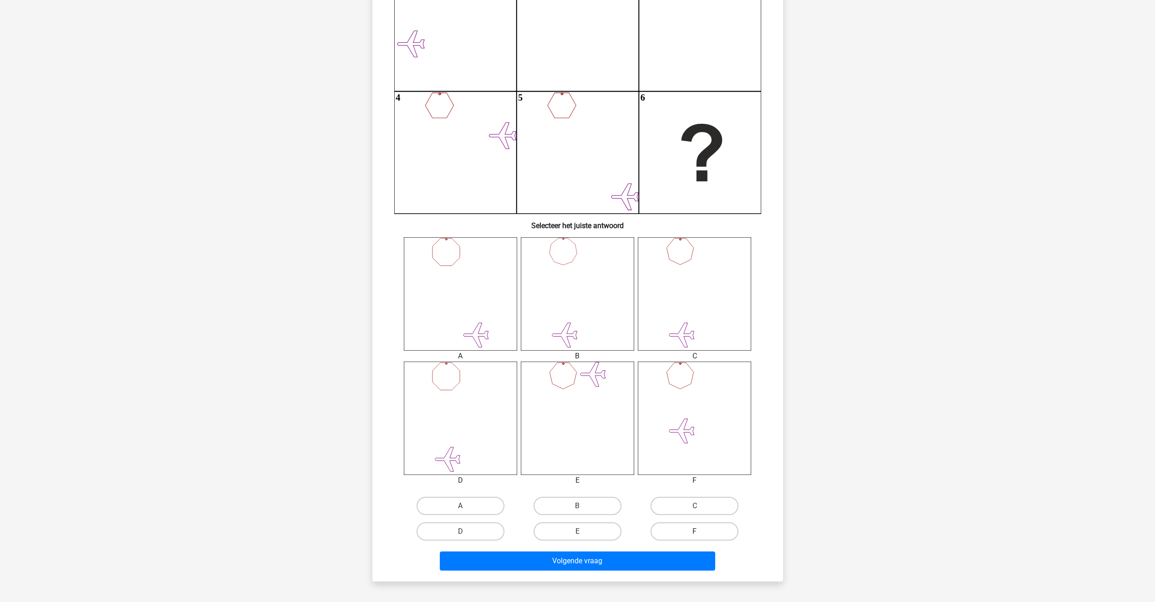
click at [671, 531] on label "F" at bounding box center [695, 531] width 88 height 18
click at [695, 531] on input "F" at bounding box center [698, 534] width 6 height 6
radio input "true"
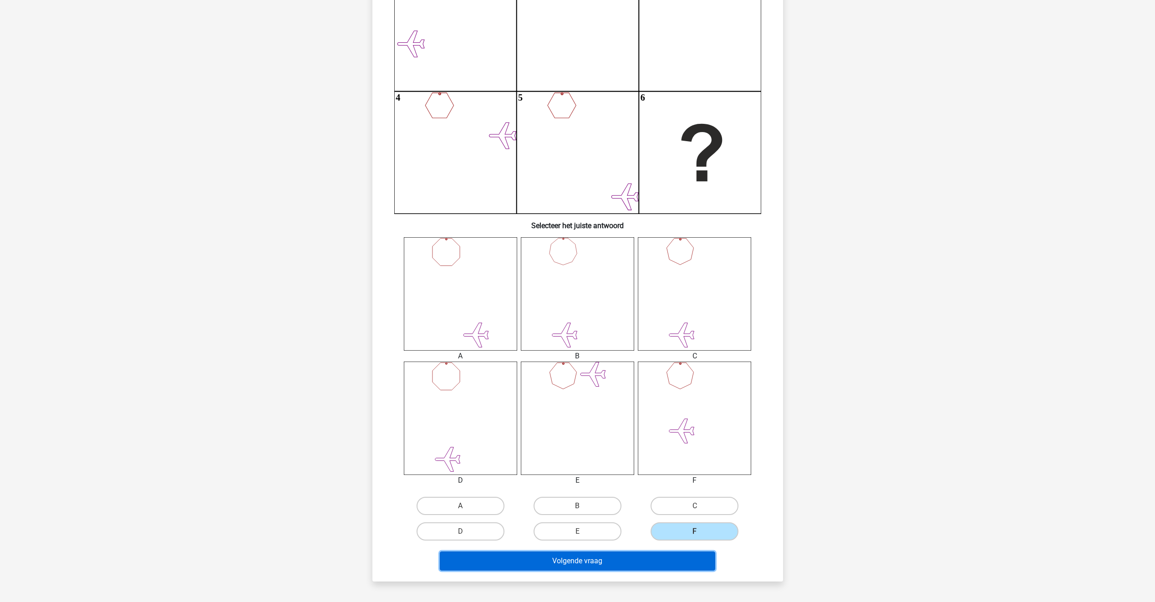
click at [658, 564] on button "Volgende vraag" at bounding box center [577, 560] width 275 height 19
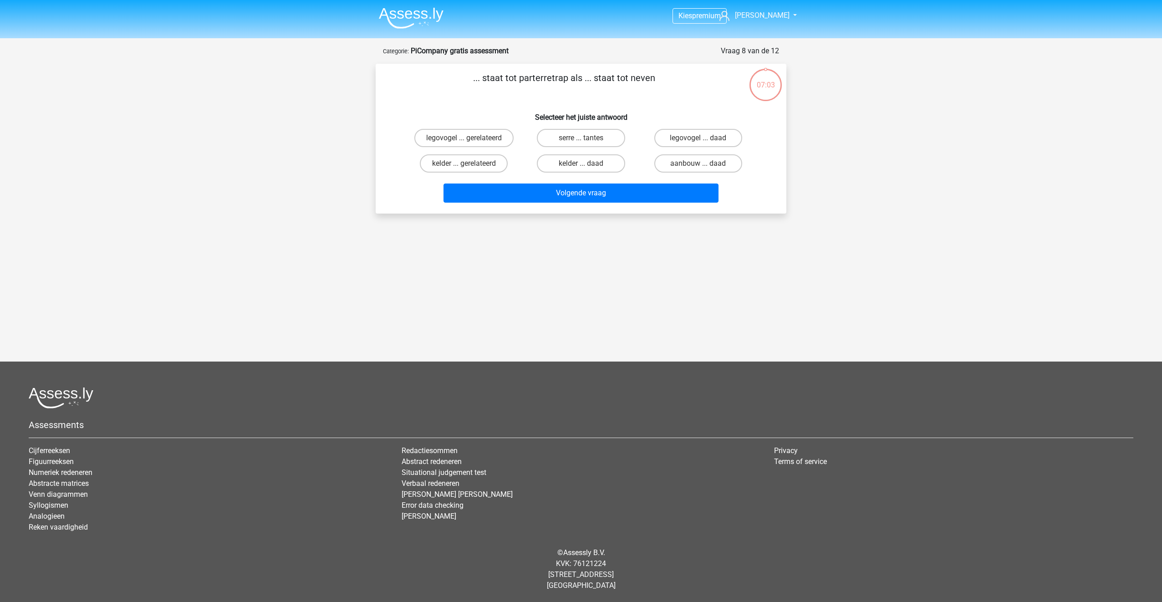
click at [601, 174] on div "kelder ... daad" at bounding box center [580, 163] width 117 height 25
click at [601, 167] on label "kelder ... daad" at bounding box center [581, 163] width 88 height 18
click at [587, 167] on input "kelder ... daad" at bounding box center [584, 166] width 6 height 6
radio input "true"
click at [601, 192] on button "Volgende vraag" at bounding box center [580, 192] width 275 height 19
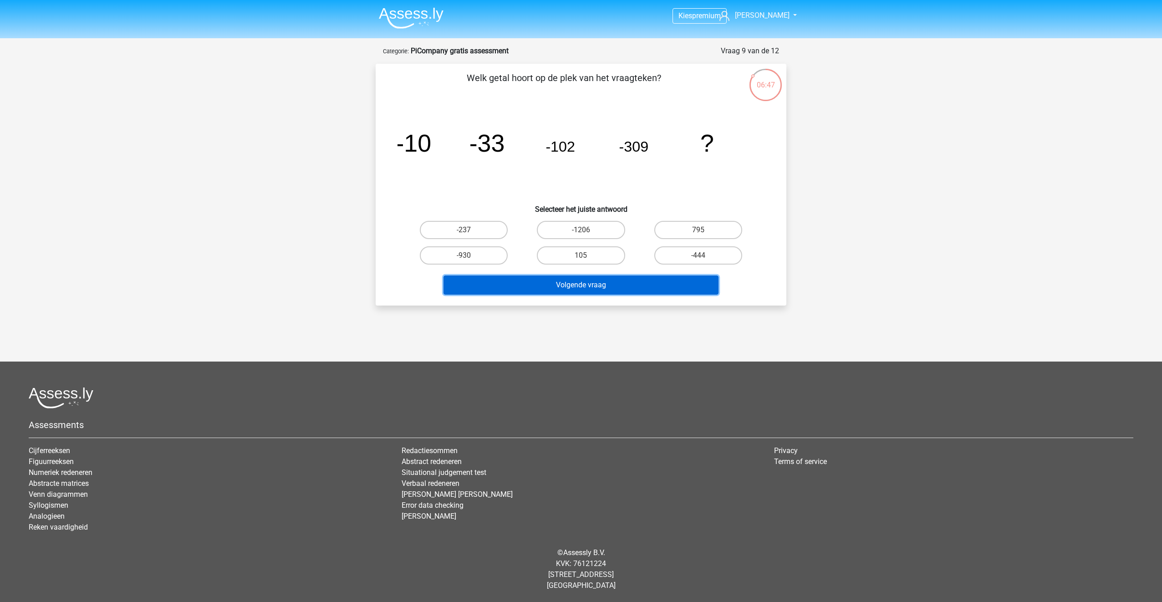
click at [586, 285] on button "Volgende vraag" at bounding box center [580, 284] width 275 height 19
click at [596, 261] on label "105" at bounding box center [581, 255] width 88 height 18
click at [587, 261] on input "105" at bounding box center [584, 258] width 6 height 6
radio input "true"
click at [597, 283] on button "Volgende vraag" at bounding box center [580, 284] width 275 height 19
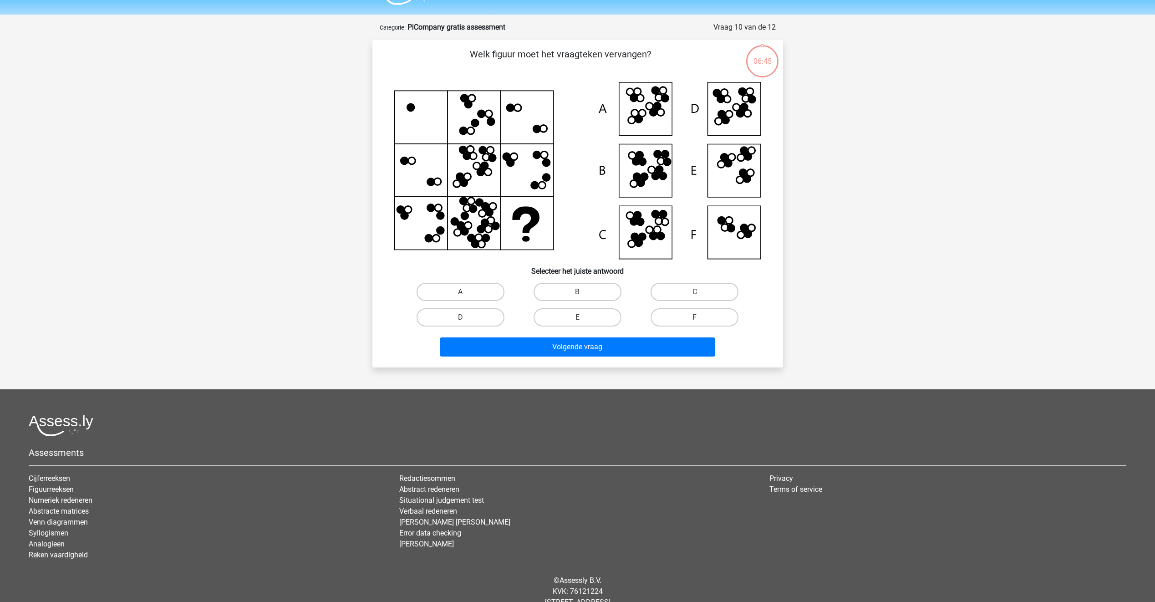
scroll to position [46, 0]
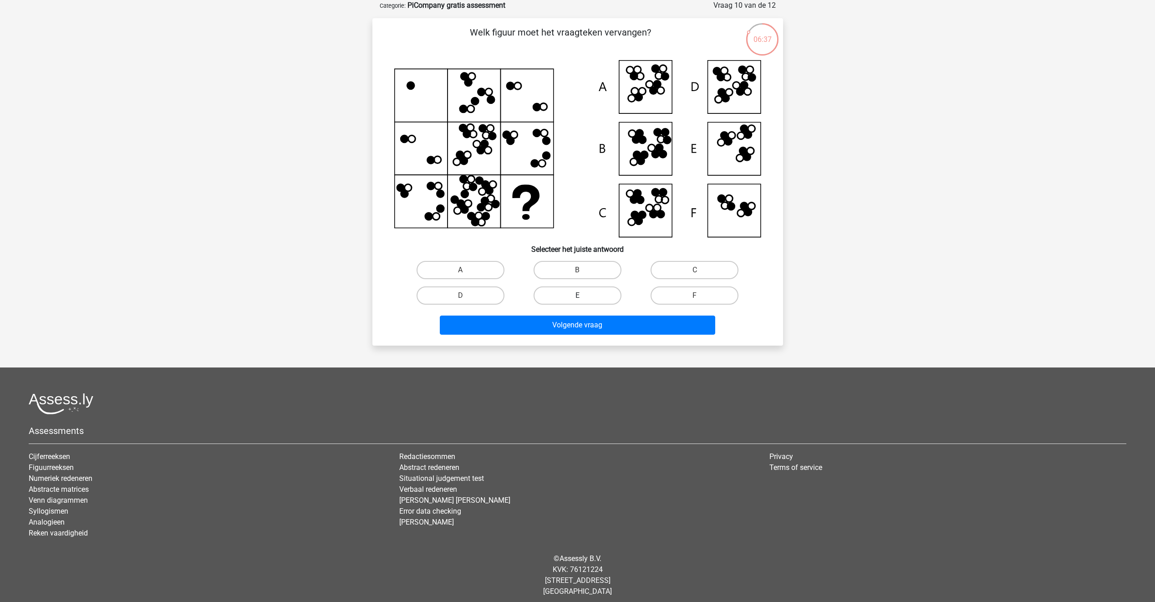
click at [596, 294] on label "E" at bounding box center [578, 295] width 88 height 18
click at [583, 295] on input "E" at bounding box center [580, 298] width 6 height 6
radio input "true"
click at [592, 317] on button "Volgende vraag" at bounding box center [577, 324] width 275 height 19
